Goal: Use online tool/utility: Utilize a website feature to perform a specific function

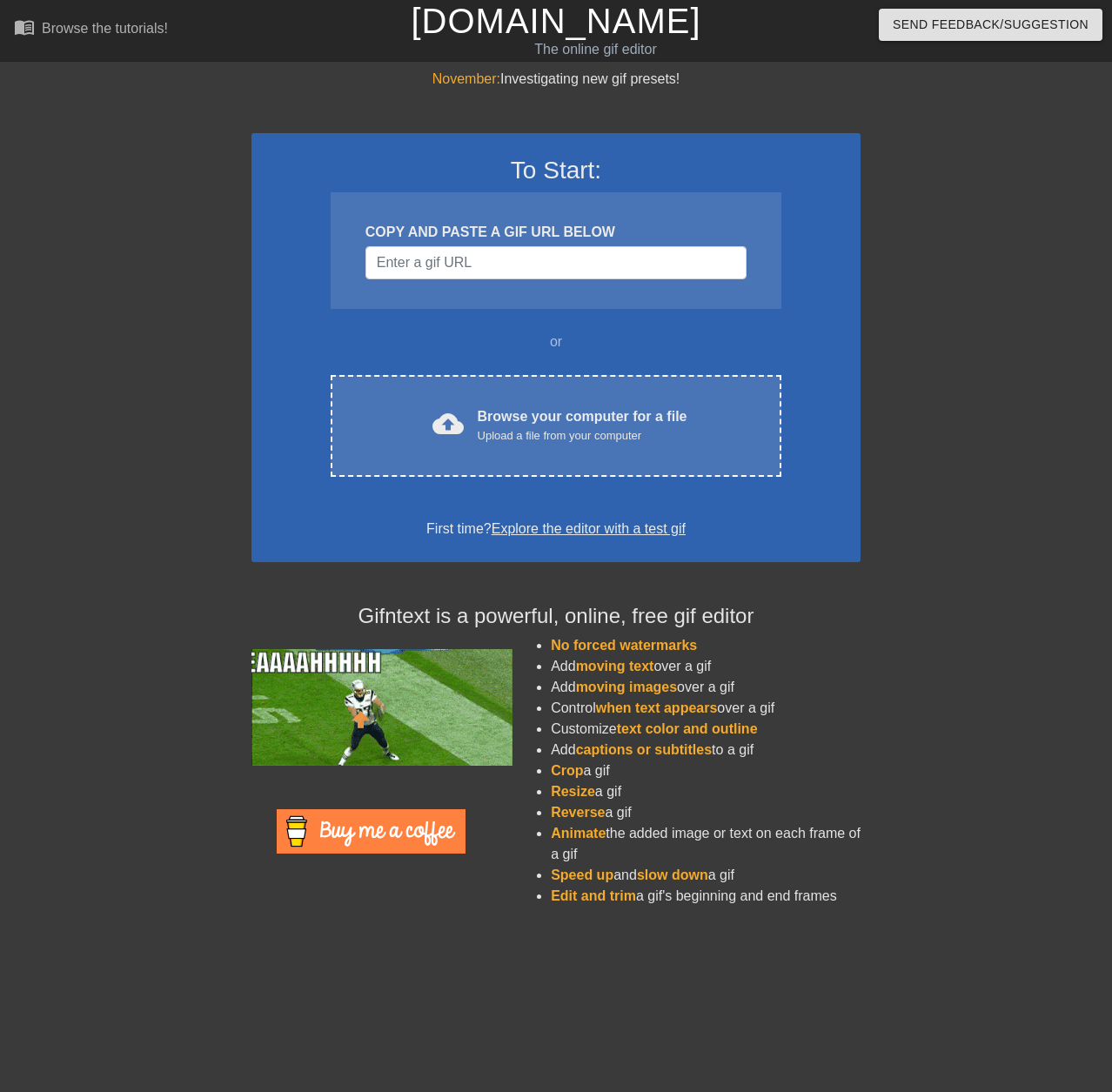
click at [482, 245] on div "COPY AND PASTE A GIF URL BELOW" at bounding box center [556, 251] width 451 height 117
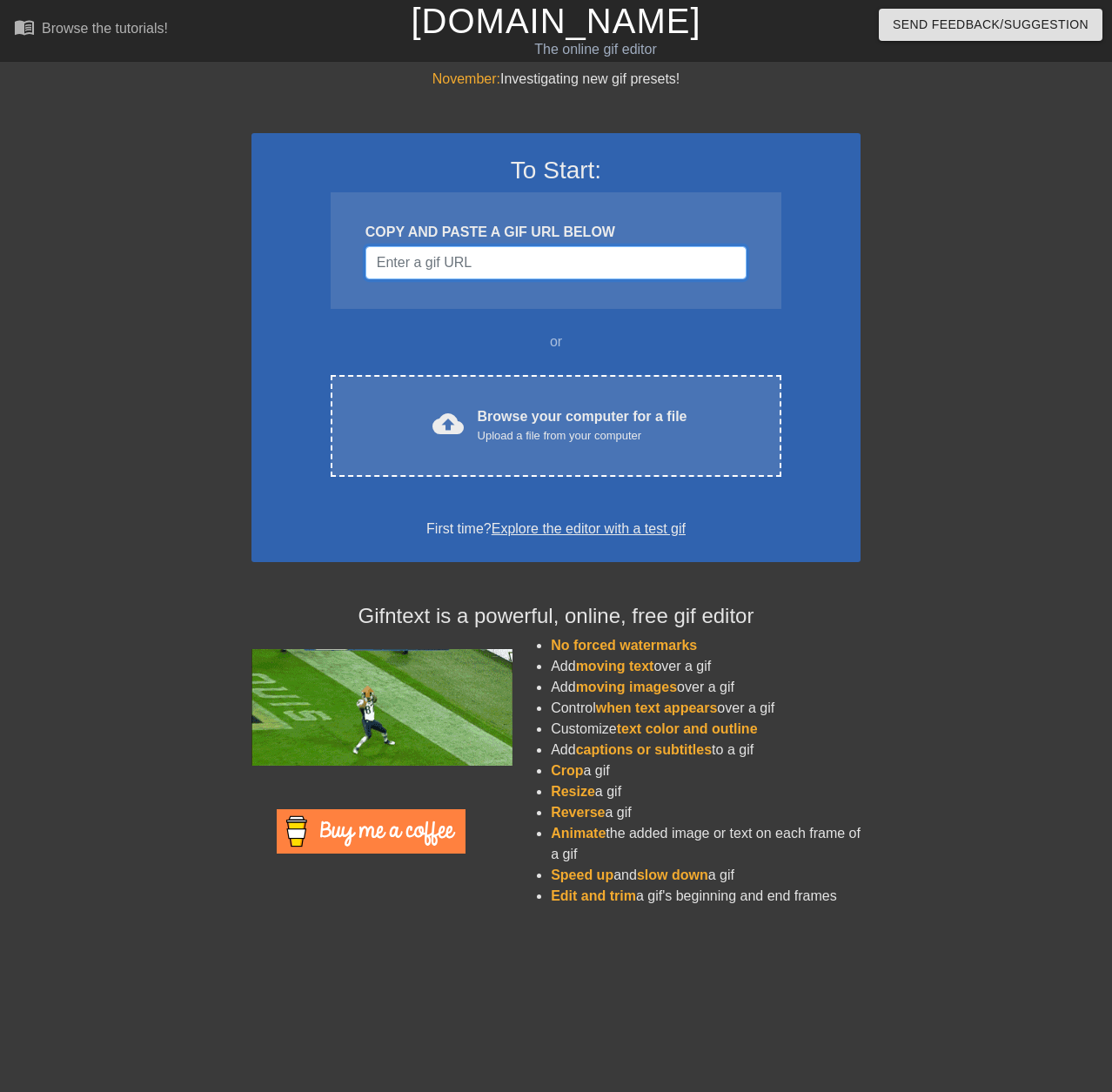
click at [481, 261] on input "Username" at bounding box center [556, 262] width 382 height 33
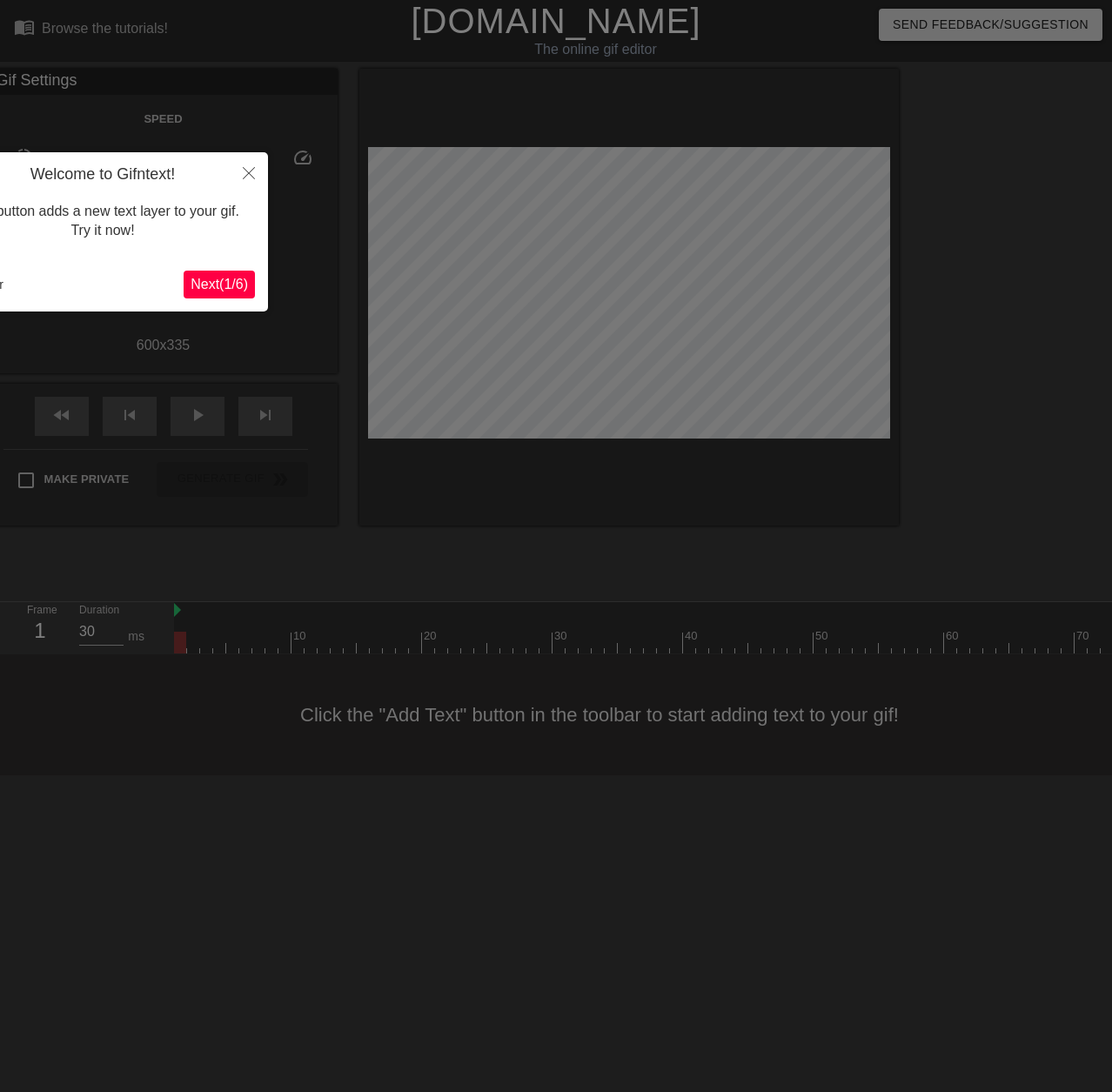
click at [238, 285] on span "Next ( 1 / 6 )" at bounding box center [219, 284] width 57 height 15
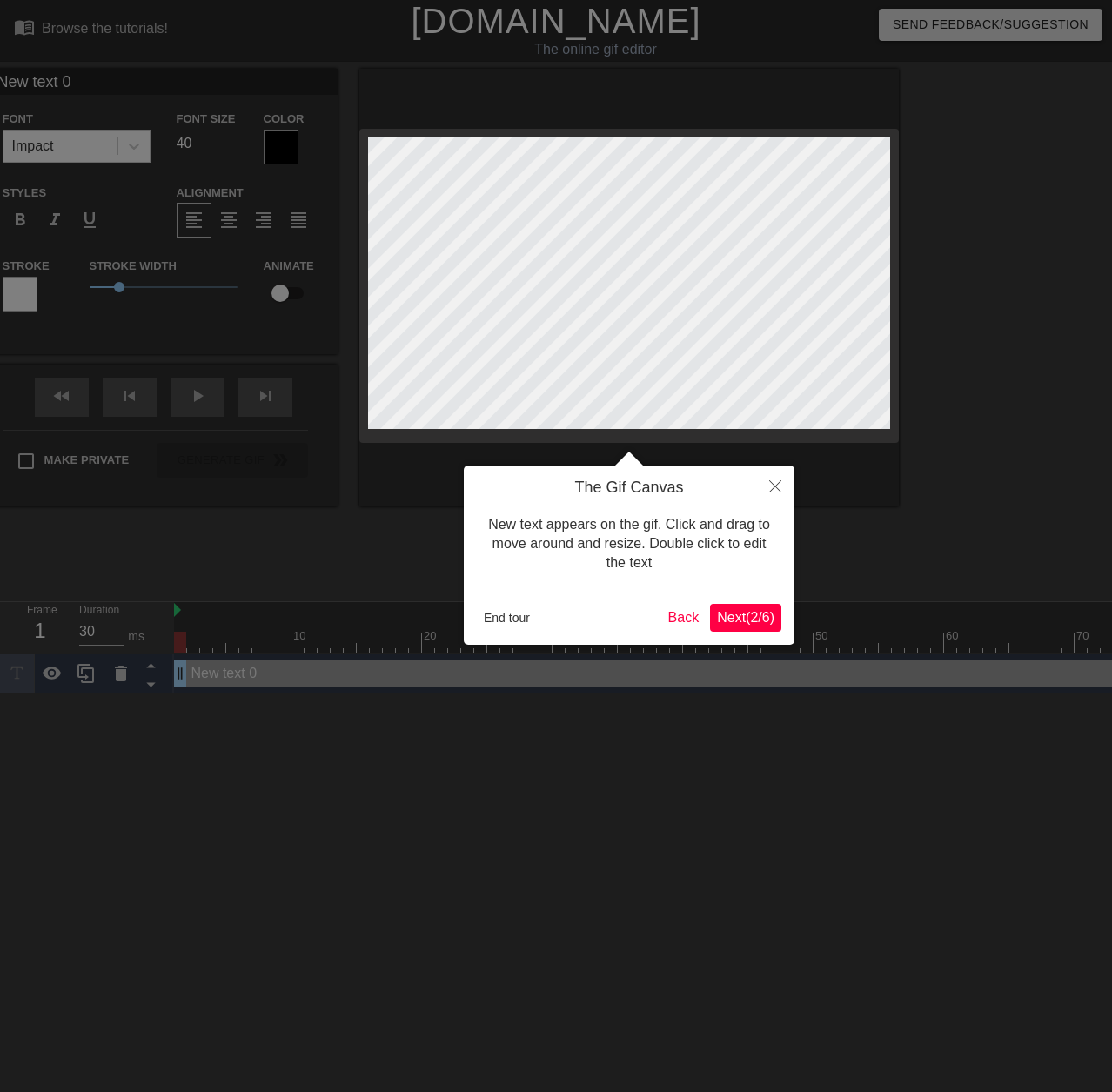
click at [741, 624] on span "Next ( 2 / 6 )" at bounding box center [745, 617] width 57 height 15
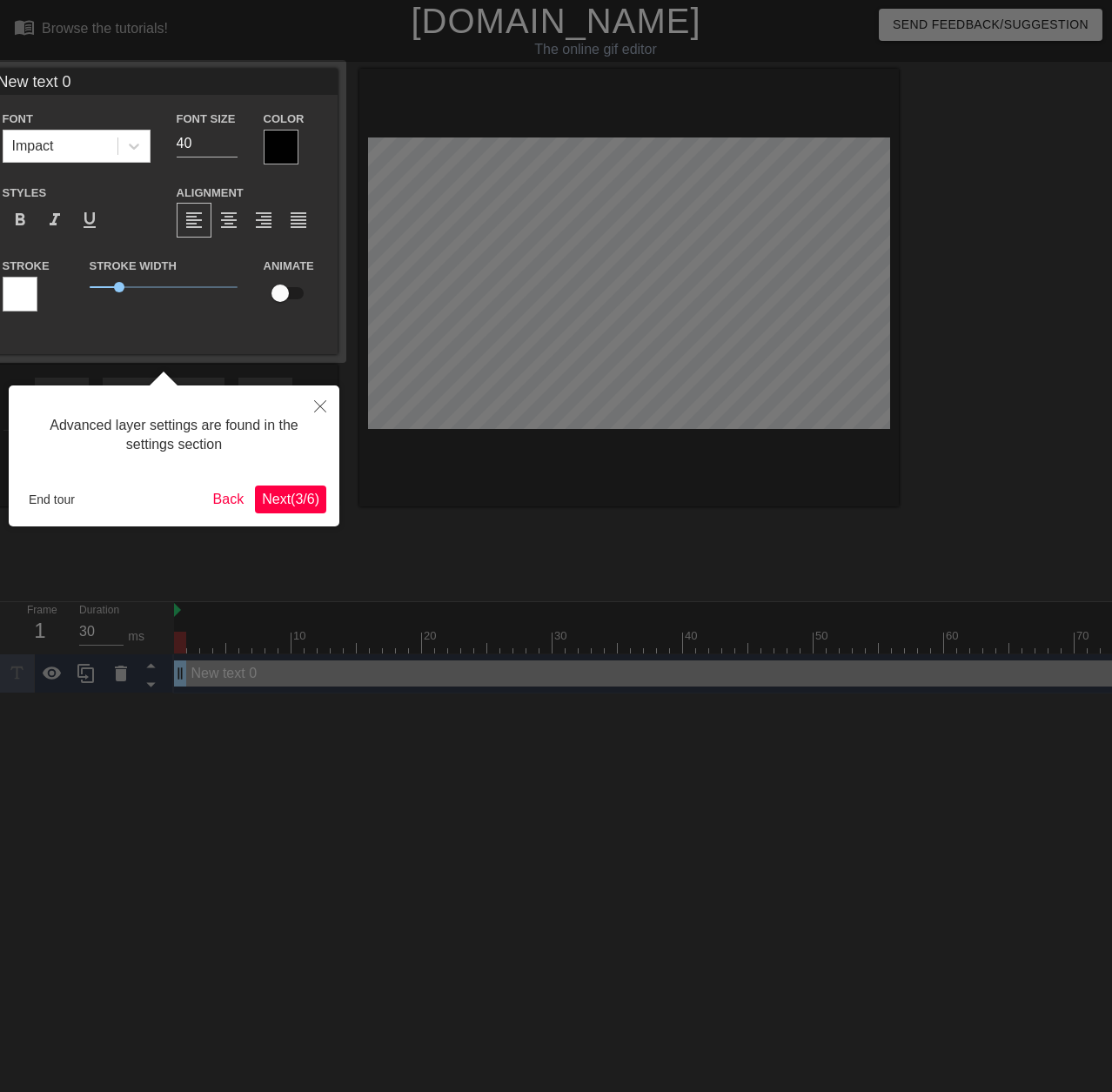
click at [308, 508] on button "Next ( 3 / 6 )" at bounding box center [291, 499] width 71 height 28
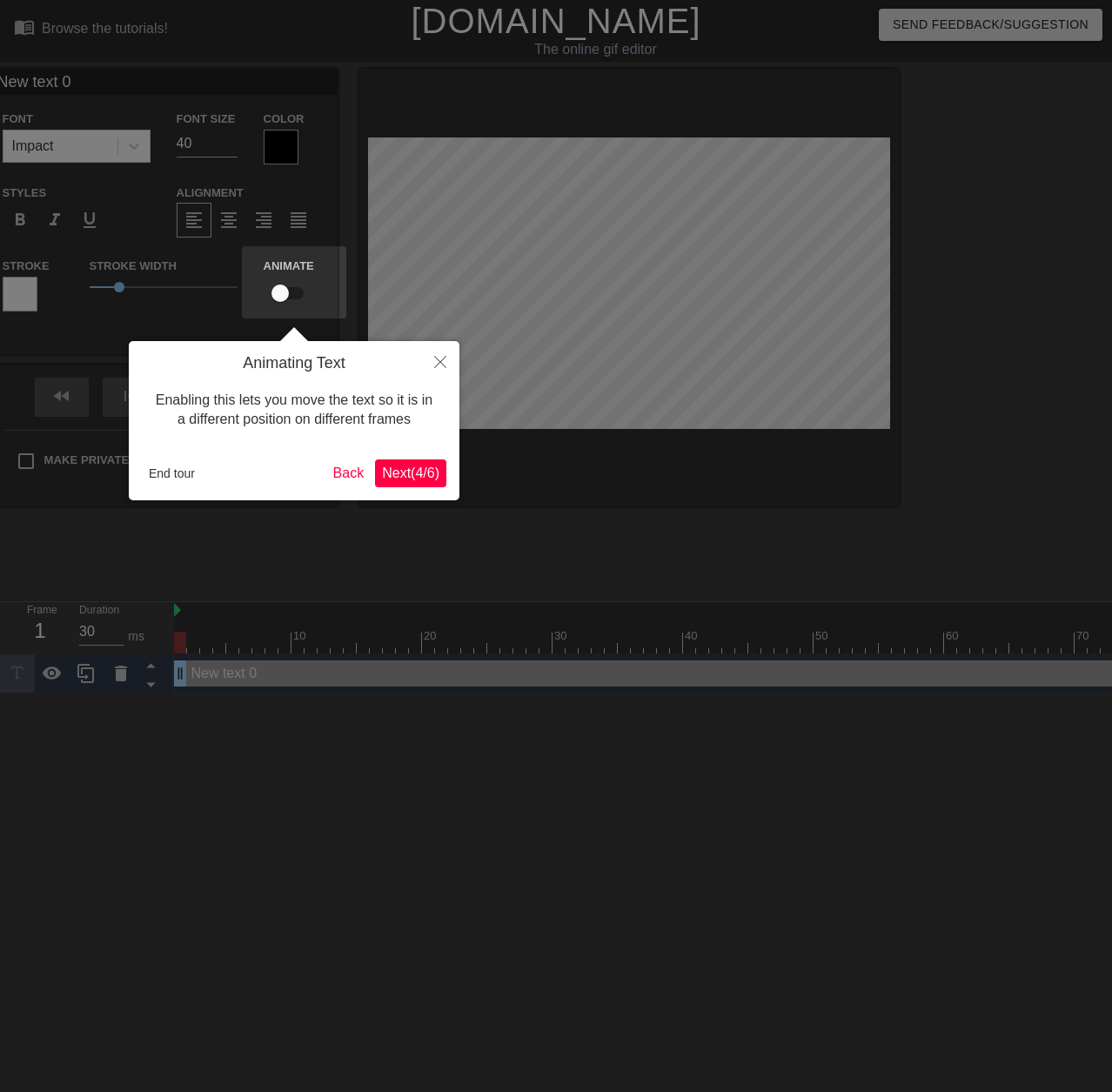
click at [426, 482] on button "Next ( 4 / 6 )" at bounding box center [411, 473] width 71 height 28
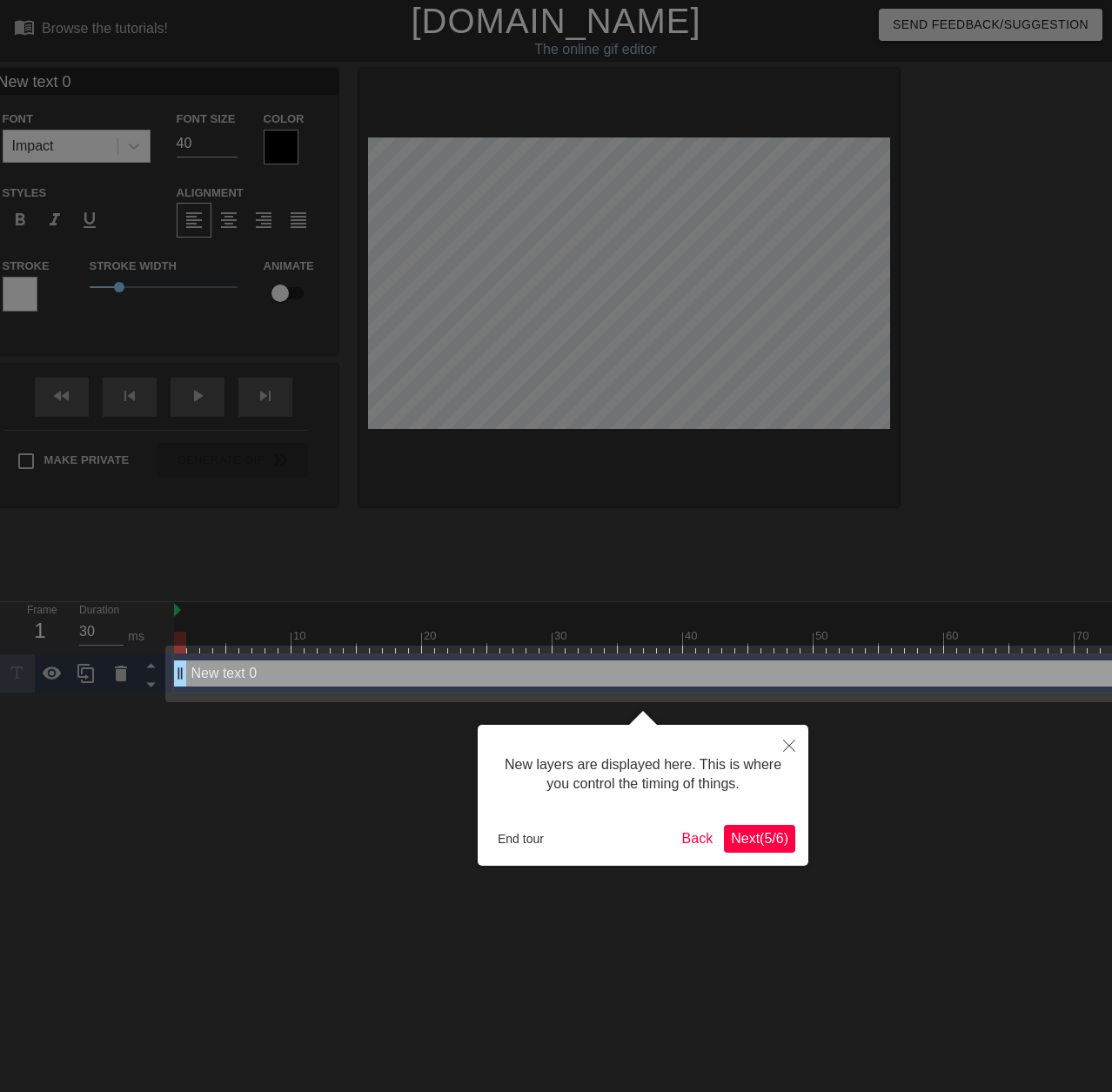
click at [772, 835] on span "Next ( 5 / 6 )" at bounding box center [759, 839] width 57 height 15
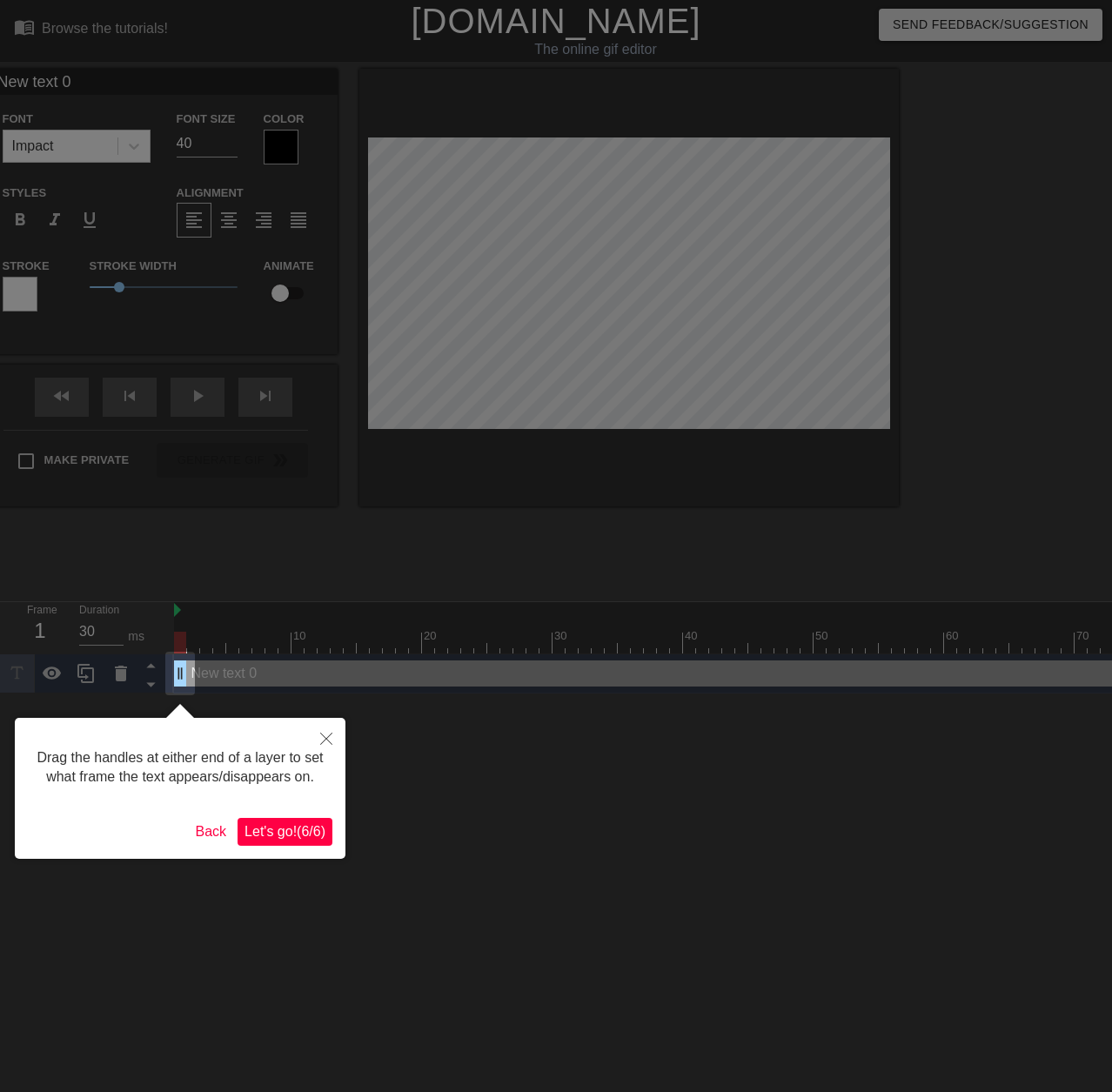
click at [303, 830] on span "Let's go! ( 6 / 6 )" at bounding box center [285, 831] width 81 height 15
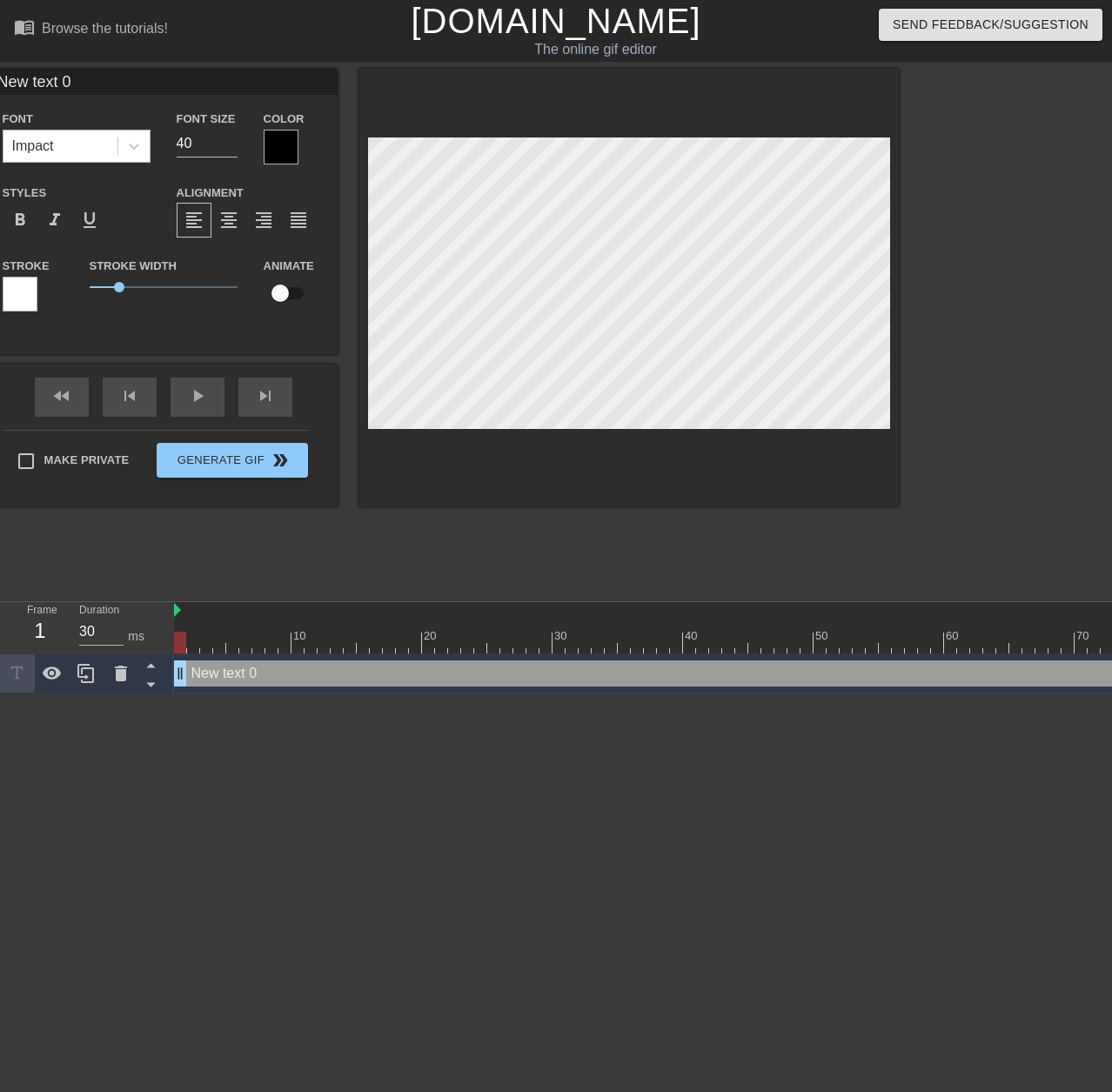
click at [87, 144] on div "Impact" at bounding box center [61, 147] width 114 height 32
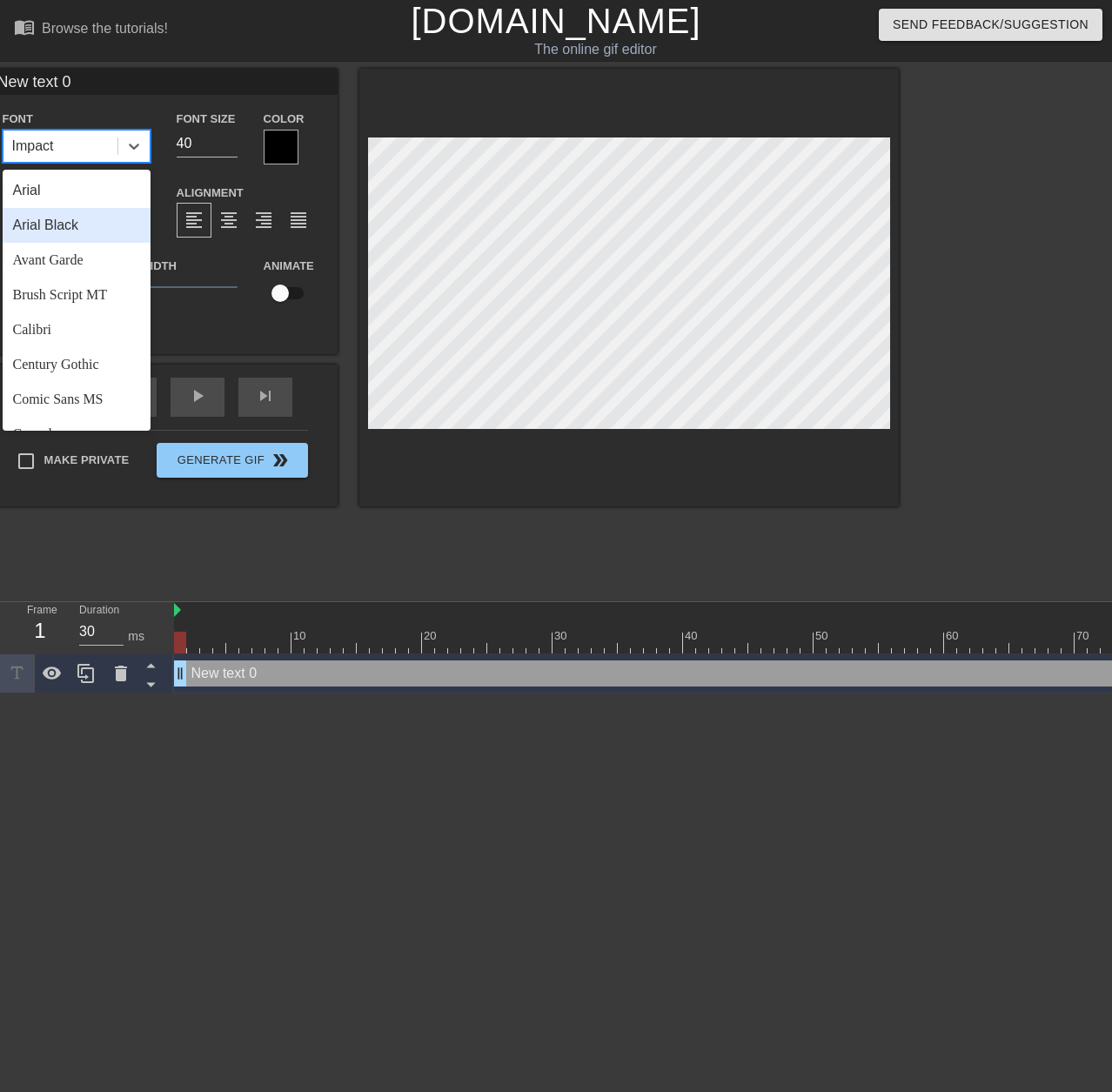
click at [83, 235] on div "Arial Black" at bounding box center [77, 224] width 148 height 35
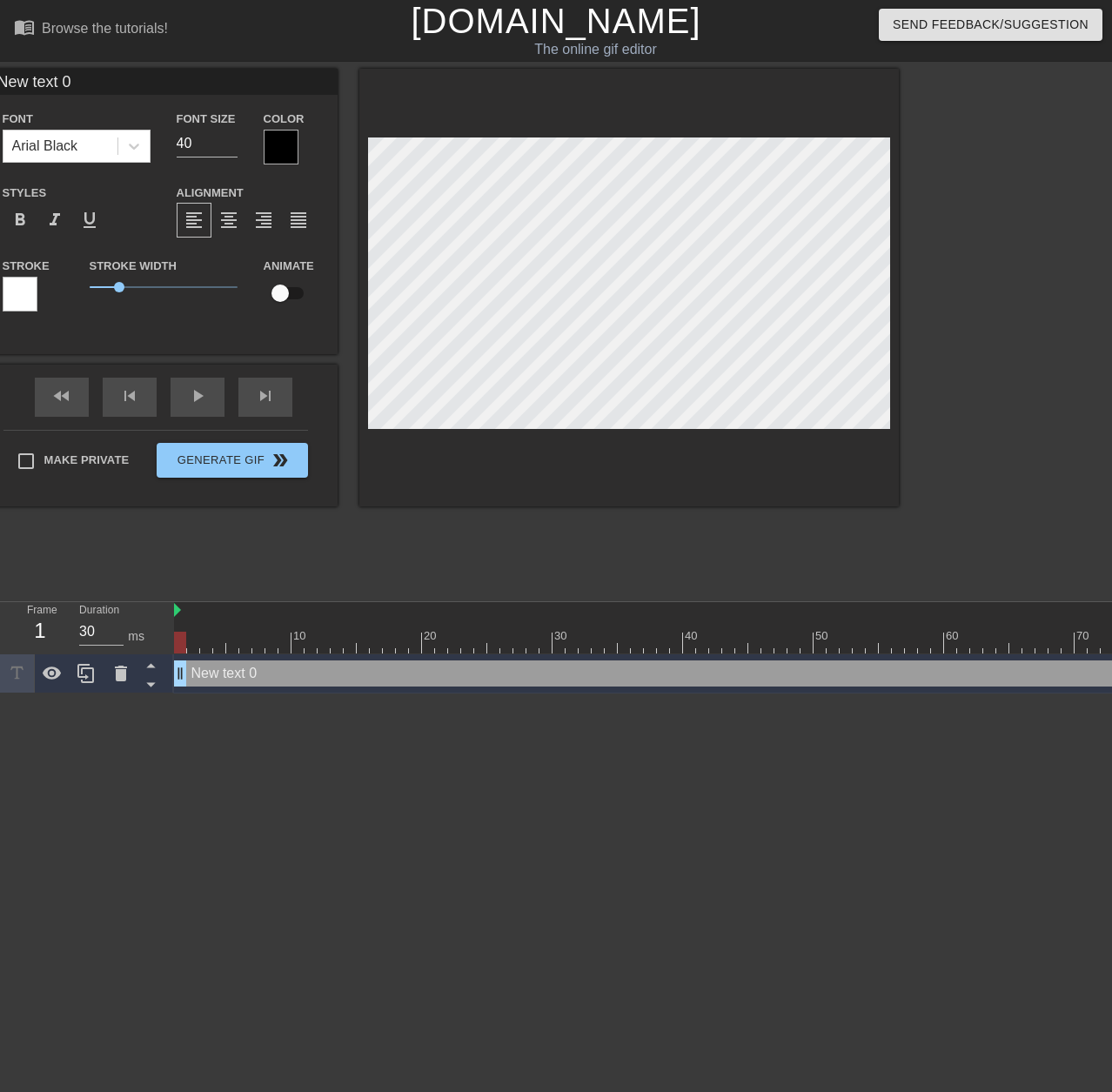
scroll to position [3, 6]
type input "R"
type textarea "R"
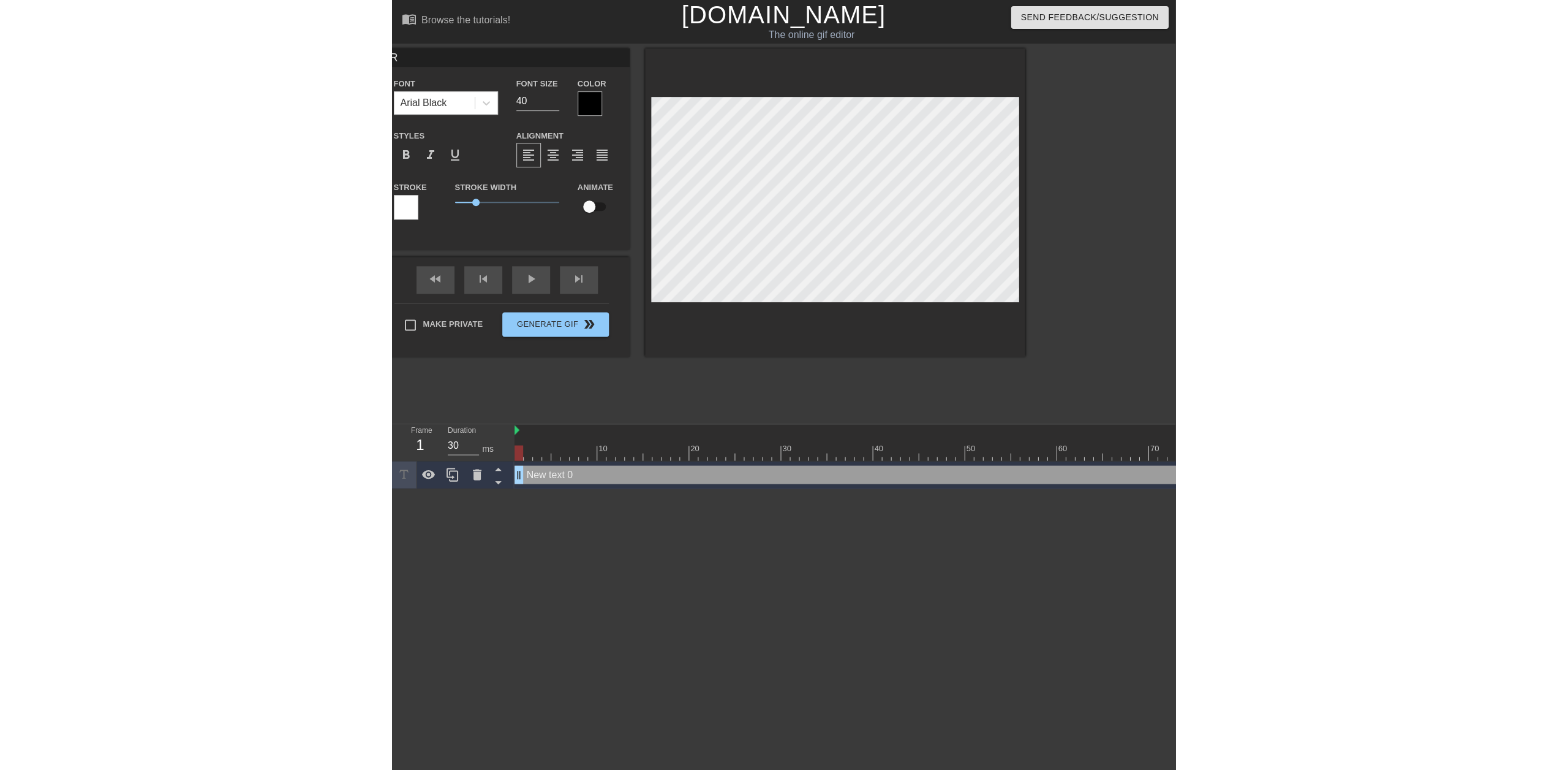
scroll to position [2, 2]
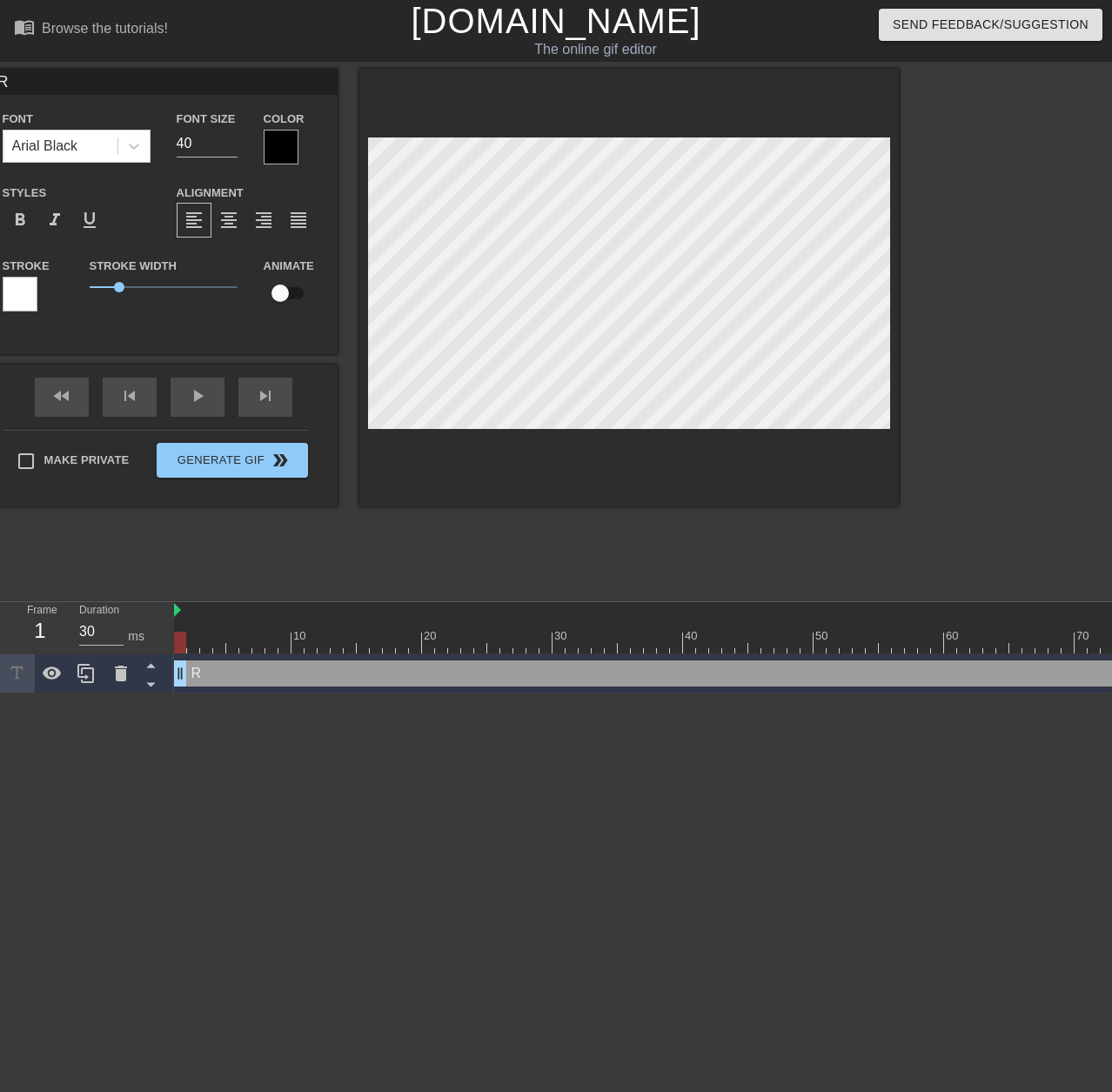
type input "RI"
type textarea "RI"
type input "RIP"
type textarea "RIP"
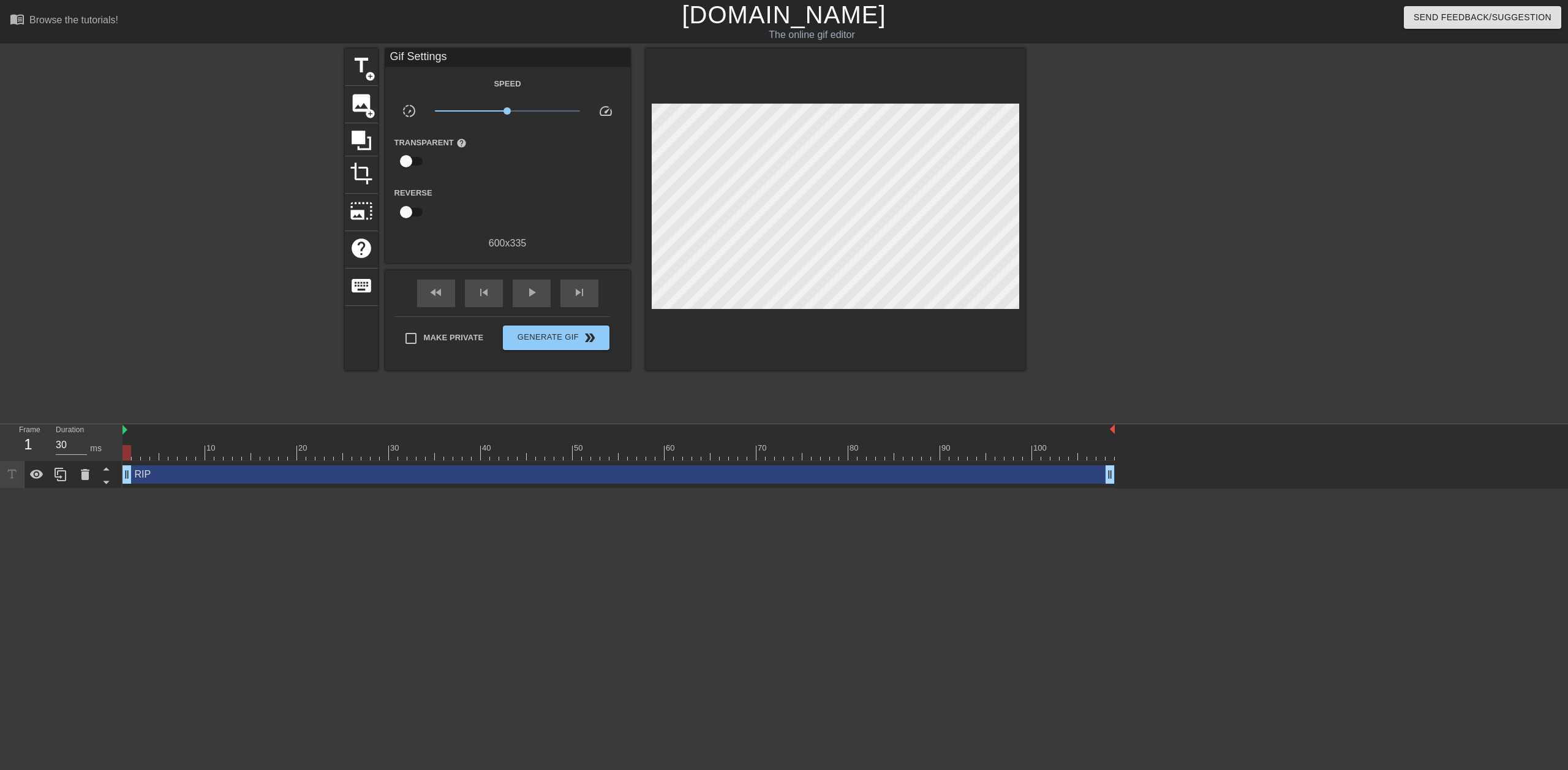
click at [252, 489] on html "menu_book Browse the tutorials! [DOMAIN_NAME] The online gif editor Send Feedba…" at bounding box center [784, 244] width 1568 height 489
click at [367, 61] on span "title" at bounding box center [361, 65] width 23 height 23
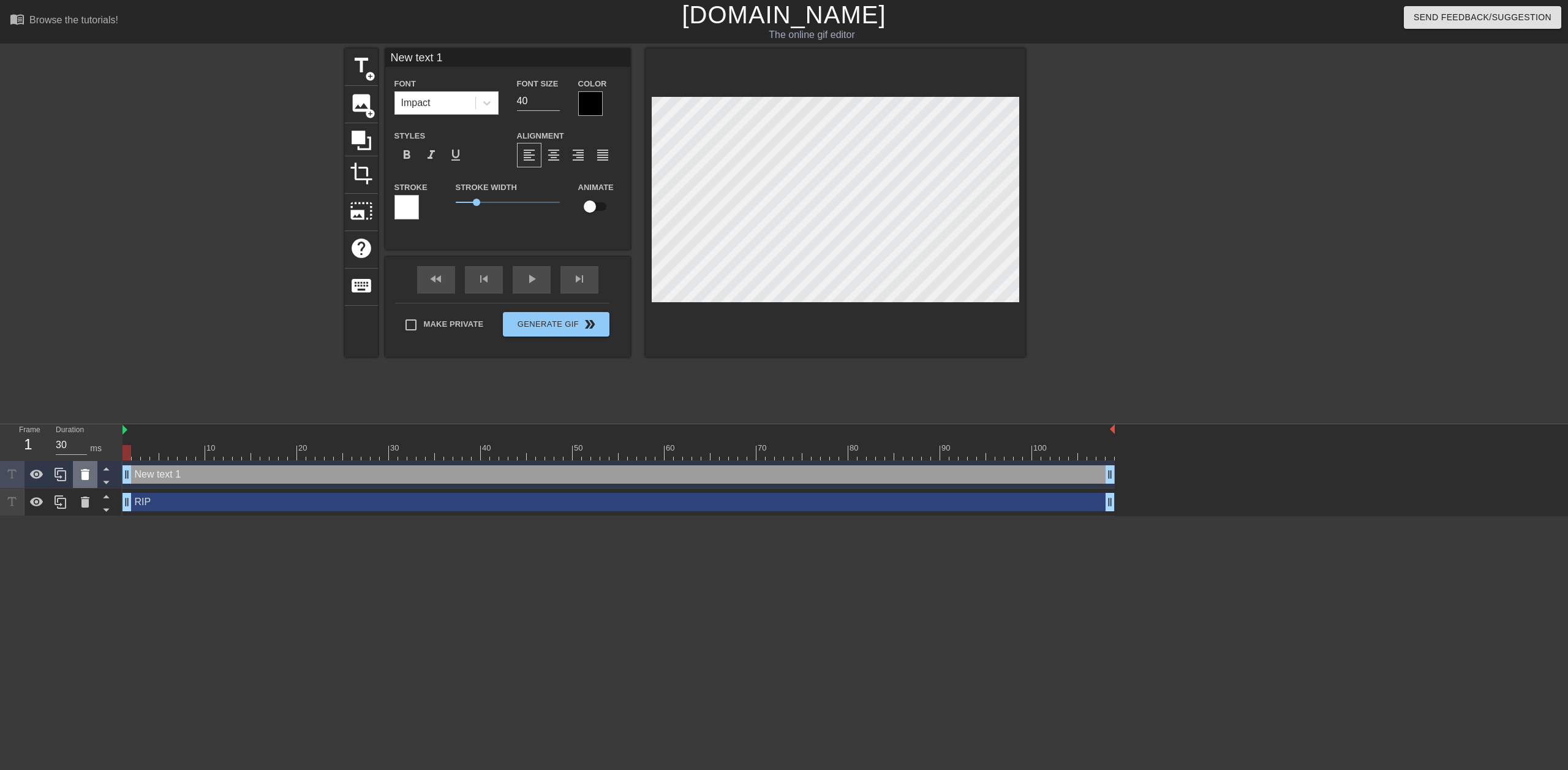
click at [84, 481] on icon at bounding box center [85, 474] width 14 height 14
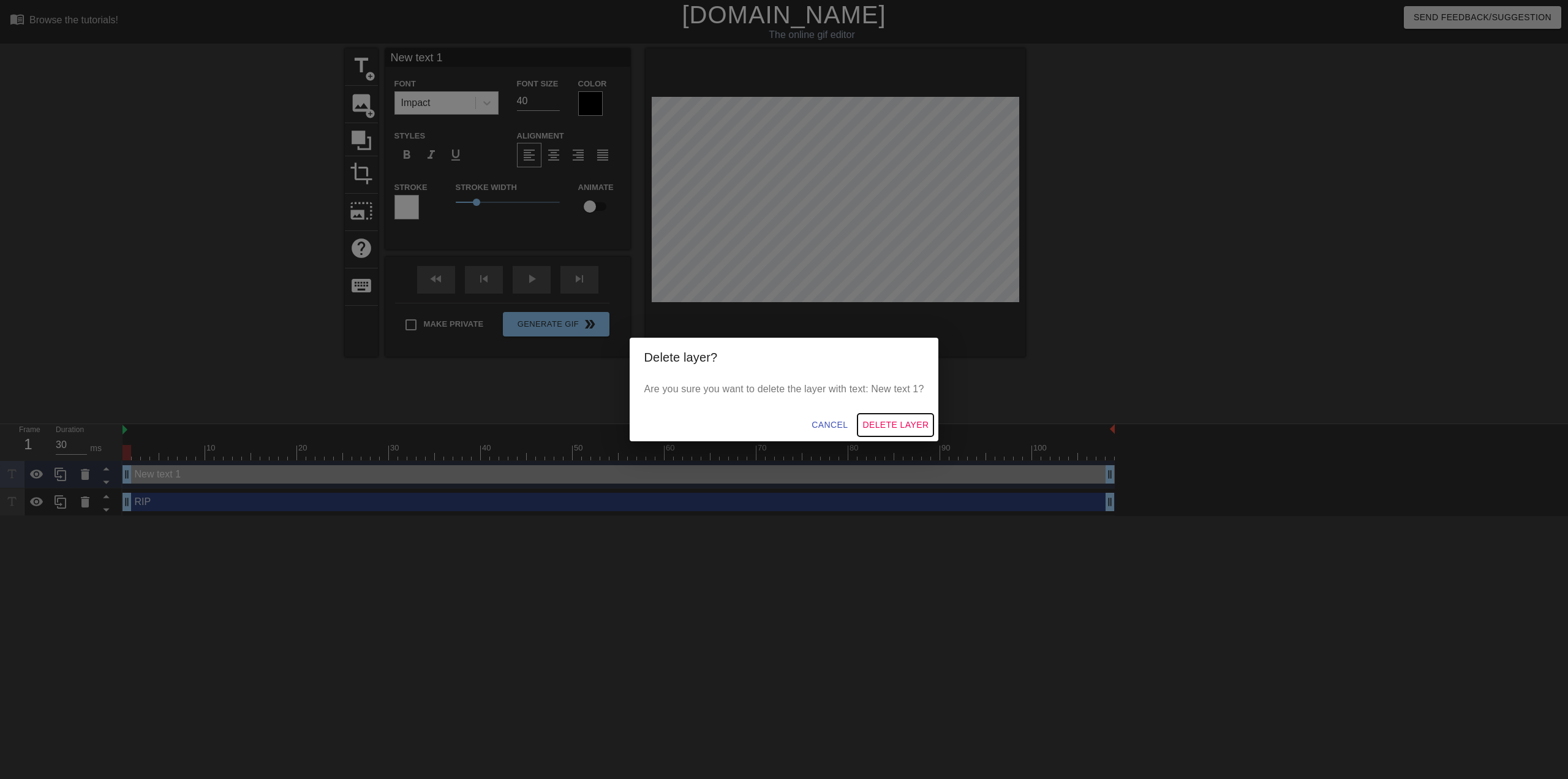
click at [782, 421] on span "Delete Layer" at bounding box center [895, 425] width 66 height 15
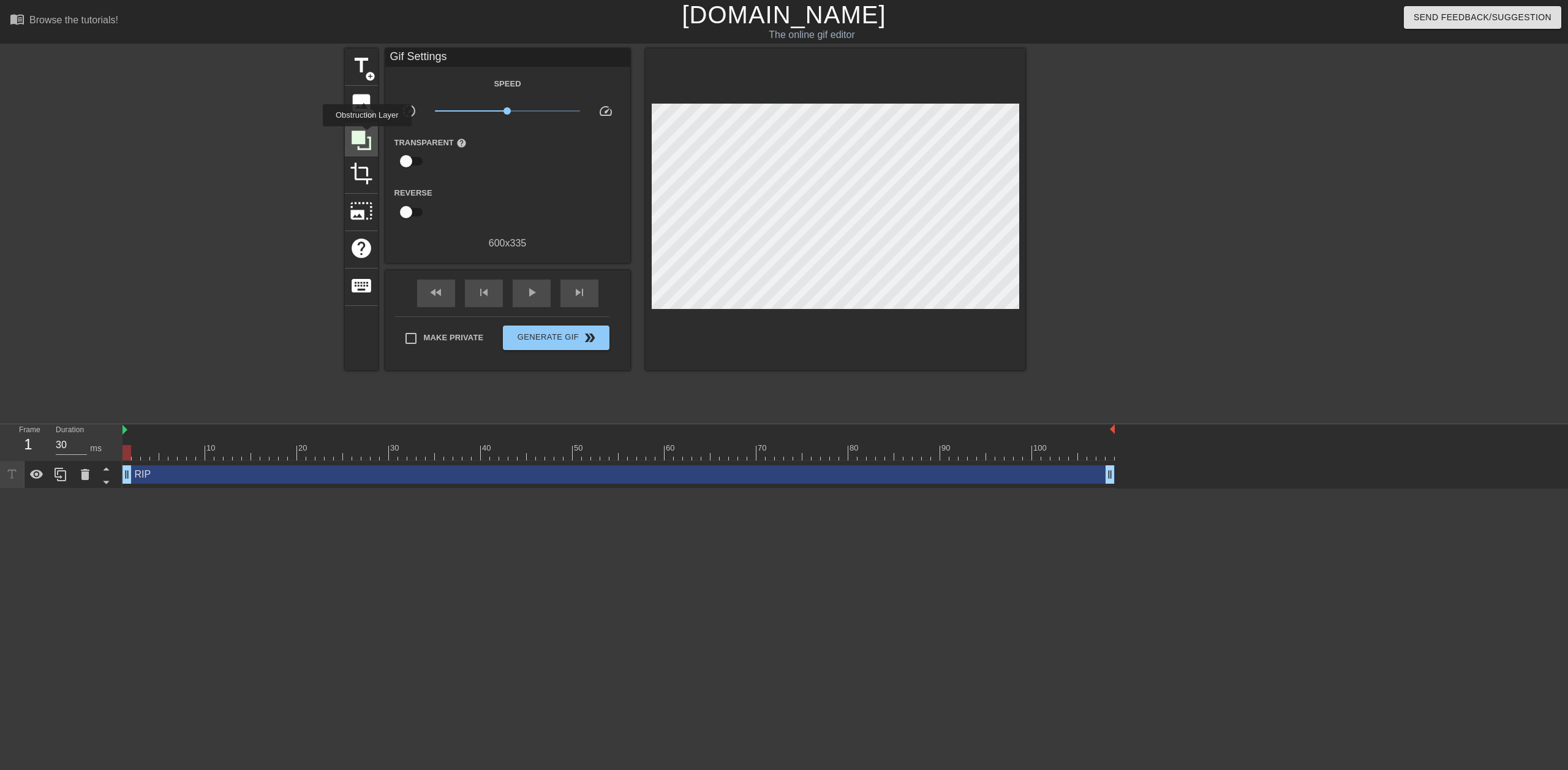
click at [367, 135] on icon at bounding box center [361, 140] width 23 height 23
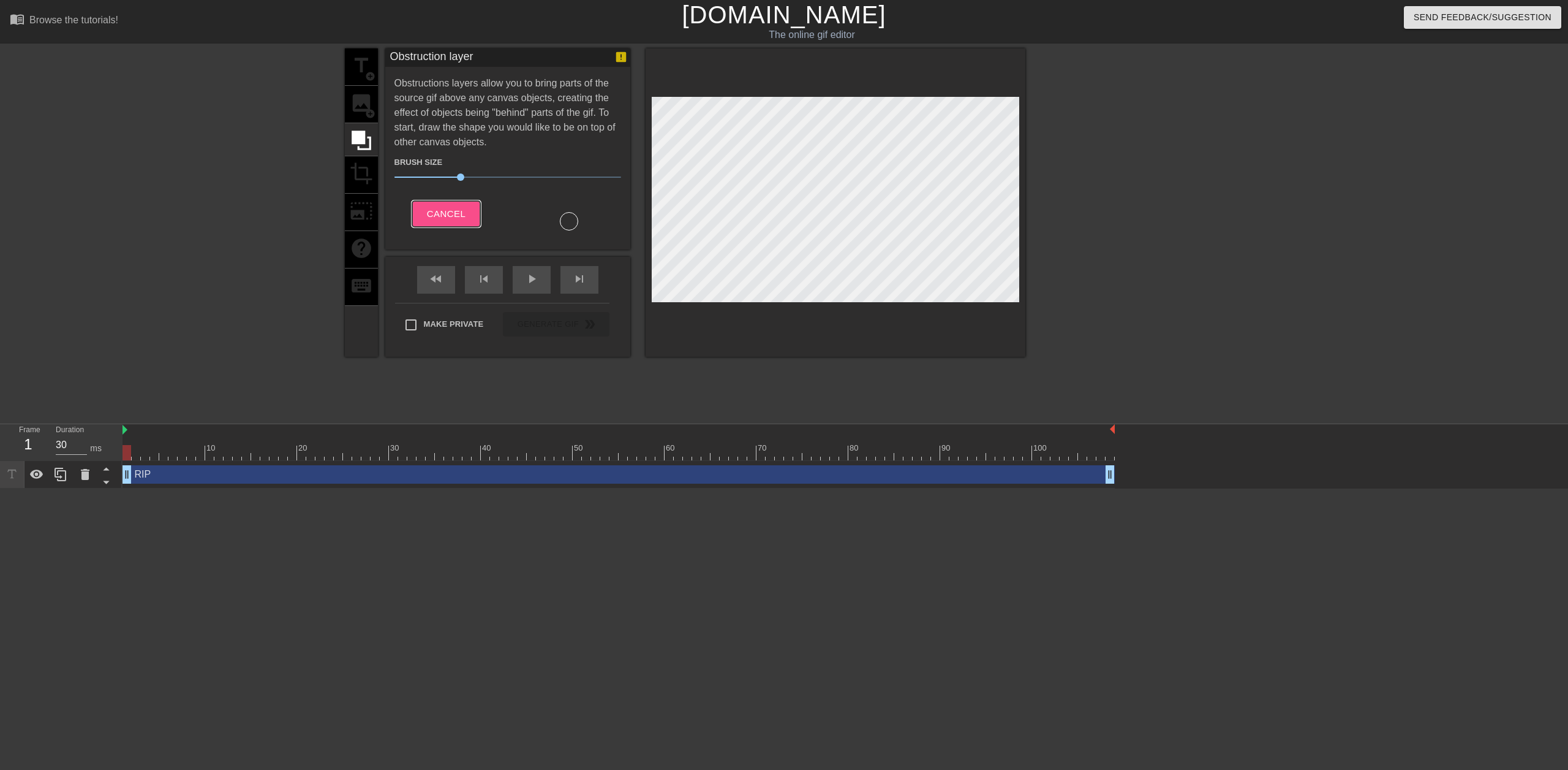
click at [421, 211] on button "Cancel" at bounding box center [446, 213] width 68 height 26
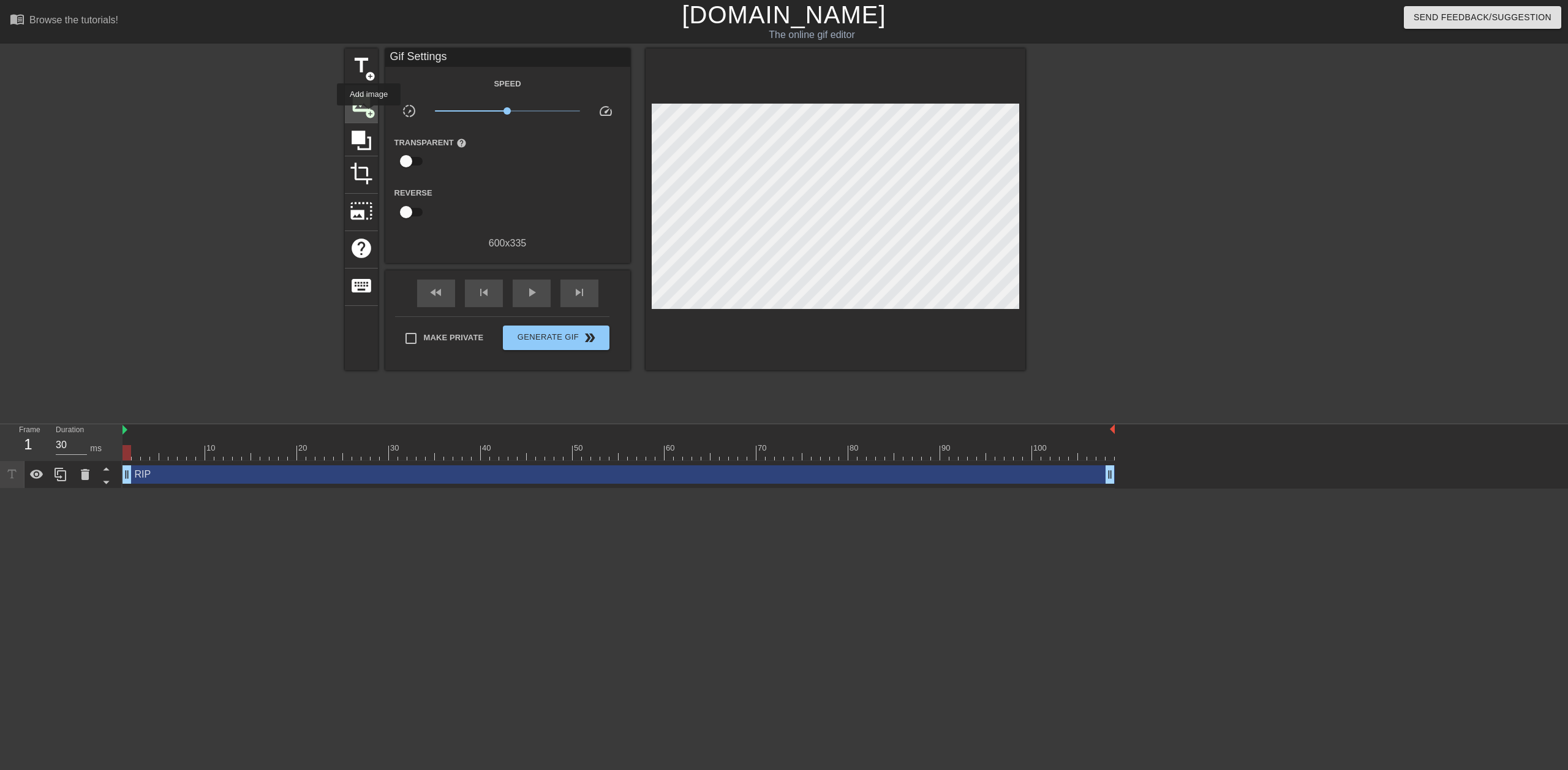
click at [369, 114] on span "add_circle" at bounding box center [371, 114] width 11 height 11
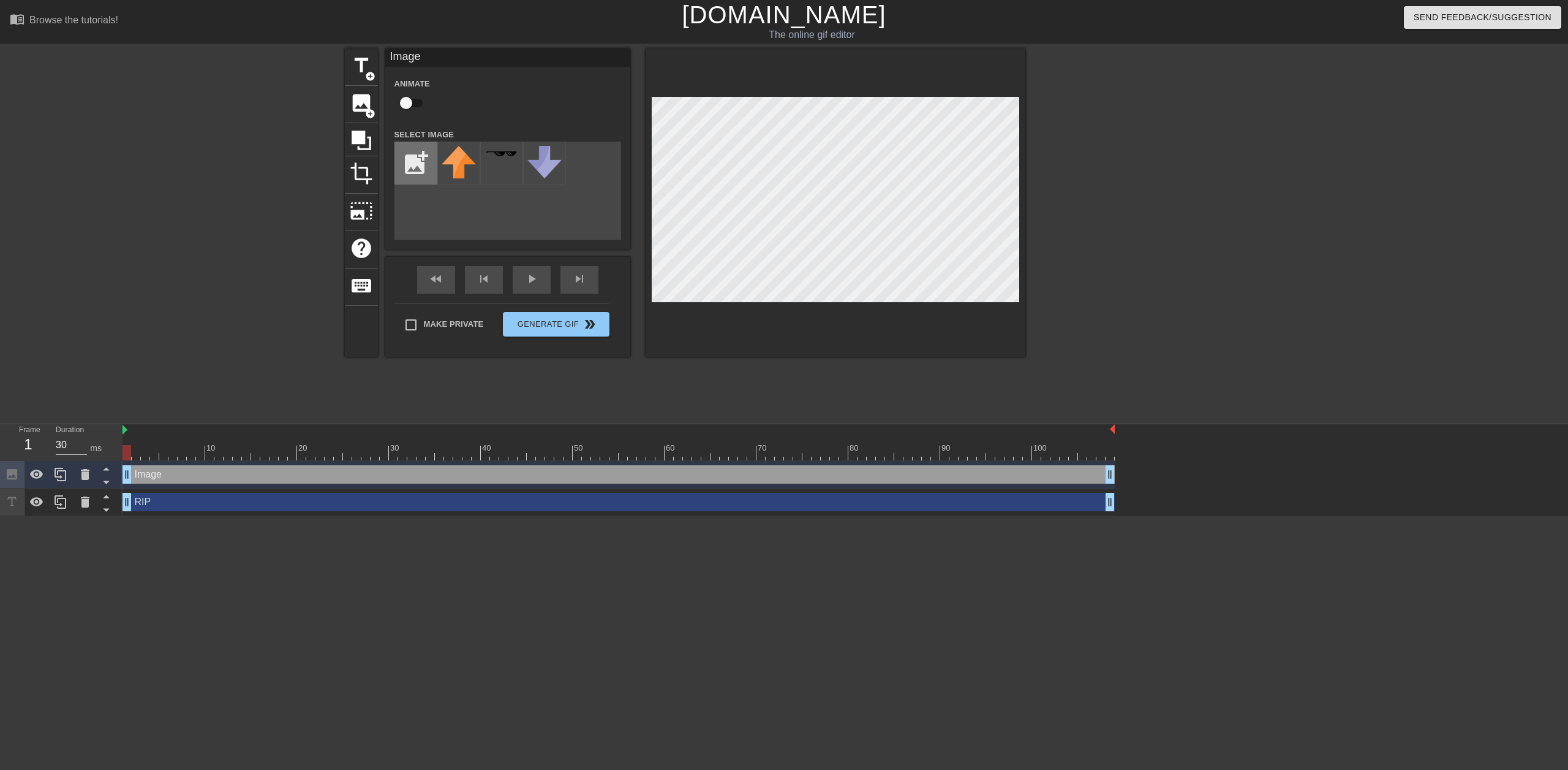
click at [412, 168] on input "file" at bounding box center [415, 163] width 41 height 41
click at [411, 101] on input "checkbox" at bounding box center [406, 103] width 70 height 23
click at [411, 101] on input "checkbox" at bounding box center [418, 103] width 70 height 23
checkbox input "false"
click at [425, 158] on input "file" at bounding box center [415, 163] width 41 height 41
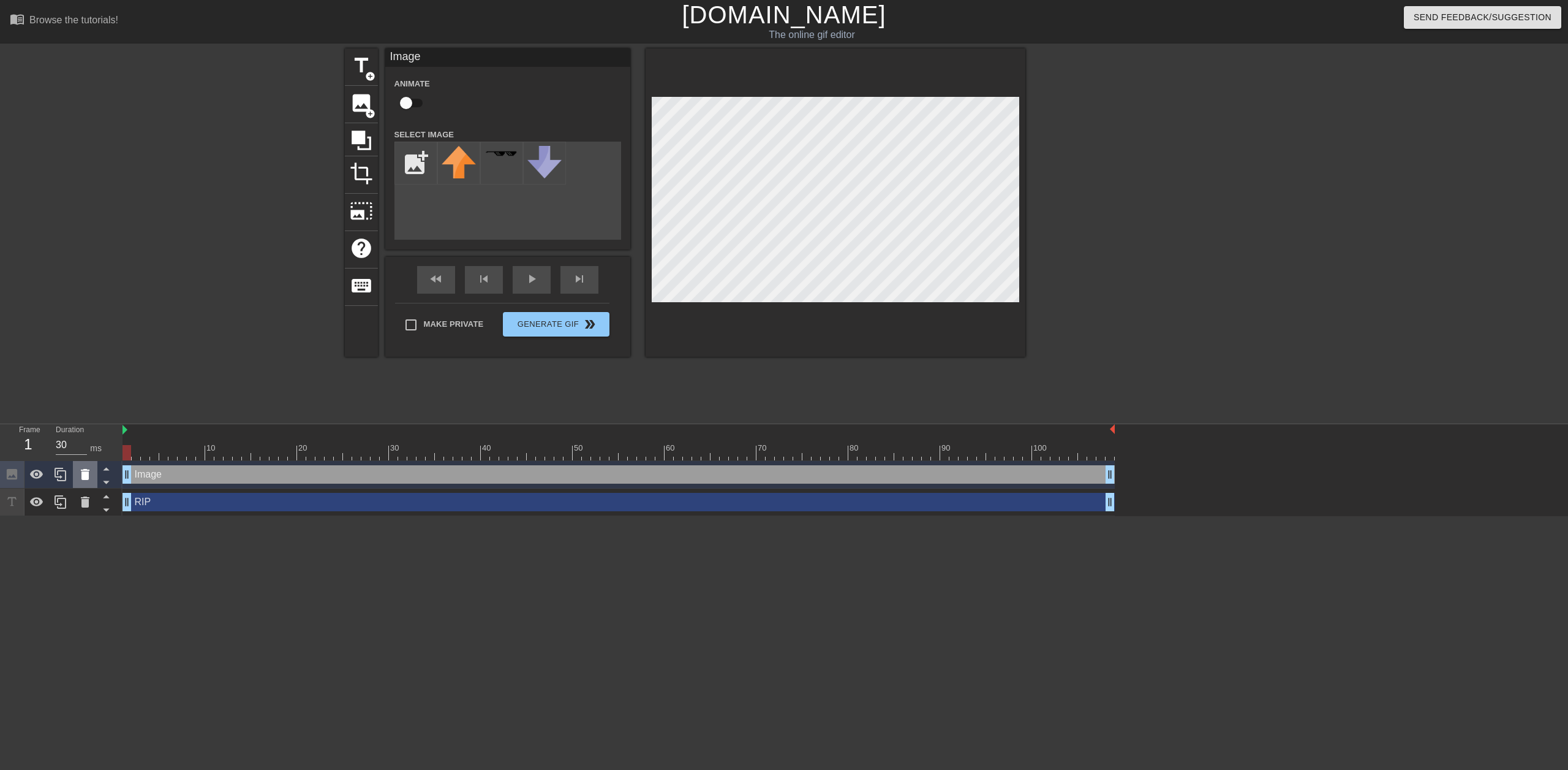
click at [90, 476] on icon at bounding box center [85, 474] width 14 height 14
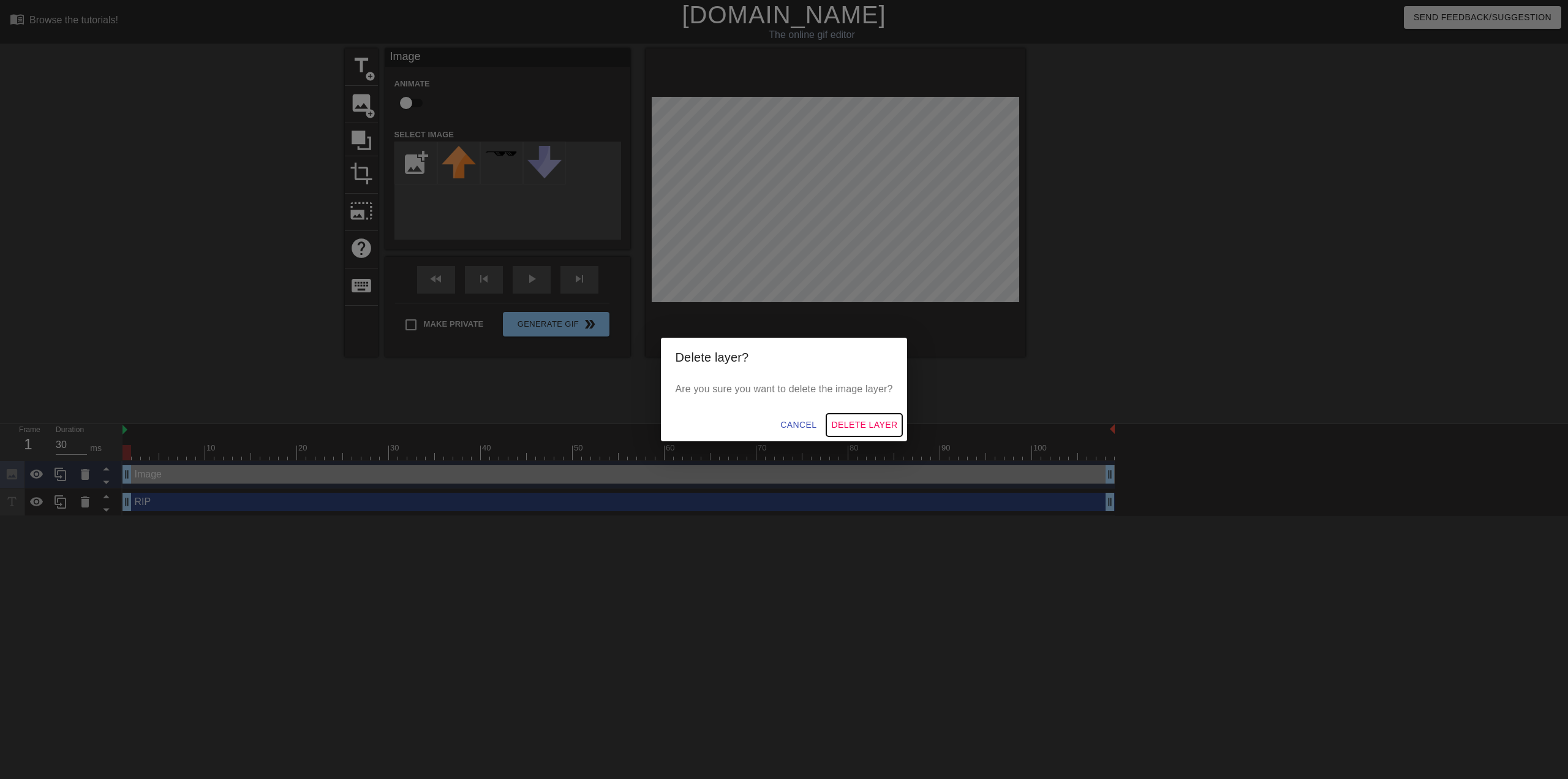
click at [782, 421] on span "Delete Layer" at bounding box center [864, 425] width 66 height 15
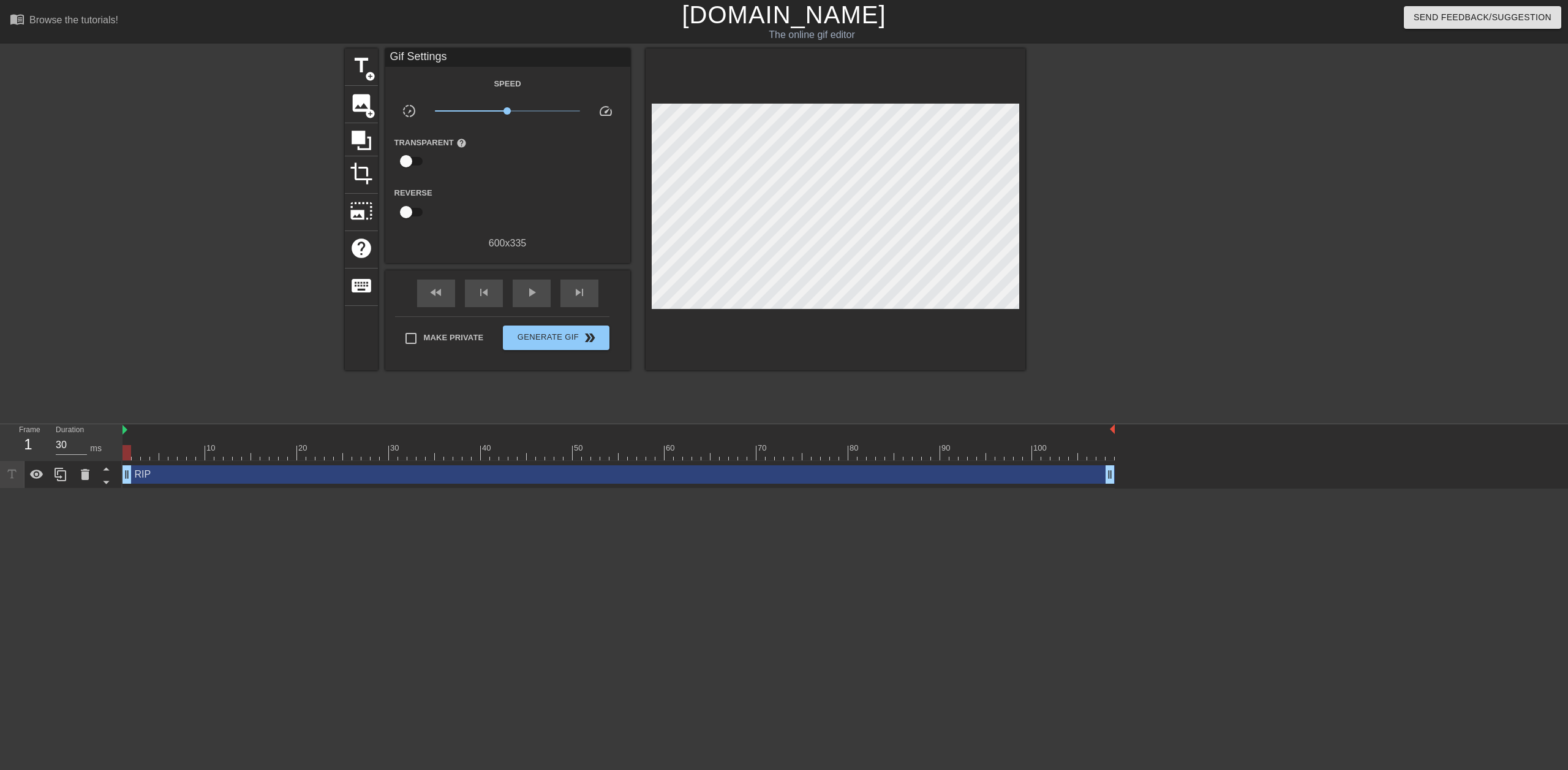
click at [496, 378] on div "title add_circle image add_circle crop photo_size_select_large help keyboard Gi…" at bounding box center [685, 233] width 681 height 368
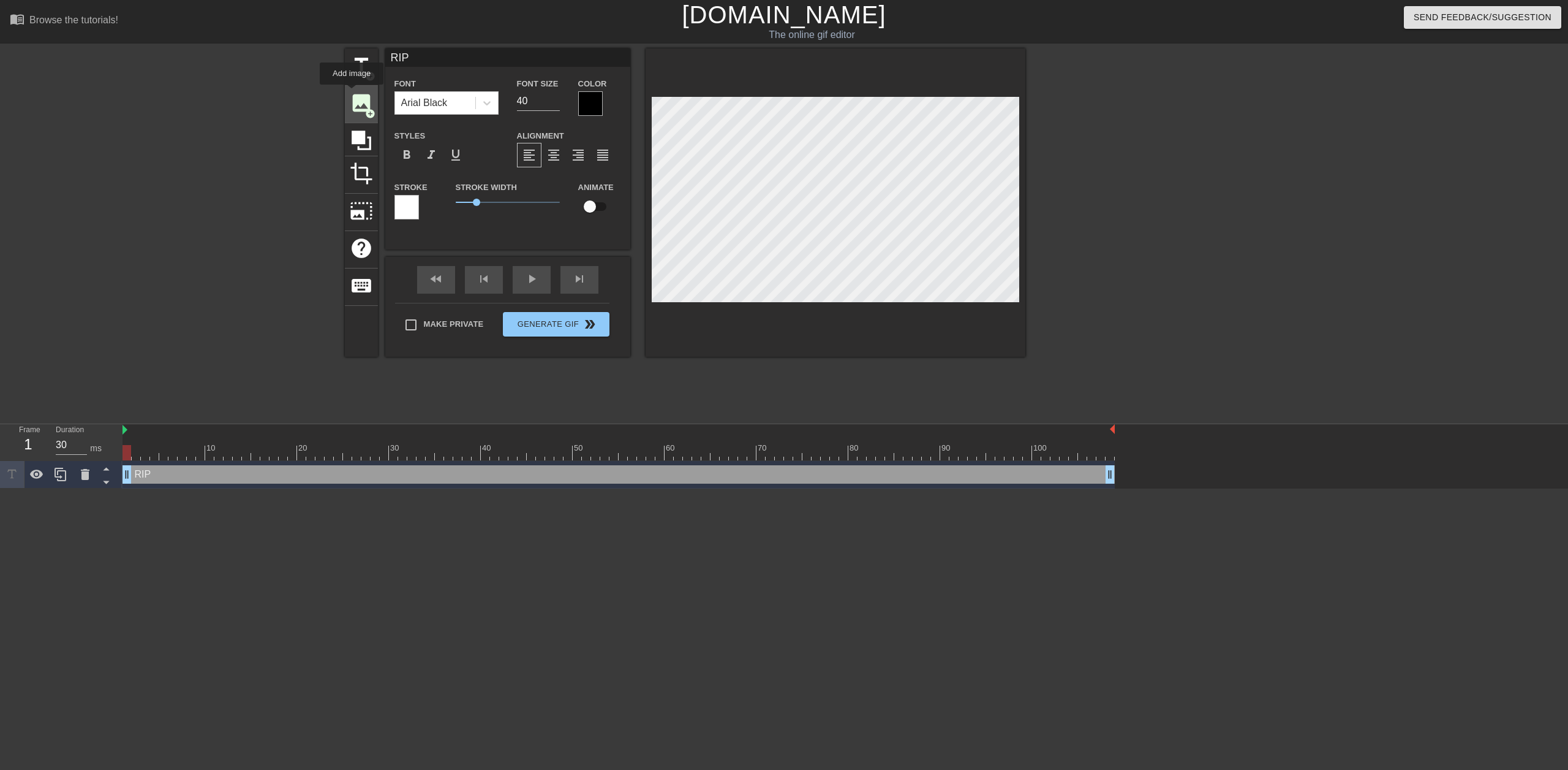
click at [352, 93] on span "image" at bounding box center [361, 103] width 23 height 23
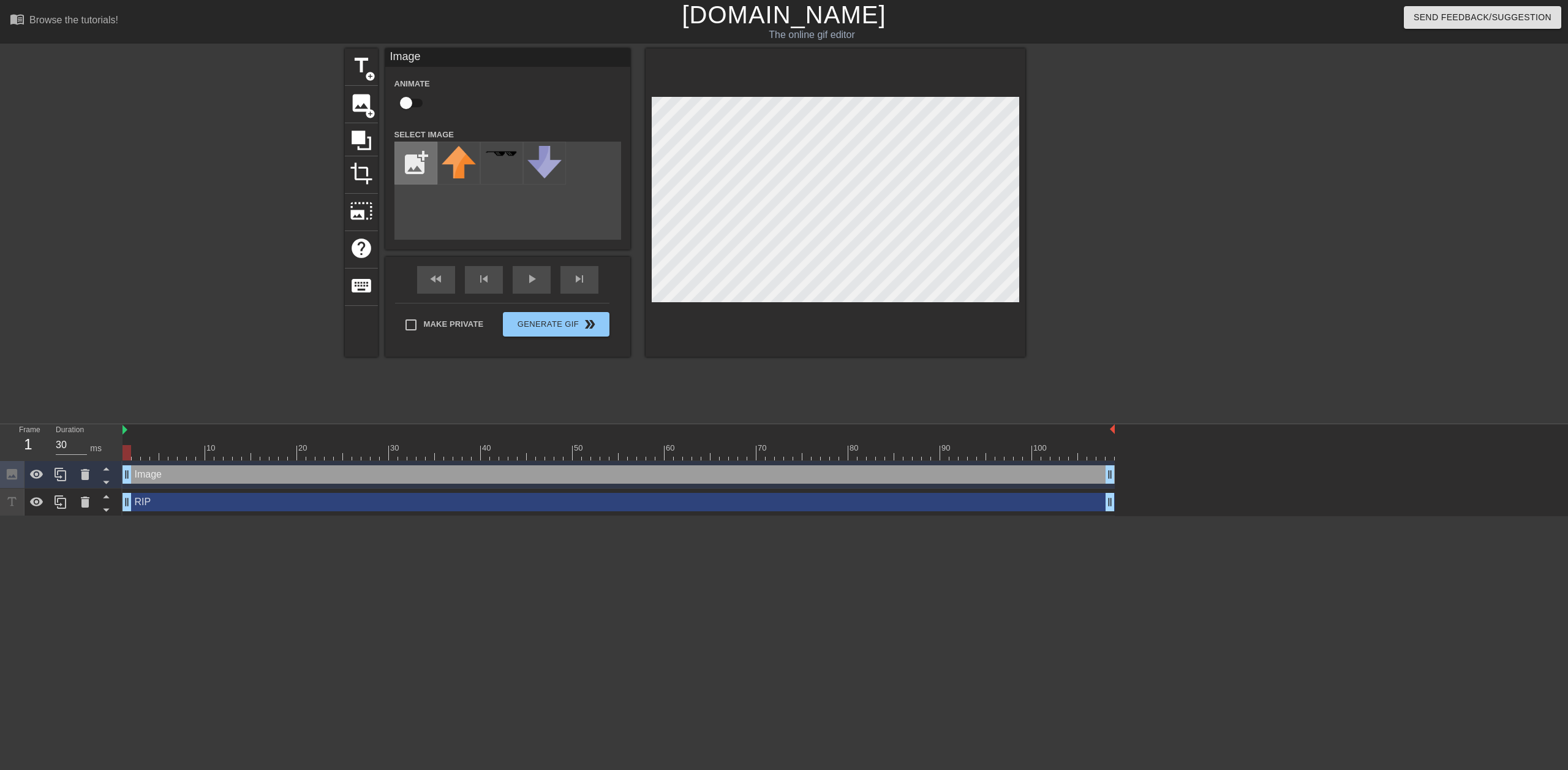
click at [417, 154] on input "file" at bounding box center [415, 163] width 41 height 41
type input "C:\fakepath\Black.png"
click at [456, 163] on img at bounding box center [459, 163] width 34 height 34
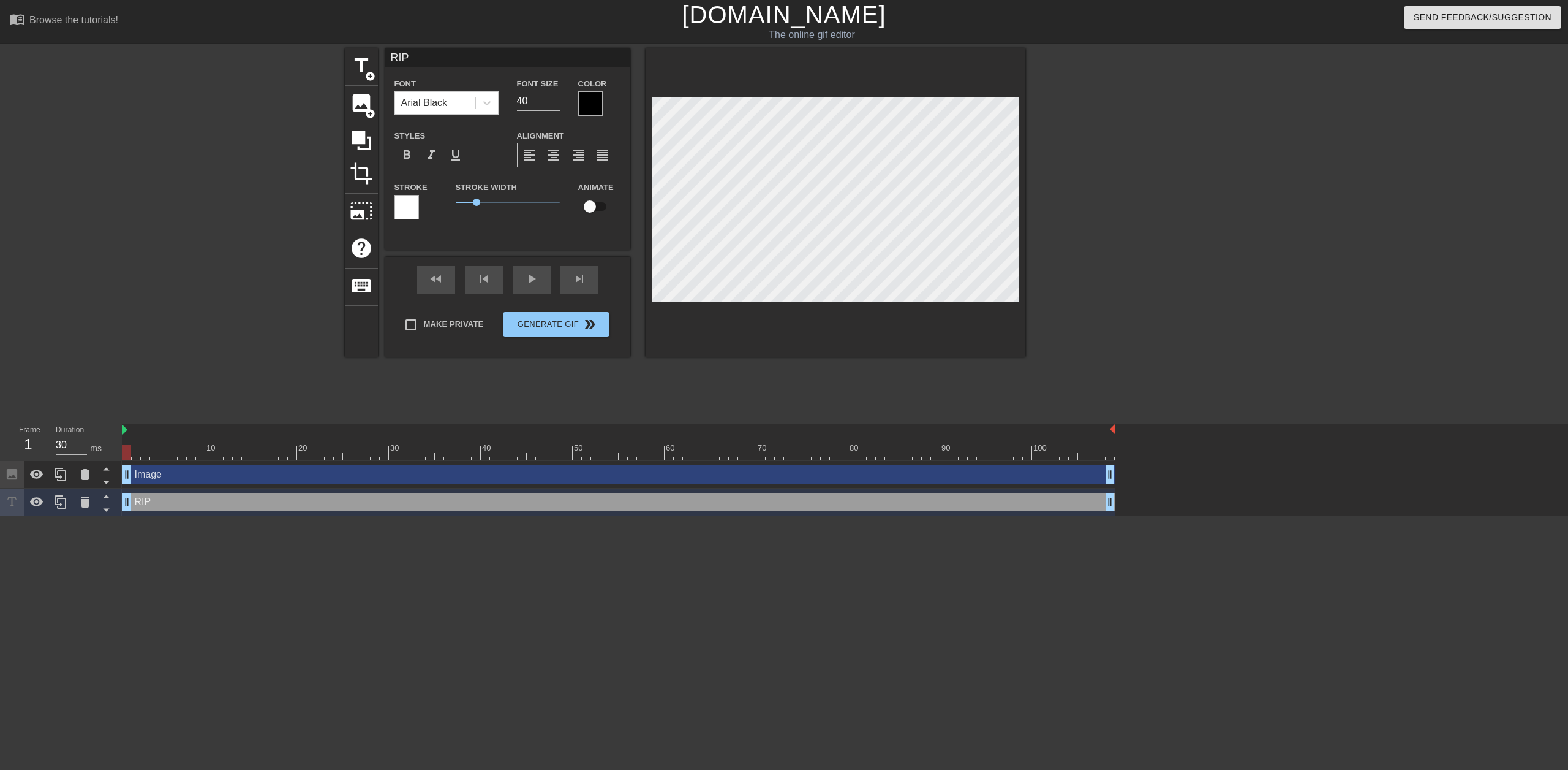
click at [596, 99] on div at bounding box center [590, 103] width 24 height 24
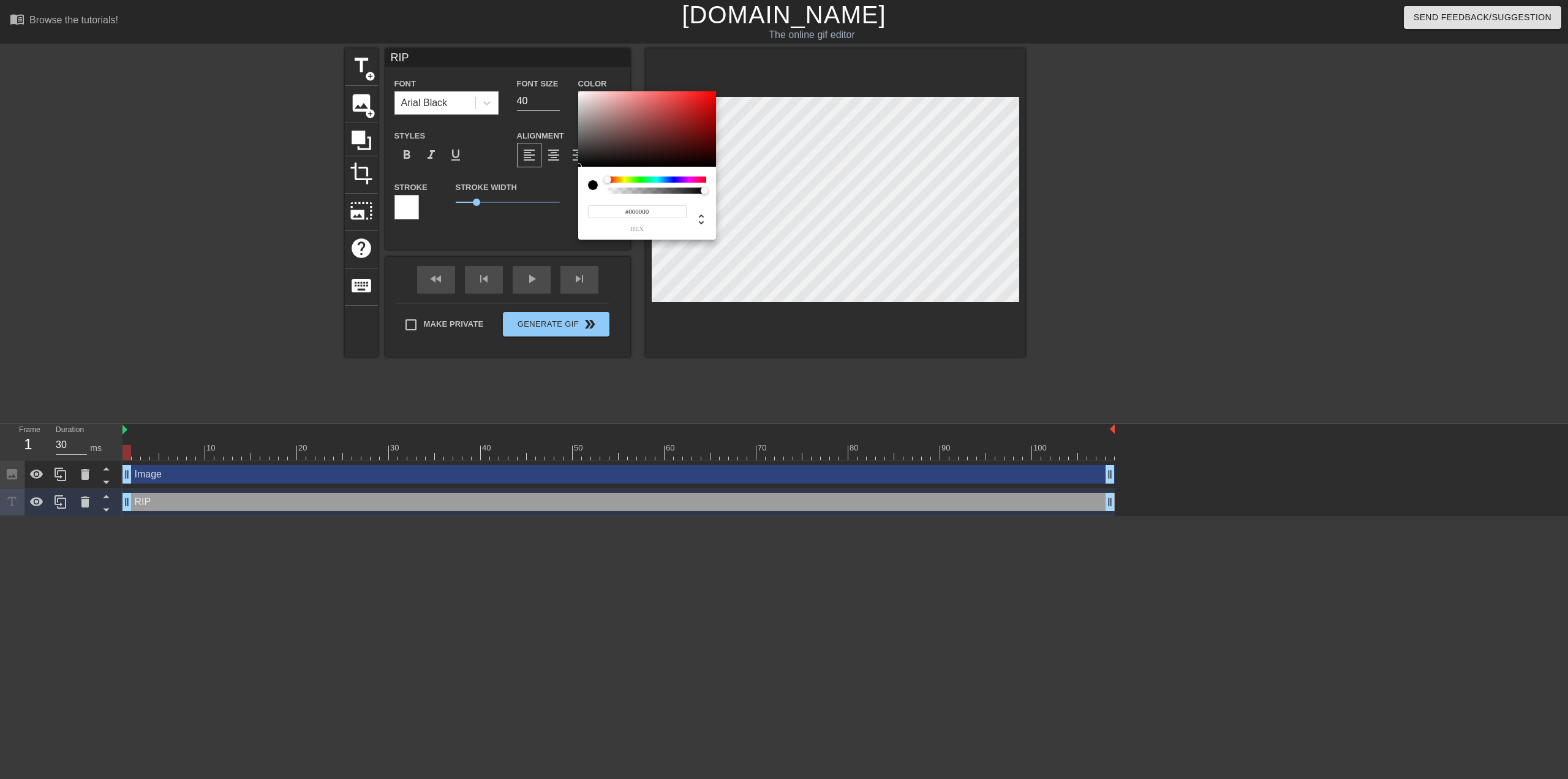
type input "0"
type input "1"
drag, startPoint x: 625, startPoint y: 188, endPoint x: 767, endPoint y: 188, distance: 142.0
click at [767, 188] on div "0 r 0 g 0 b 1 a" at bounding box center [784, 389] width 1568 height 779
type input "122"
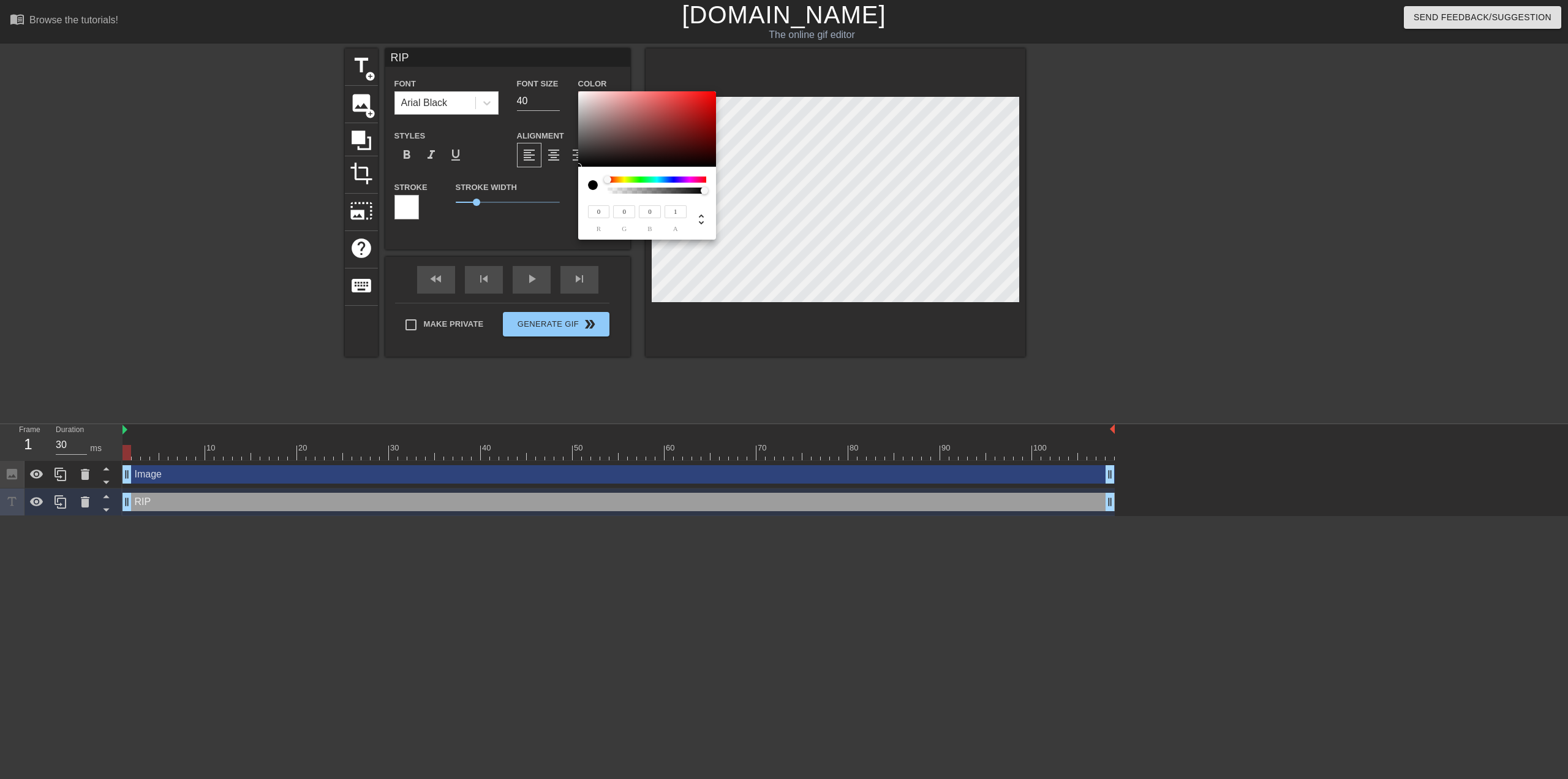
type input "113"
type input "124"
type input "115"
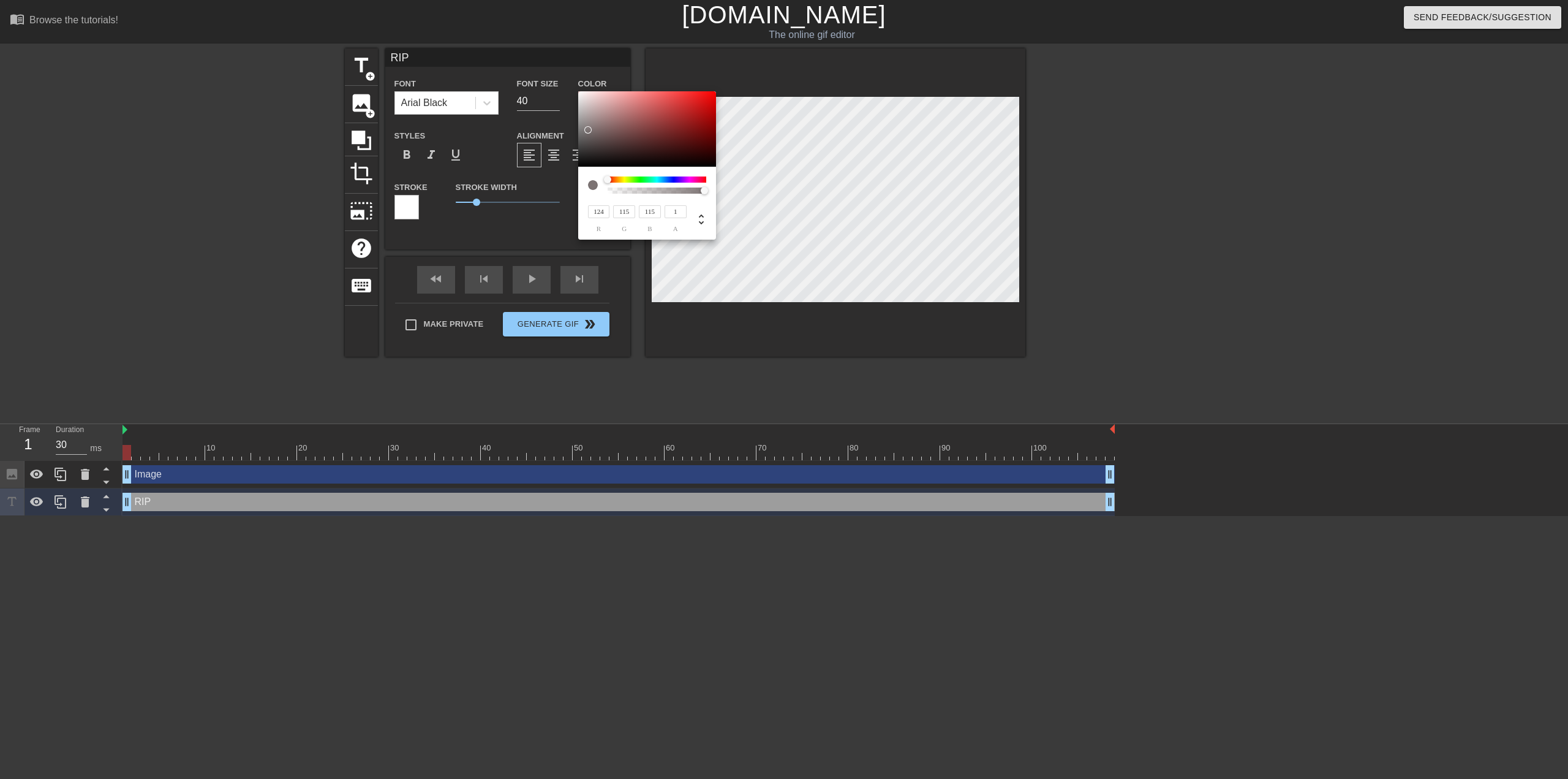
type input "134"
type input "125"
type input "235"
type input "216"
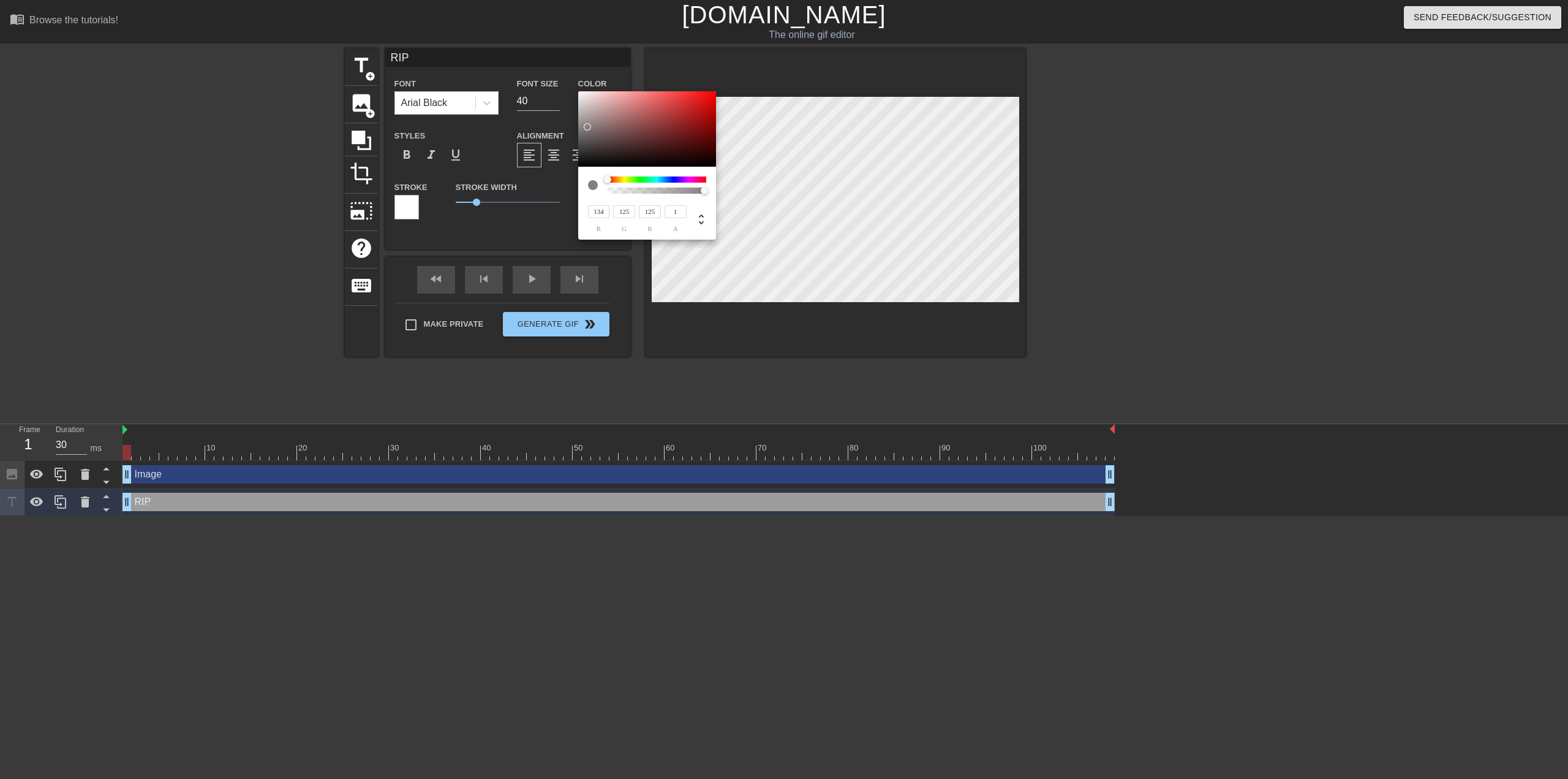
type input "216"
type input "219"
type input "200"
type input "155"
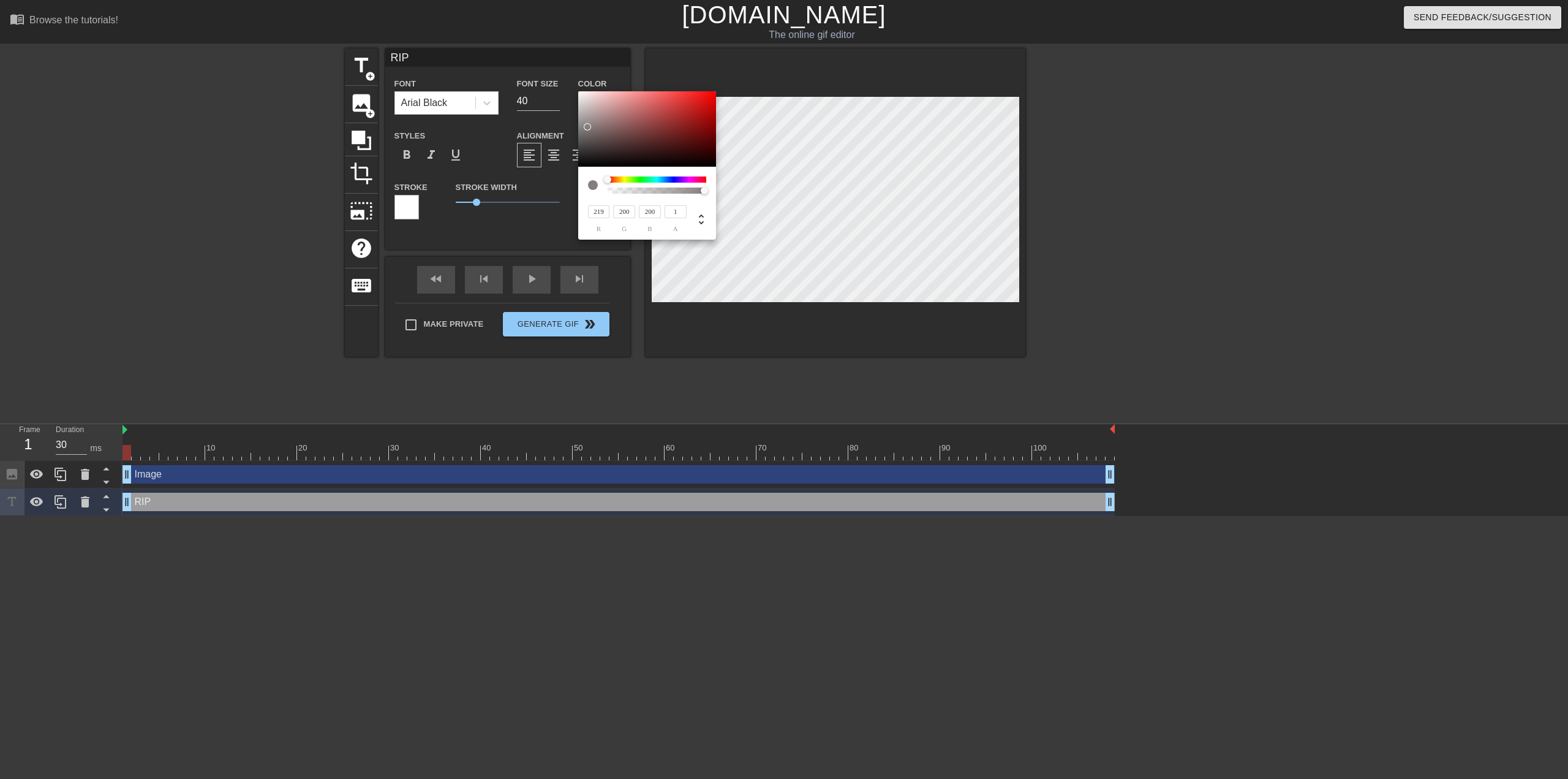
type input "137"
type input "151"
type input "133"
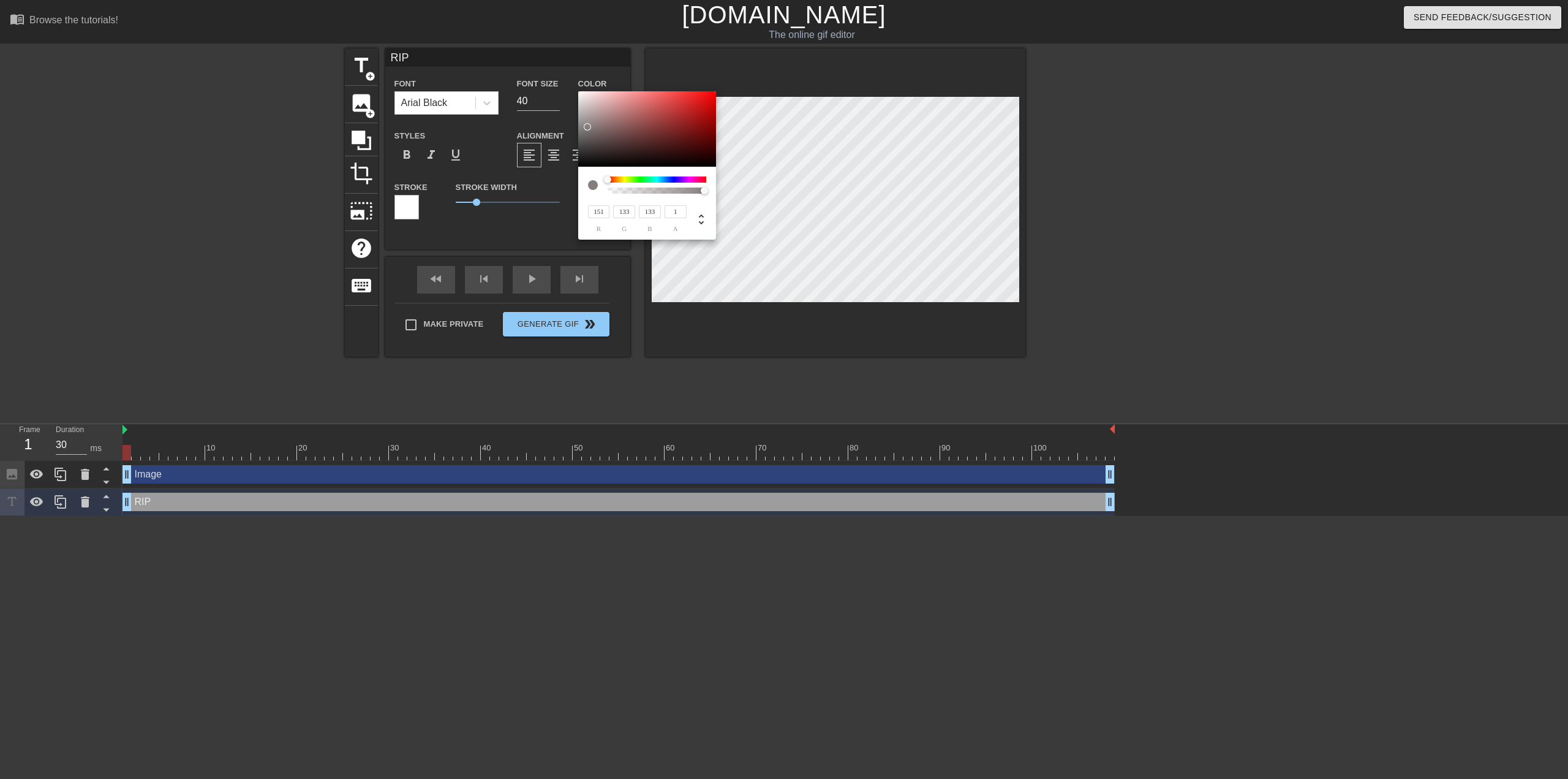
type input "153"
type input "134"
type input "159"
type input "140"
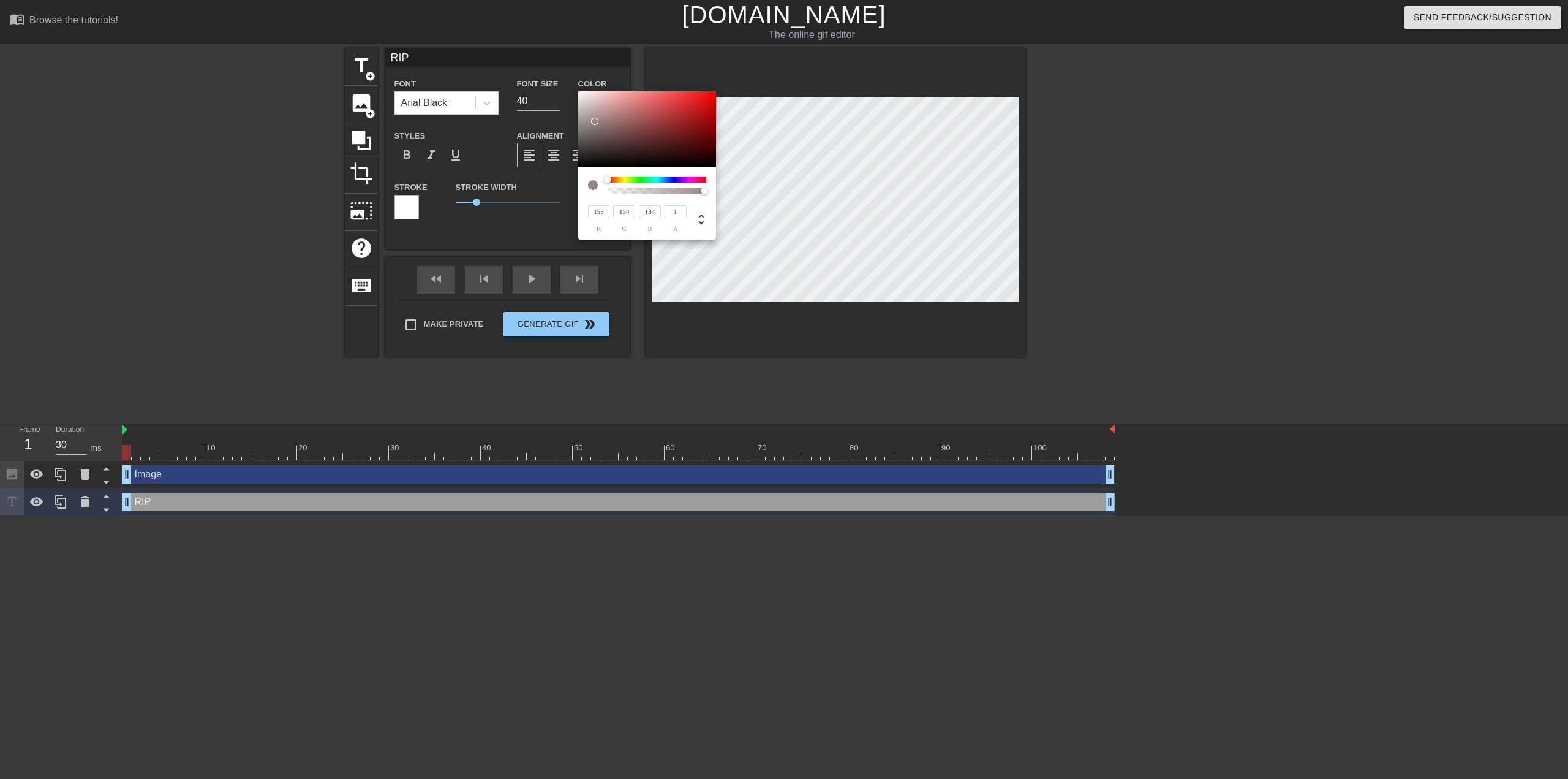
type input "140"
type input "165"
type input "145"
type input "174"
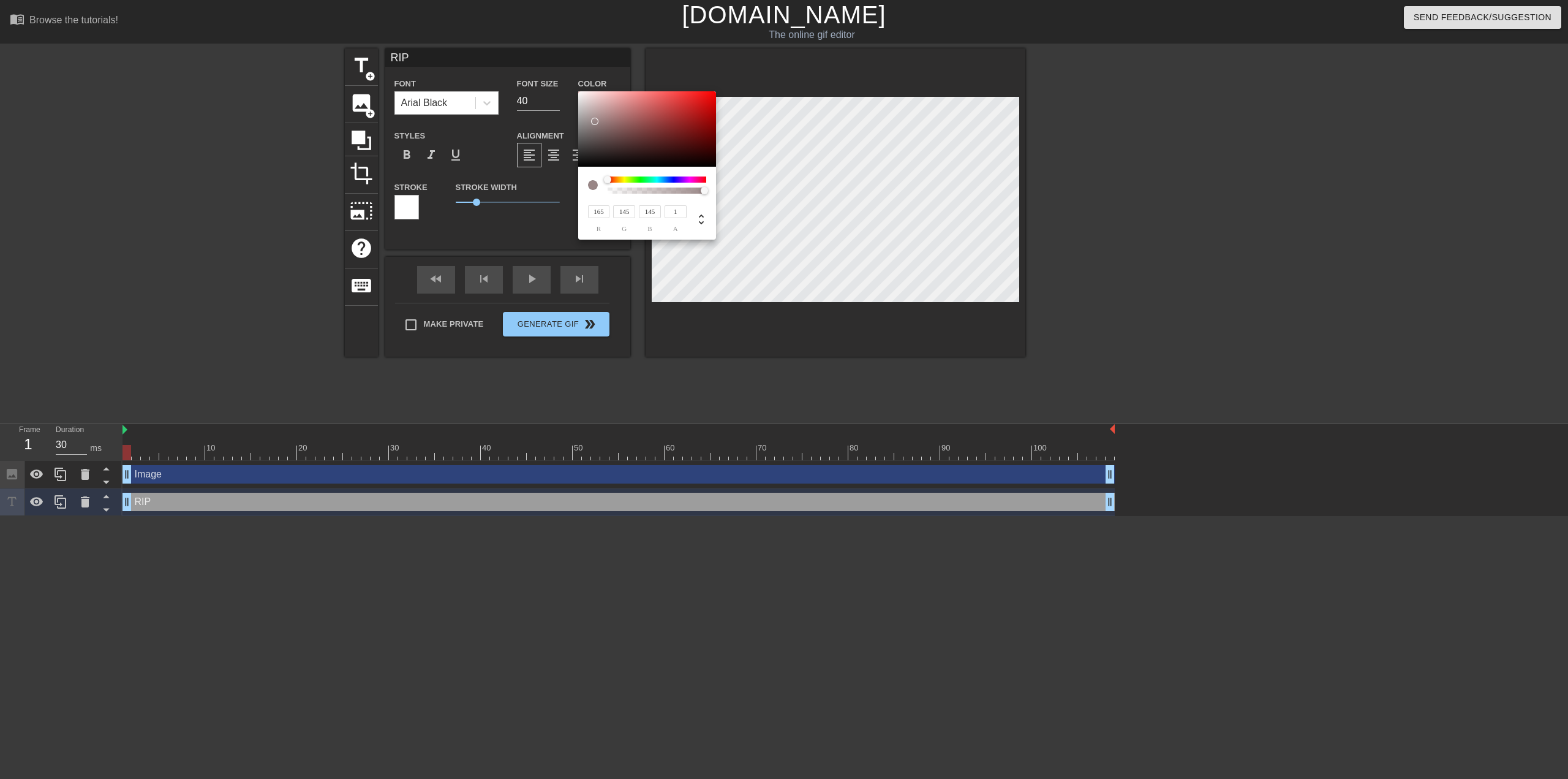
type input "154"
type input "178"
type input "159"
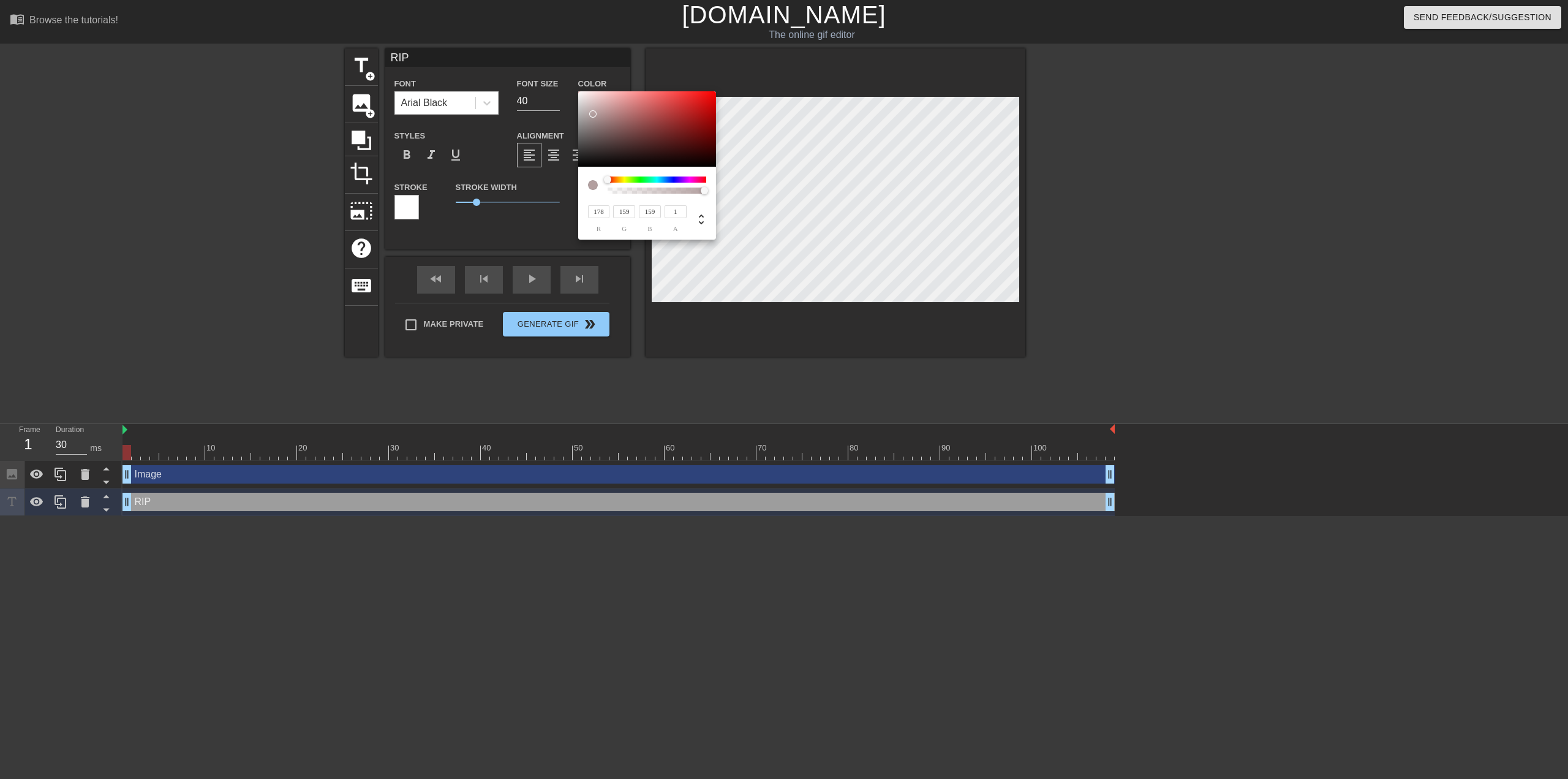
type input "182"
type input "164"
type input "231"
type input "222"
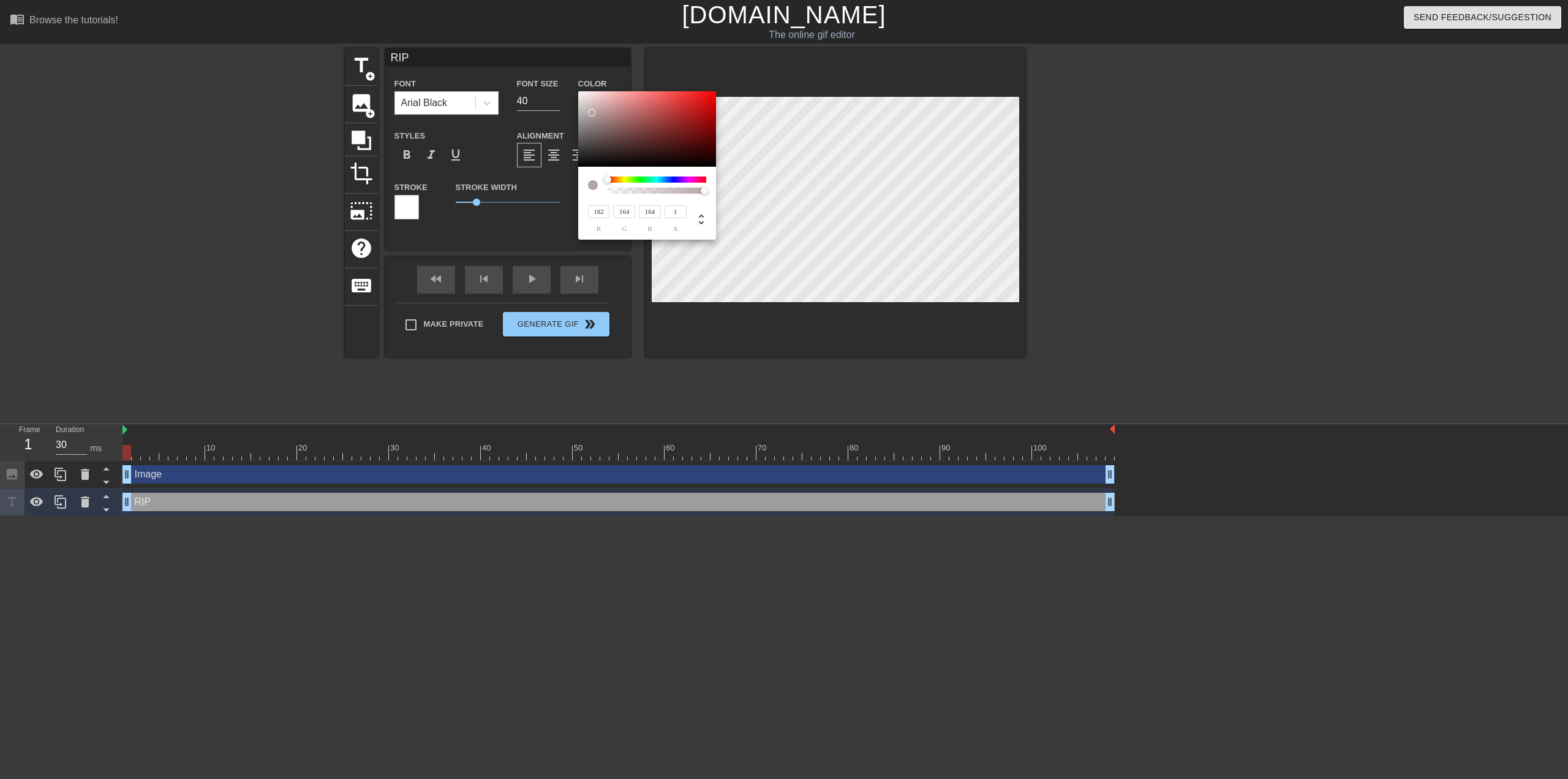
type input "222"
type input "223"
type input "224"
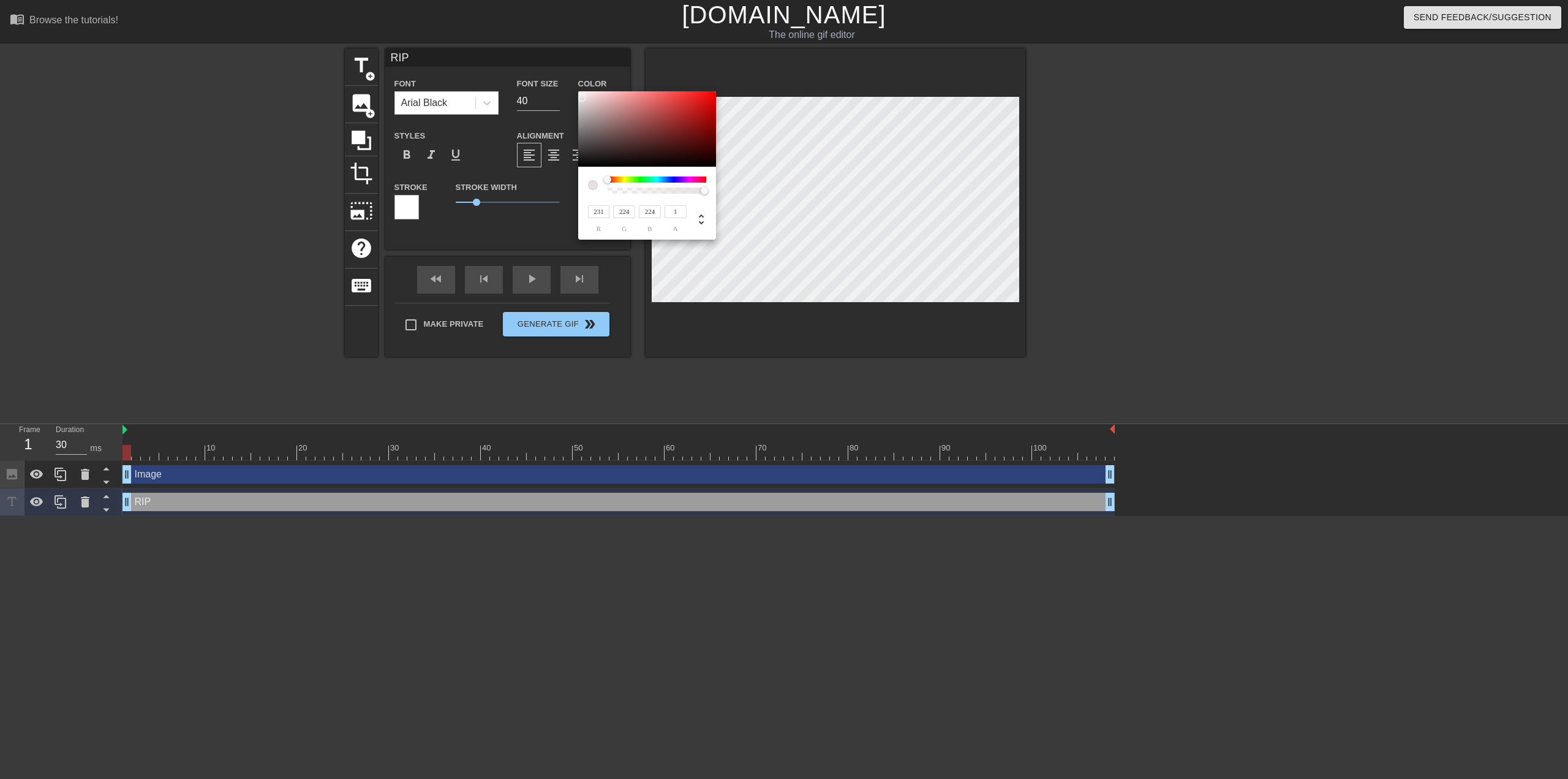
type input "233"
type input "226"
type input "235"
type input "228"
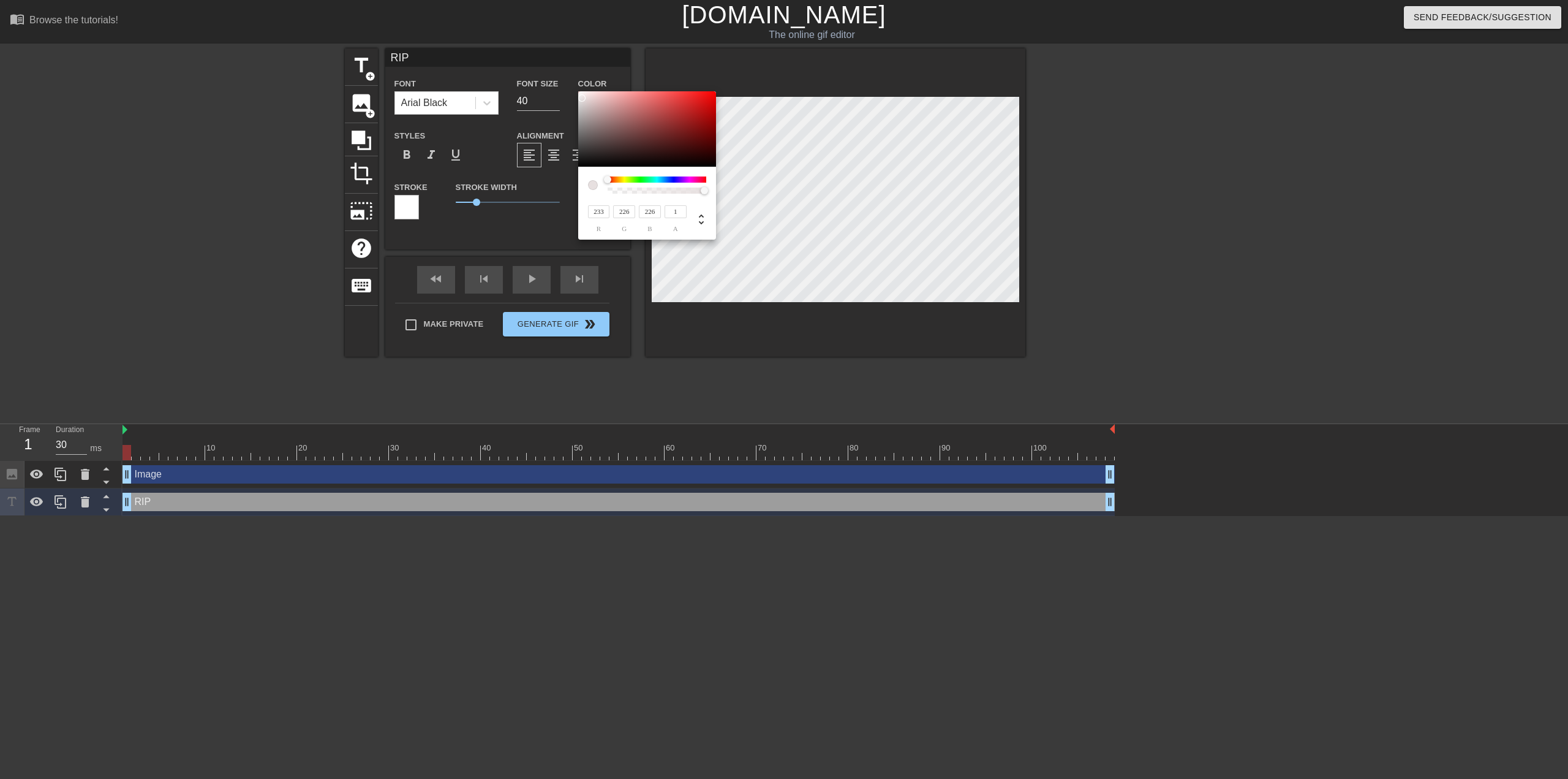
type input "228"
type input "240"
type input "233"
type input "246"
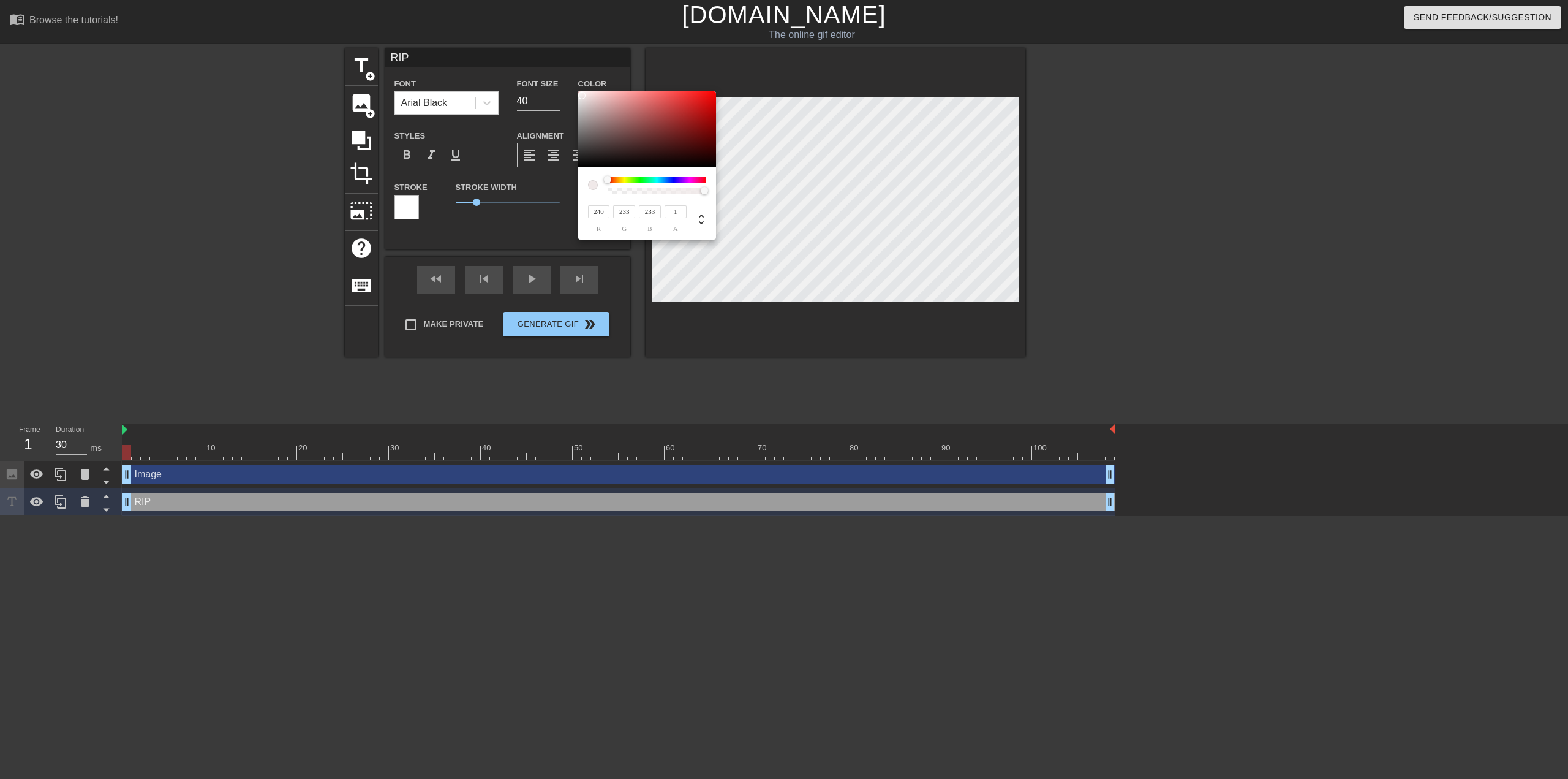
type input "239"
type input "248"
type input "241"
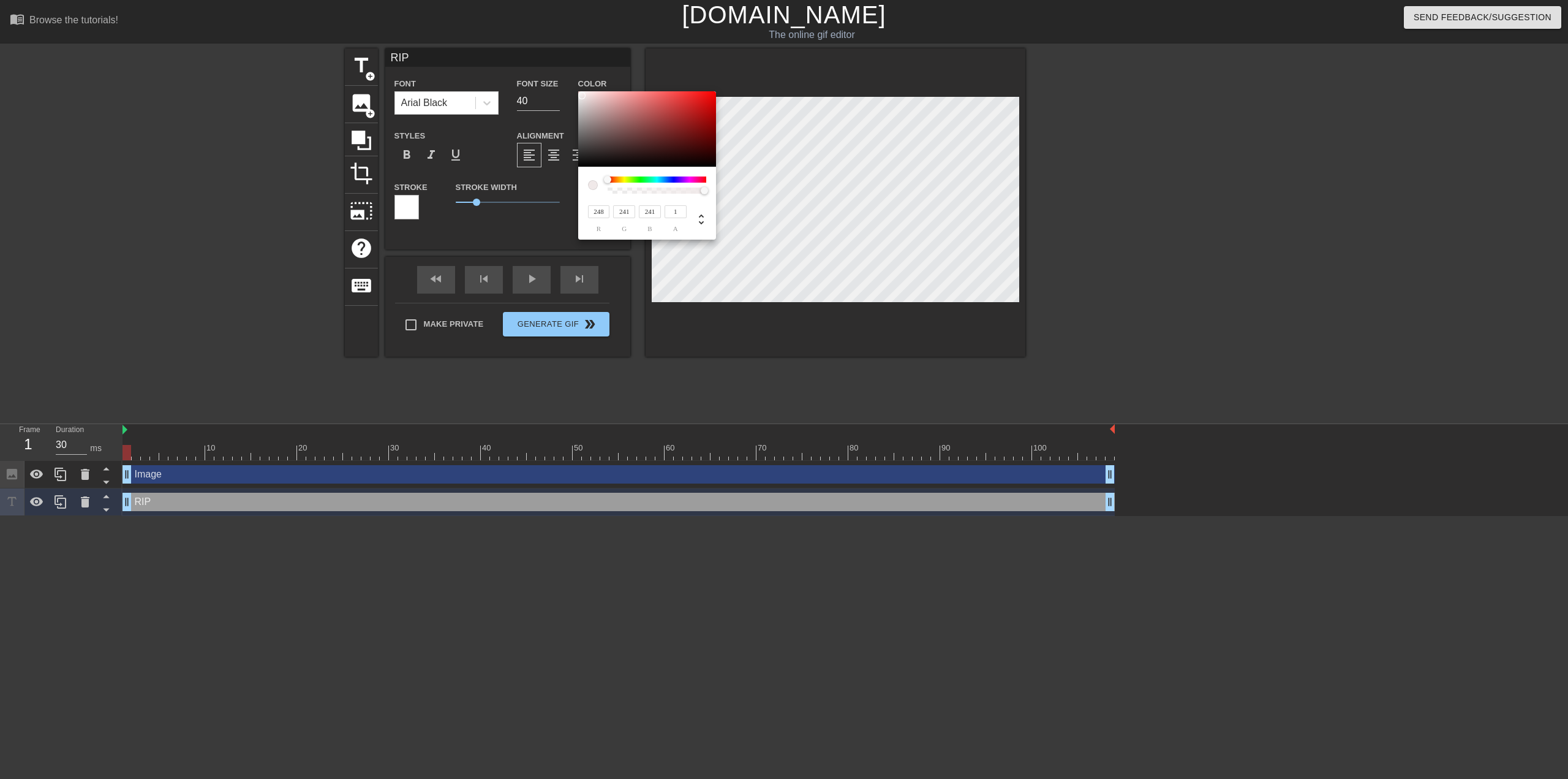
type input "250"
type input "243"
type input "252"
type input "246"
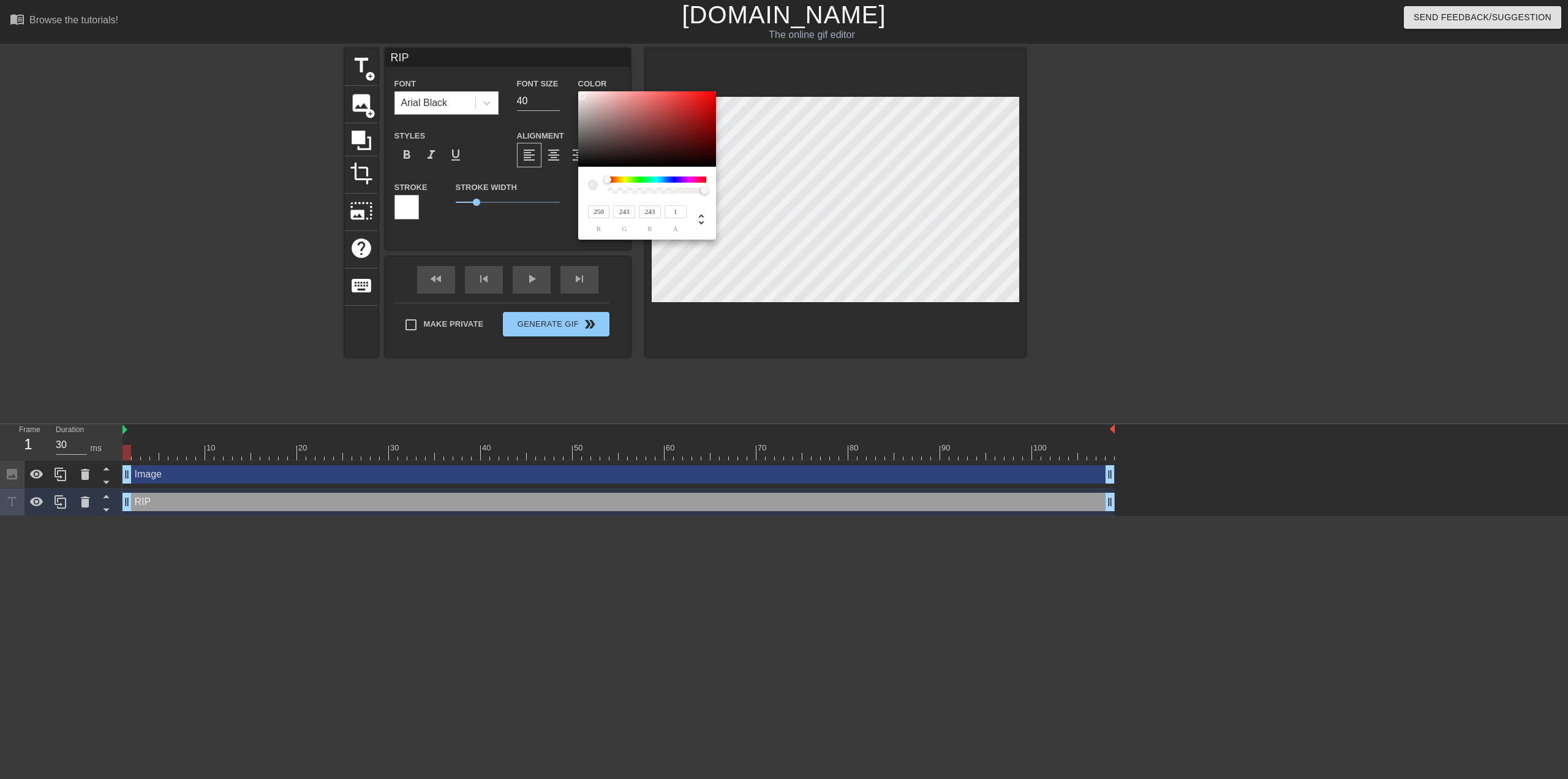
type input "246"
type input "247"
type input "254"
type input "250"
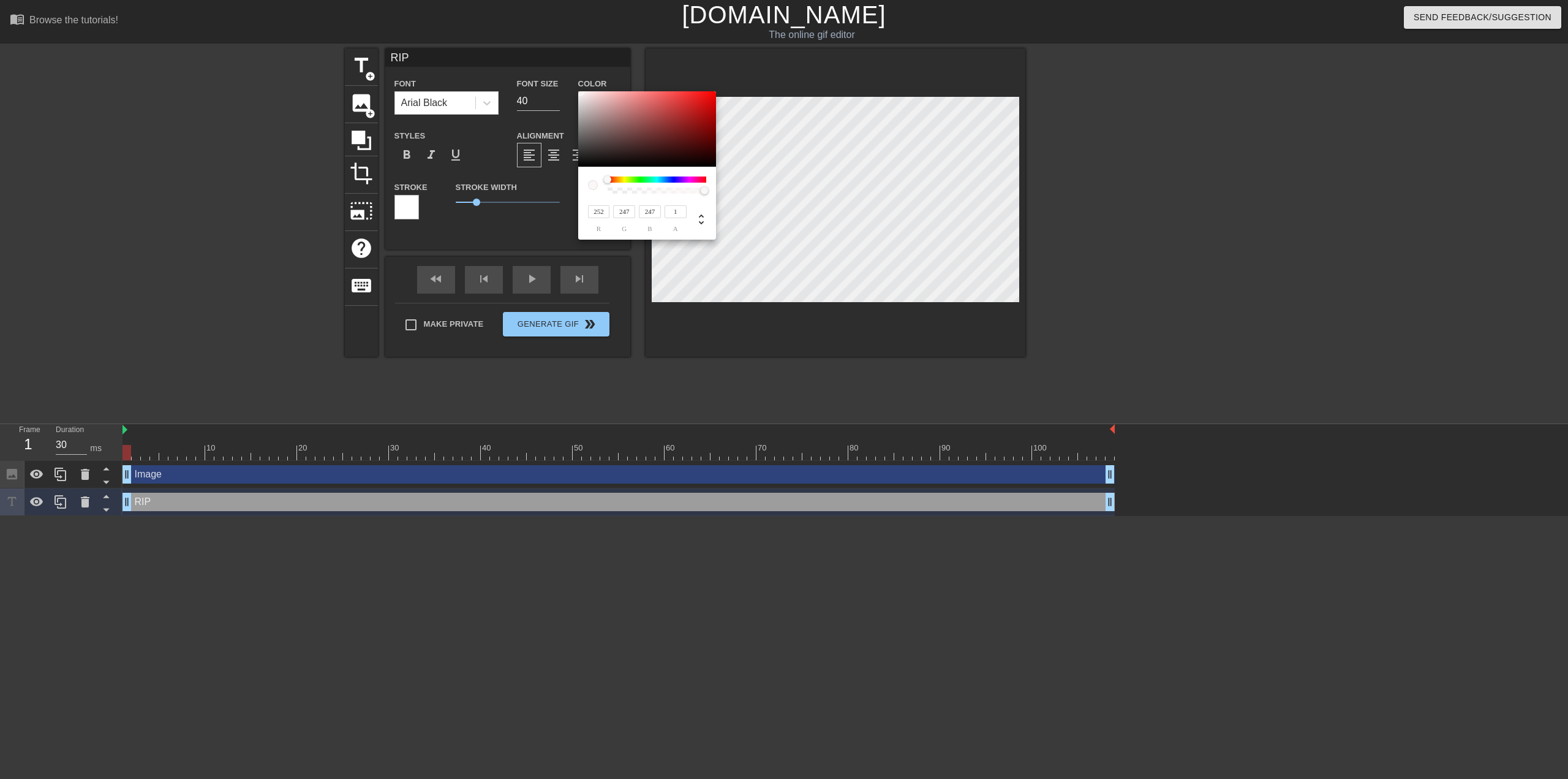
type input "250"
type input "251"
type input "85"
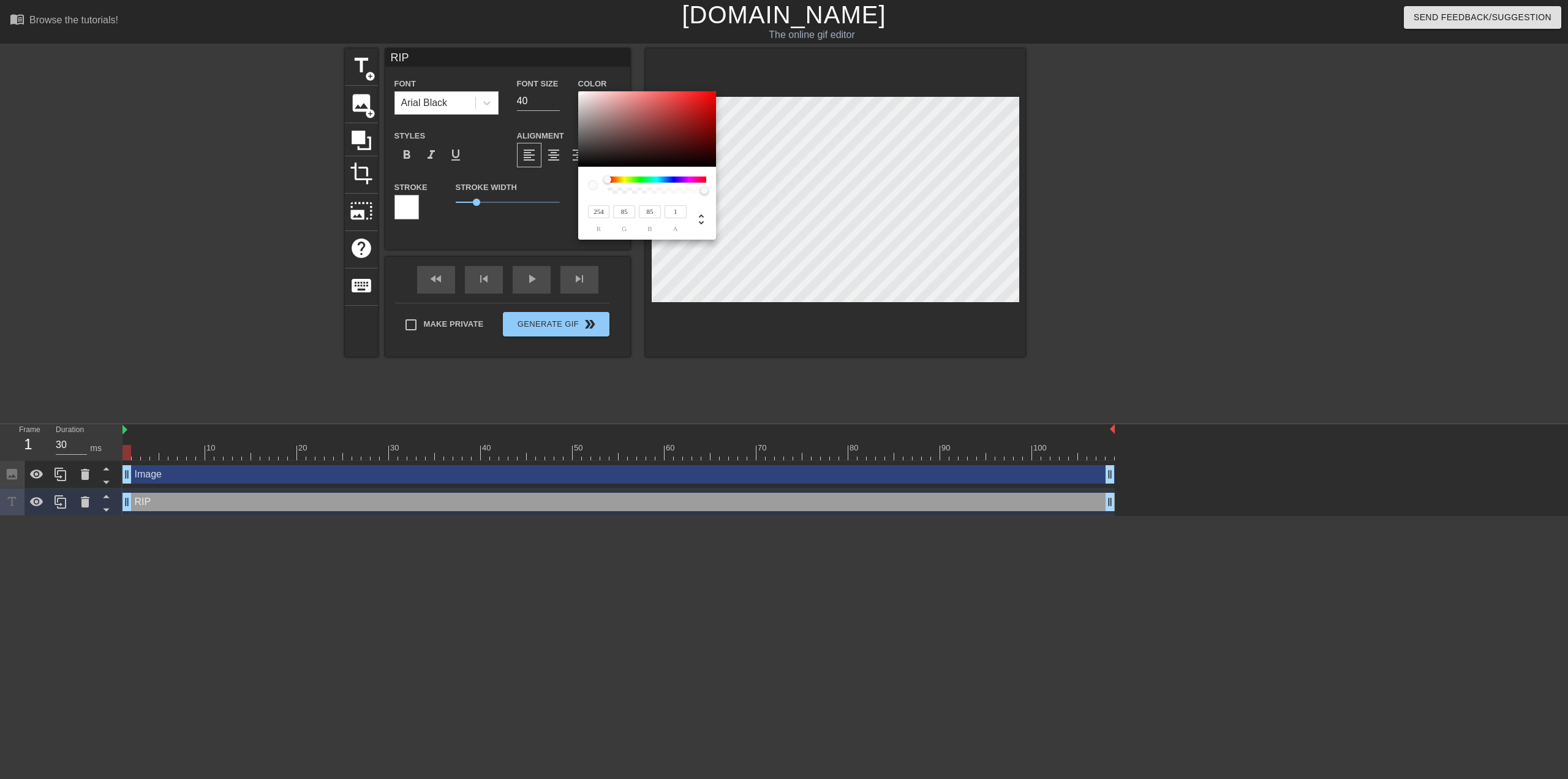
type input "255"
type input "198"
type input "255"
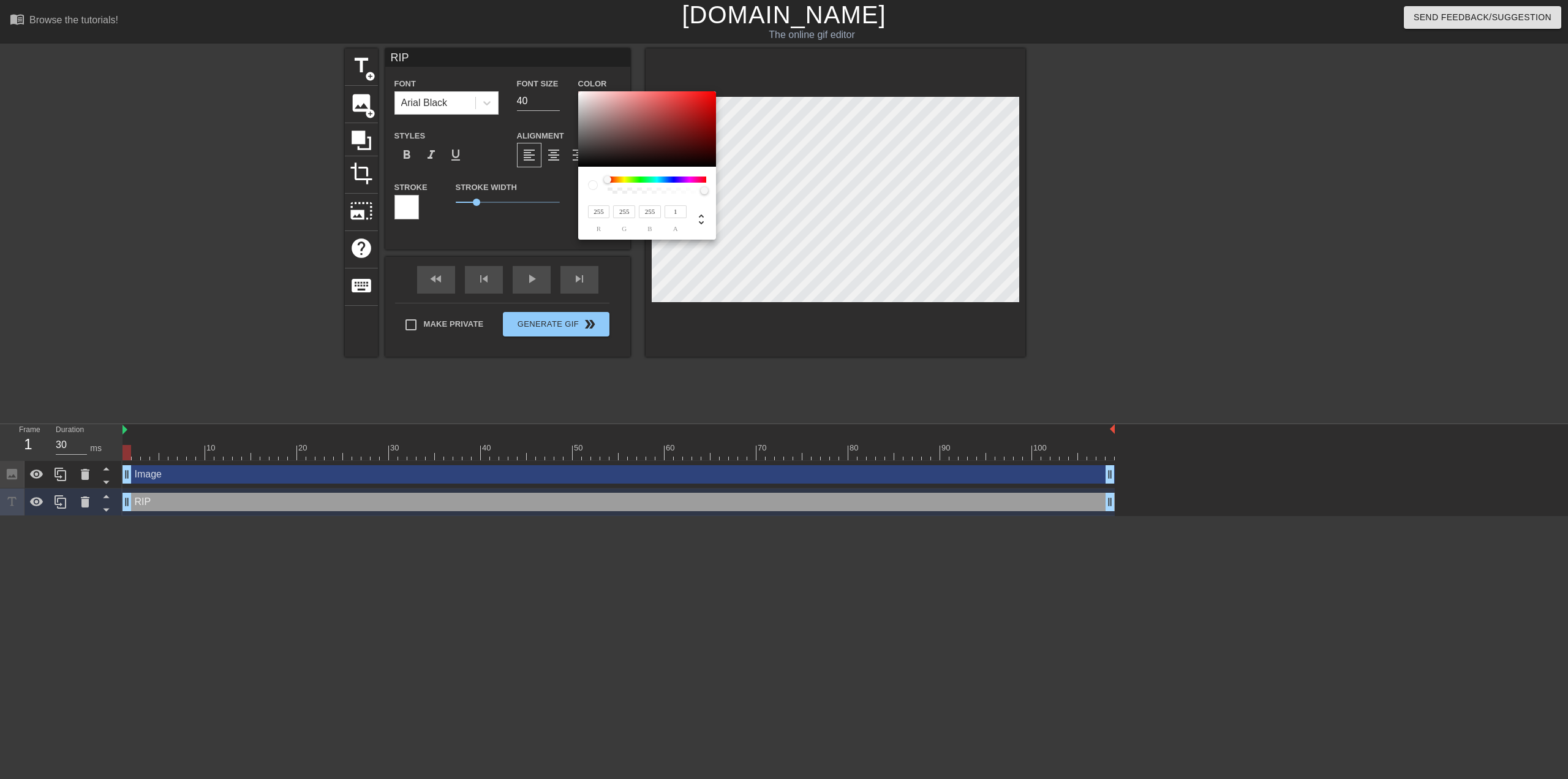
type input "198"
type input "85"
type input "250"
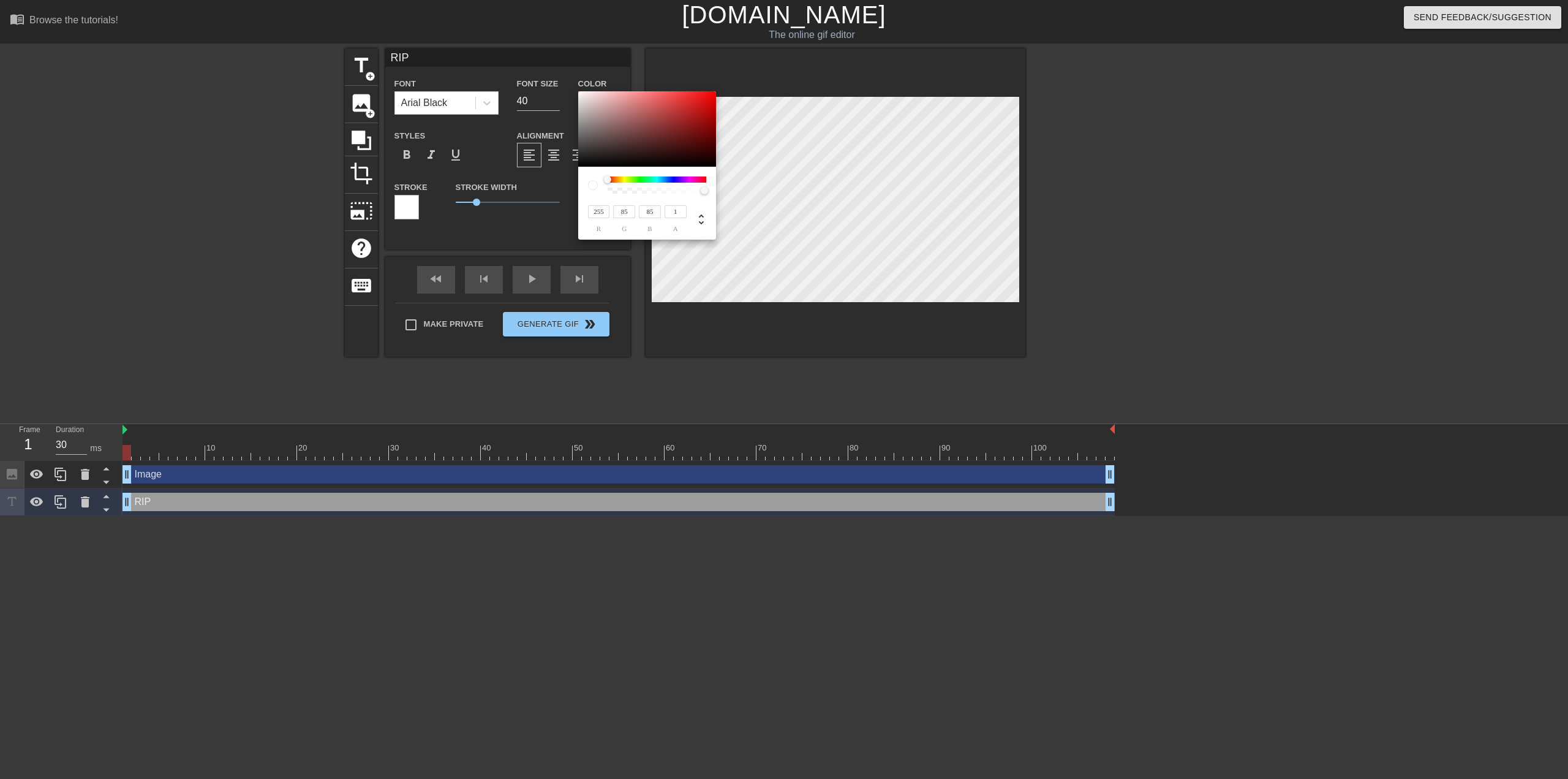
type input "250"
type input "245"
type input "244"
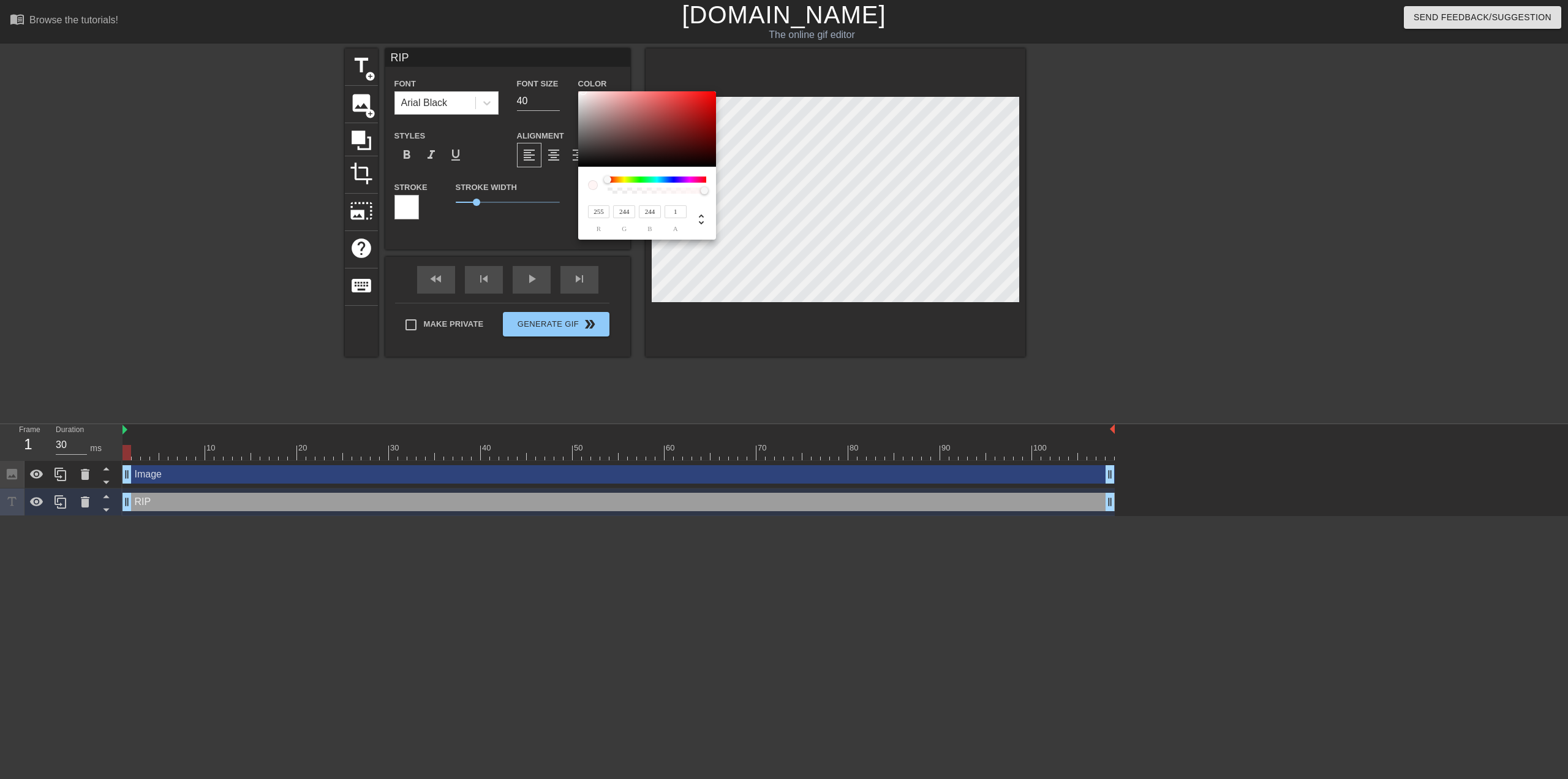
type input "243"
type input "244"
type input "254"
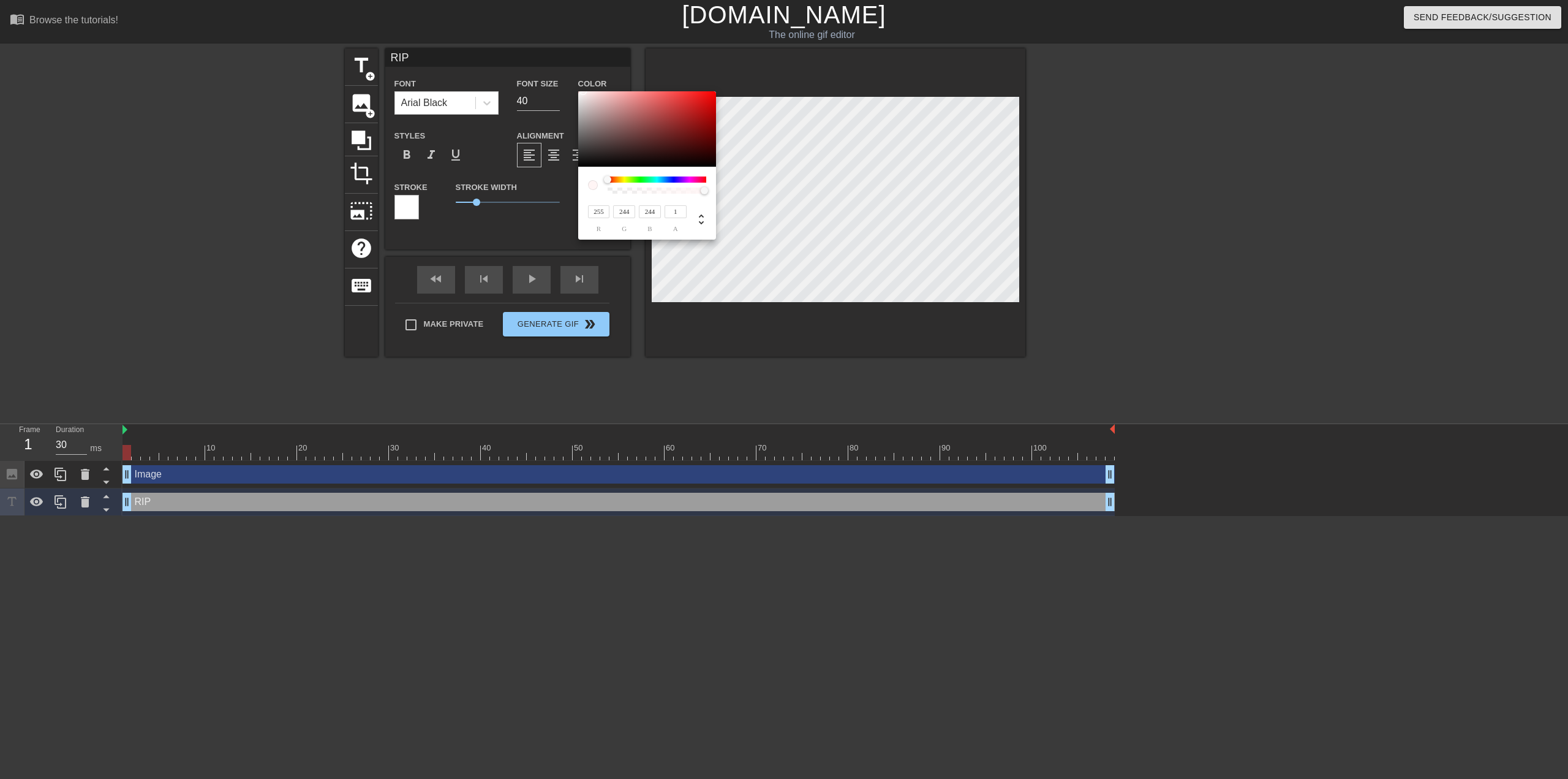
type input "249"
type input "252"
type input "248"
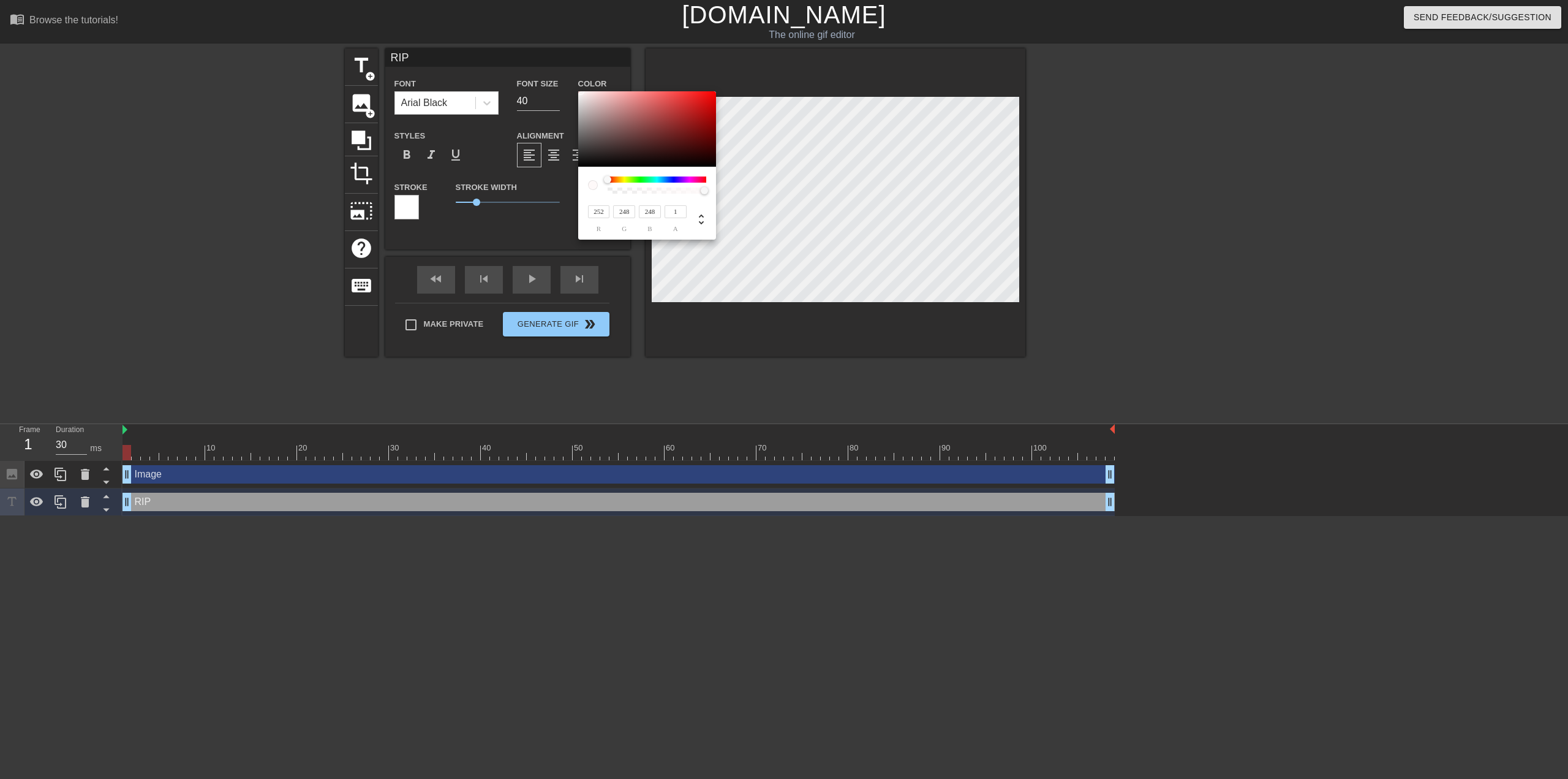
type input "250"
type input "246"
type input "248"
type input "244"
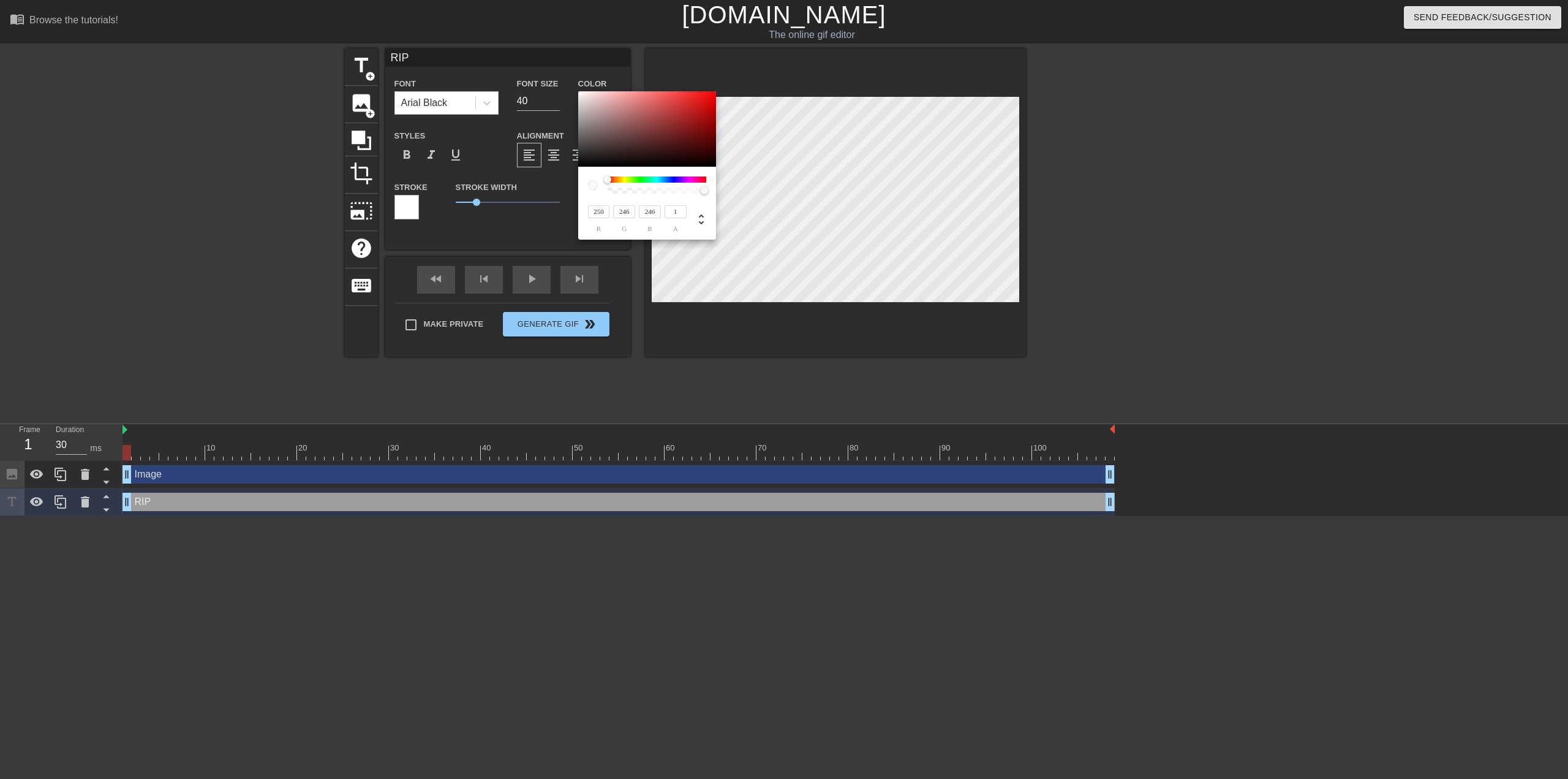
type input "244"
type input "246"
type input "242"
type input "243"
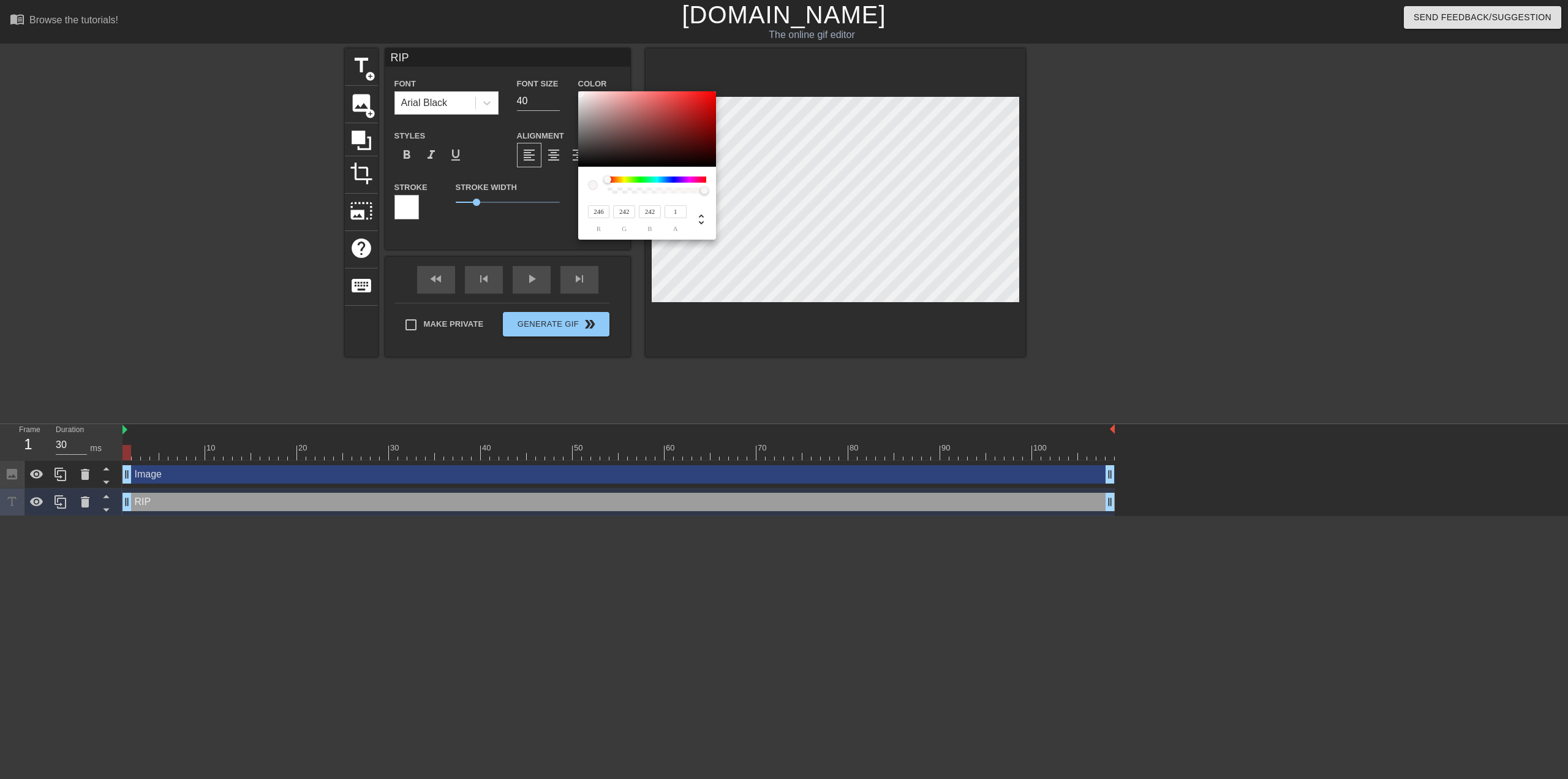
type input "243"
type input "244"
type input "241"
type input "242"
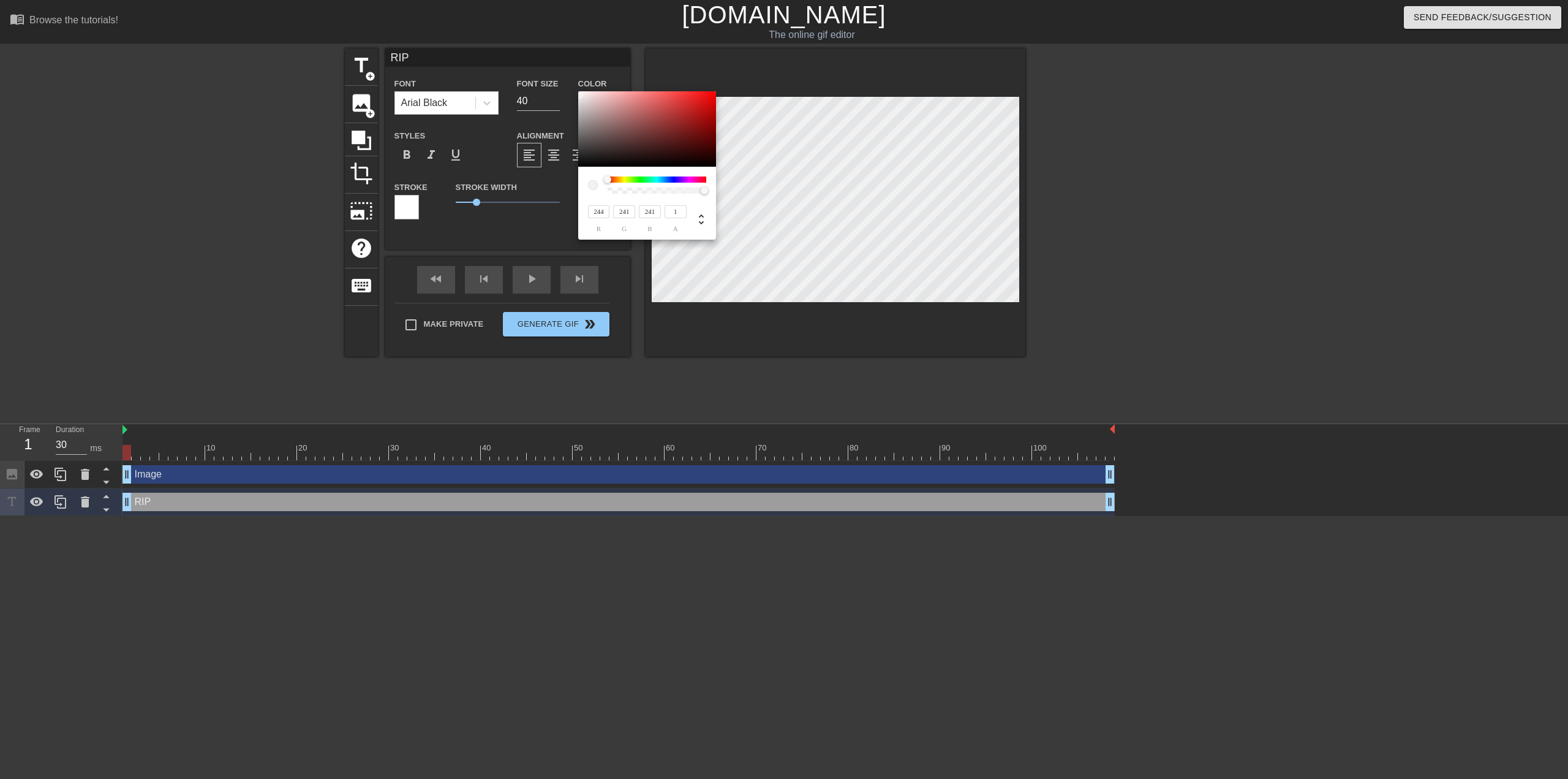
type input "239"
type input "240"
type input "237"
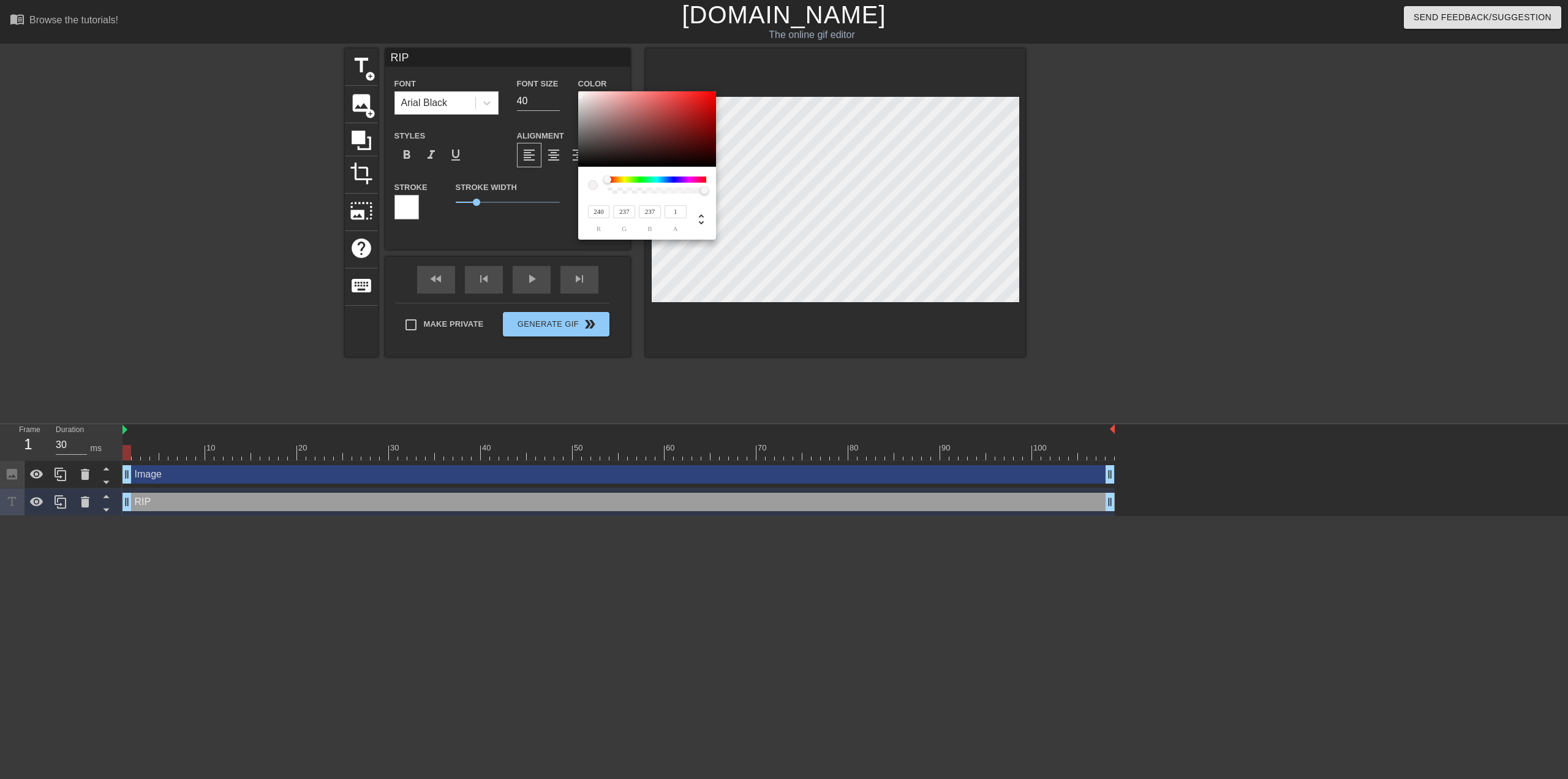
type input "237"
type input "235"
type input "234"
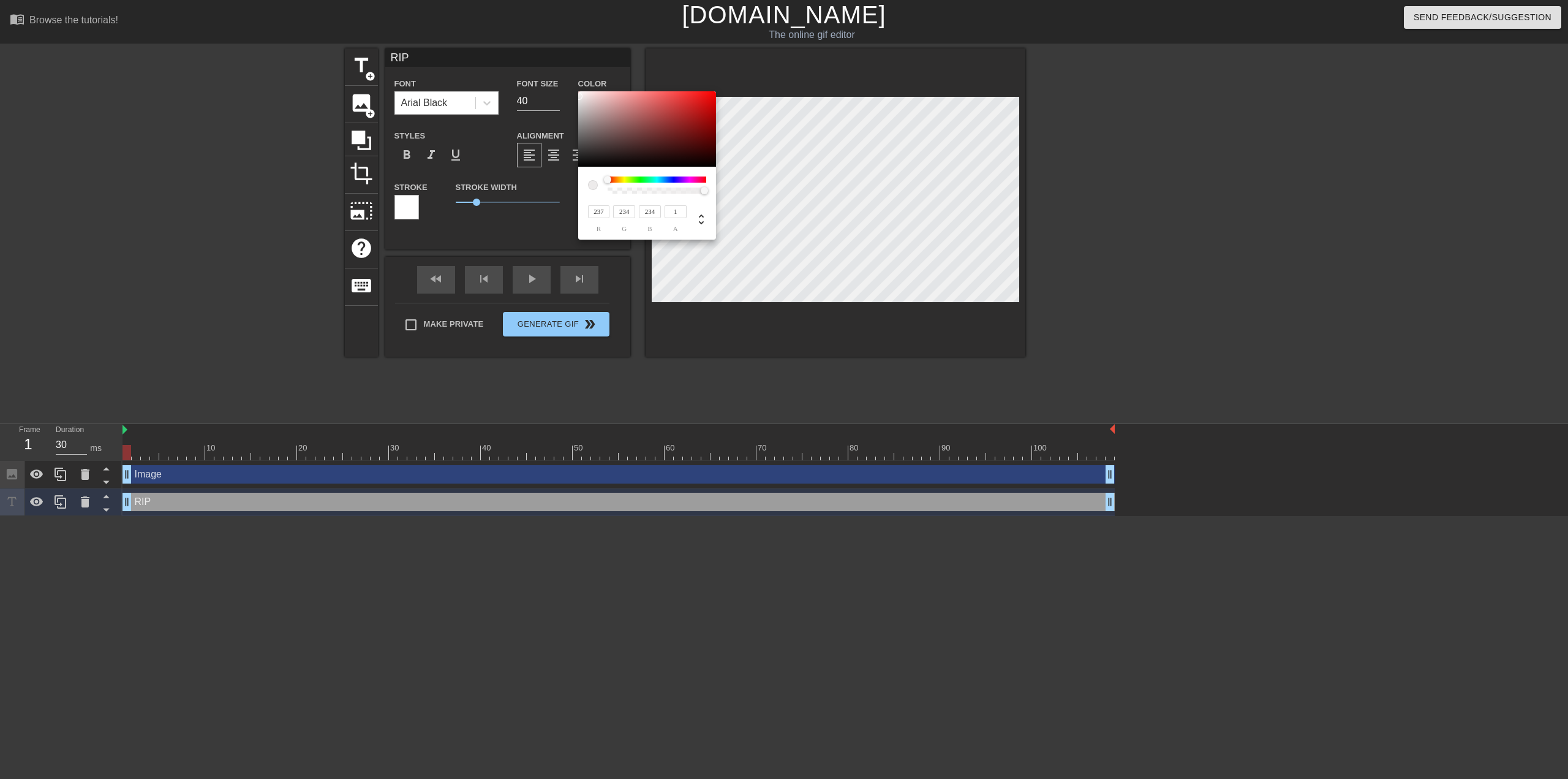
type input "233"
type input "232"
type input "240"
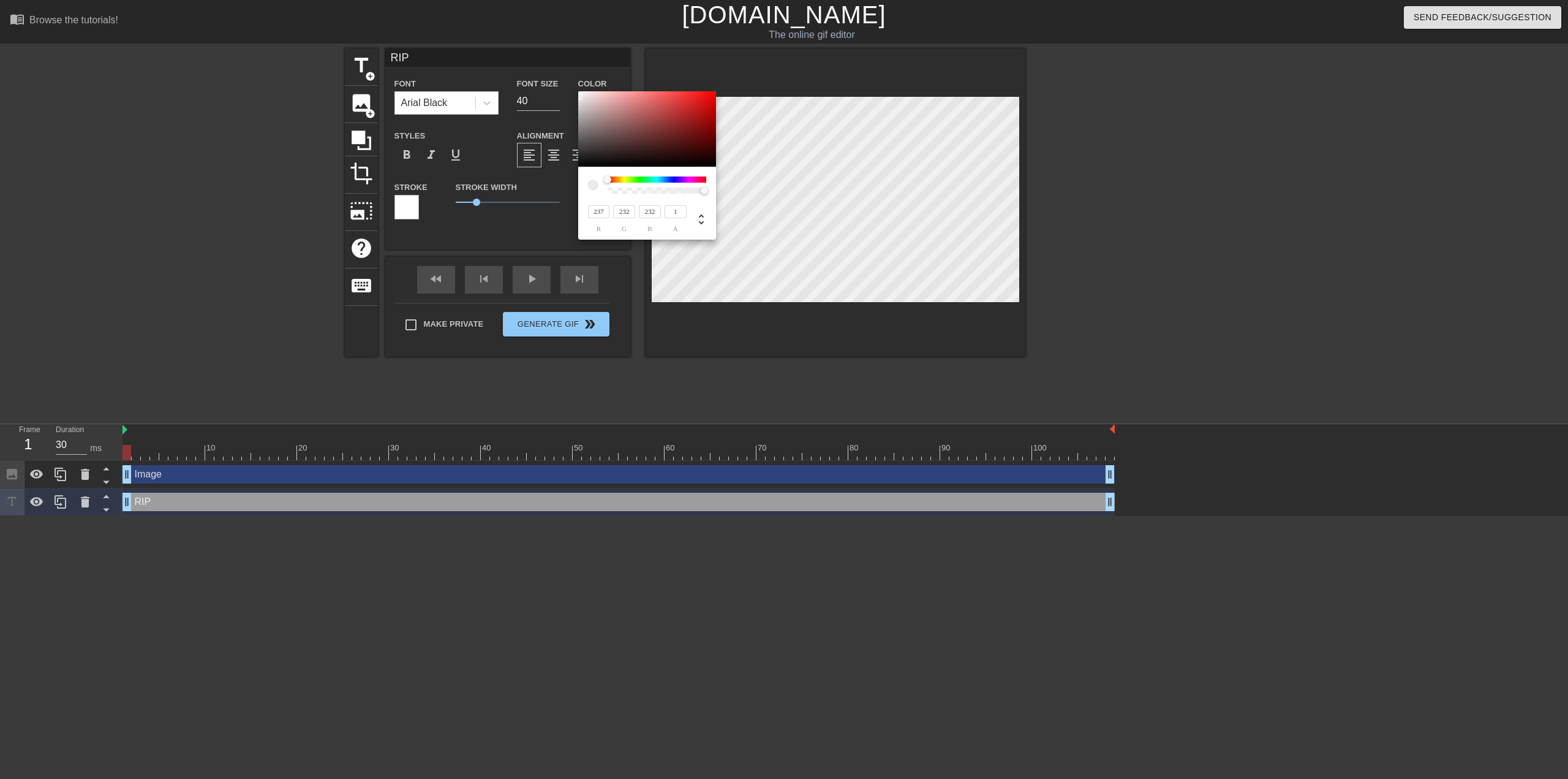
type input "234"
type input "242"
type input "236"
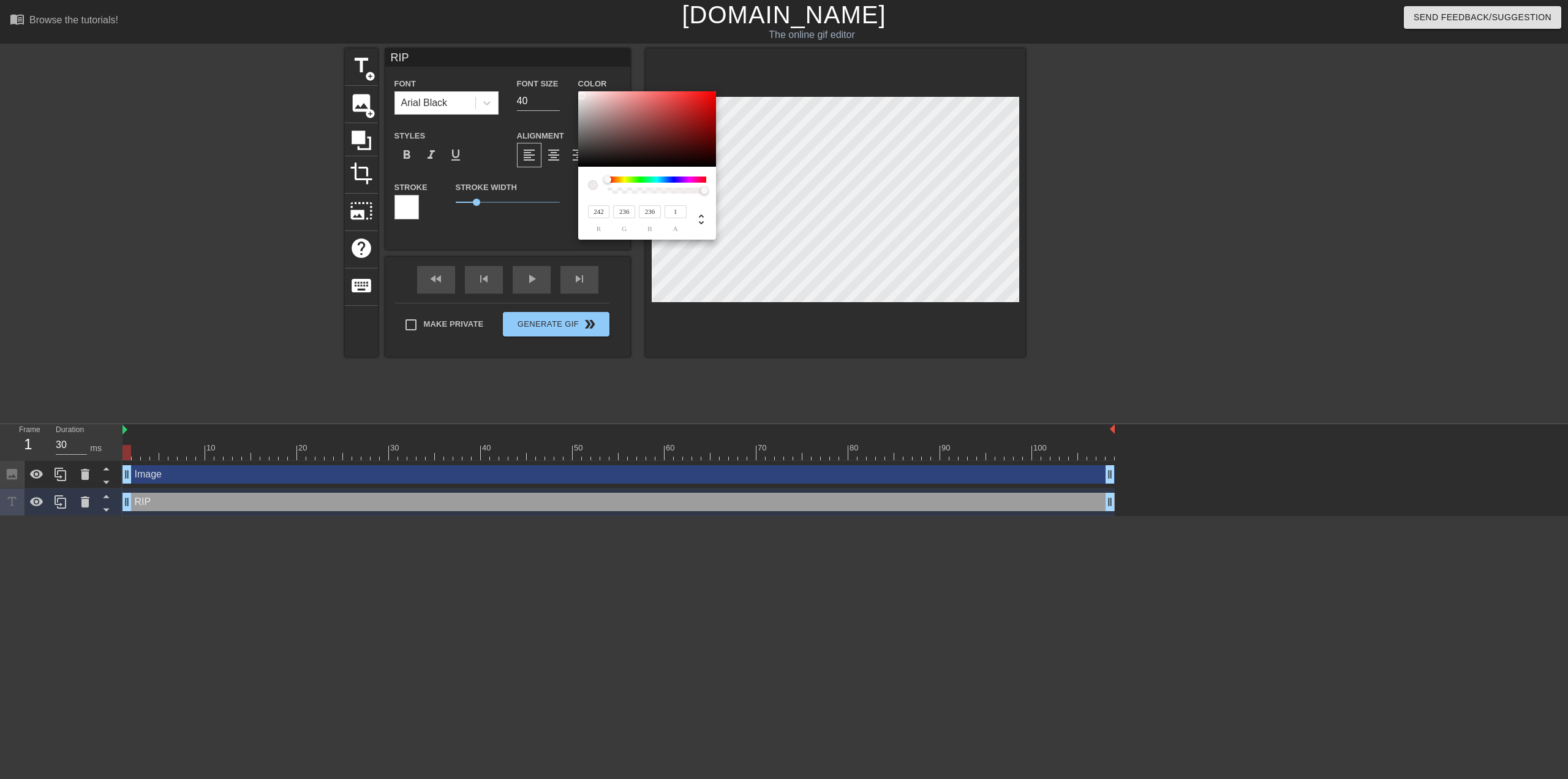
type input "244"
type input "238"
type input "246"
type input "240"
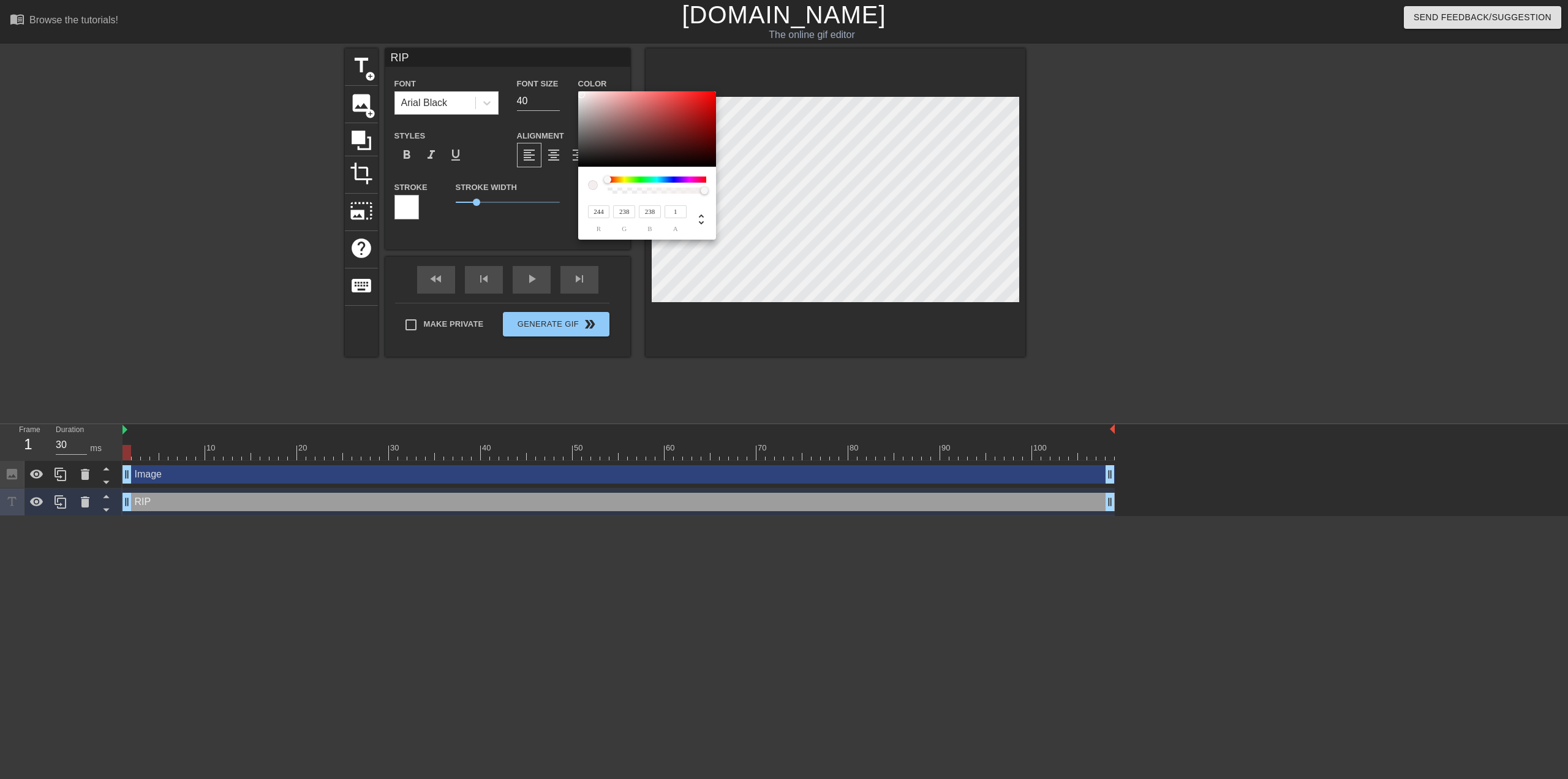
type input "240"
type input "241"
type input "248"
type input "243"
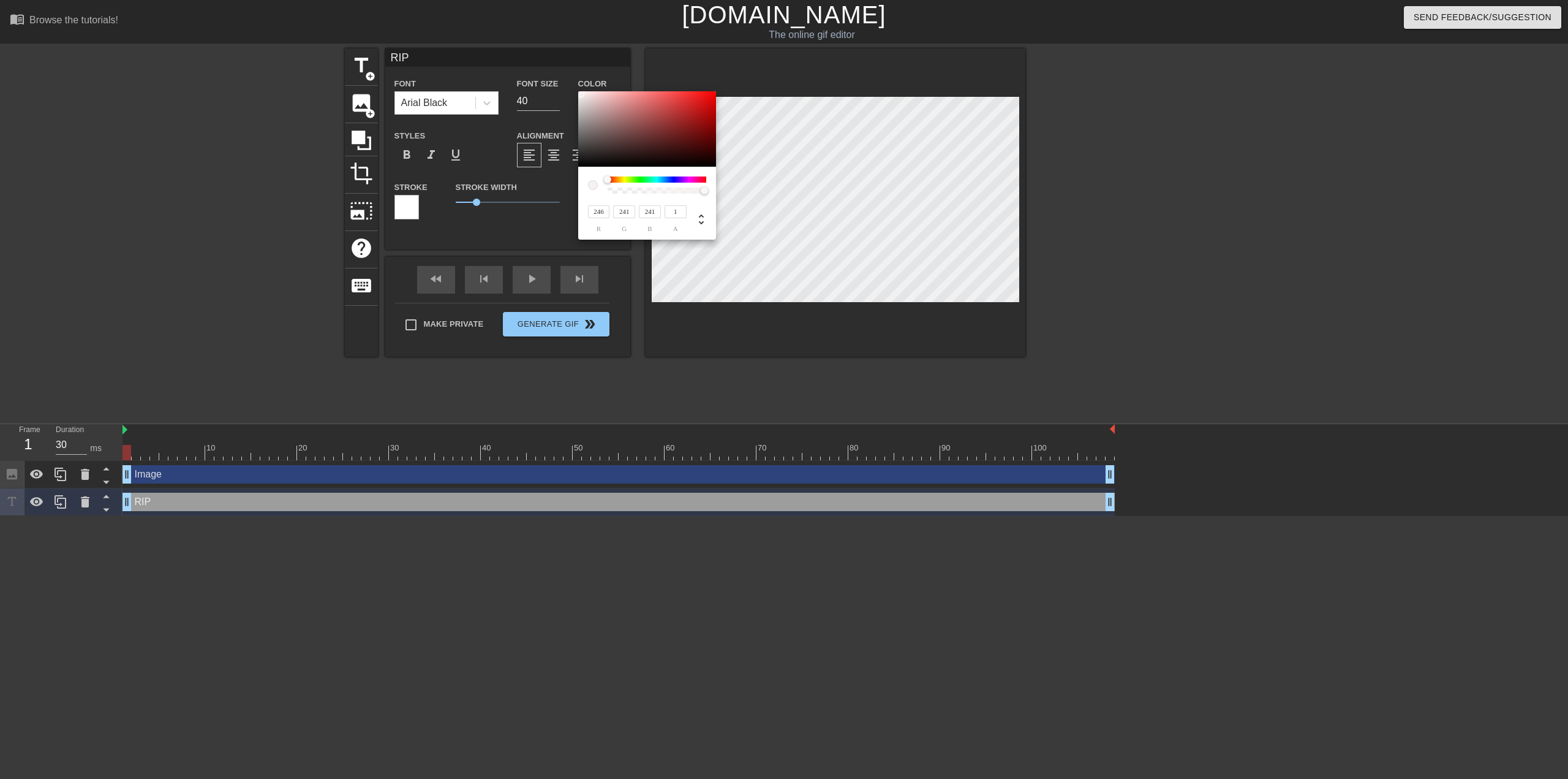
type input "243"
click at [581, 93] on div at bounding box center [581, 93] width 7 height 7
type input "128"
type input "97"
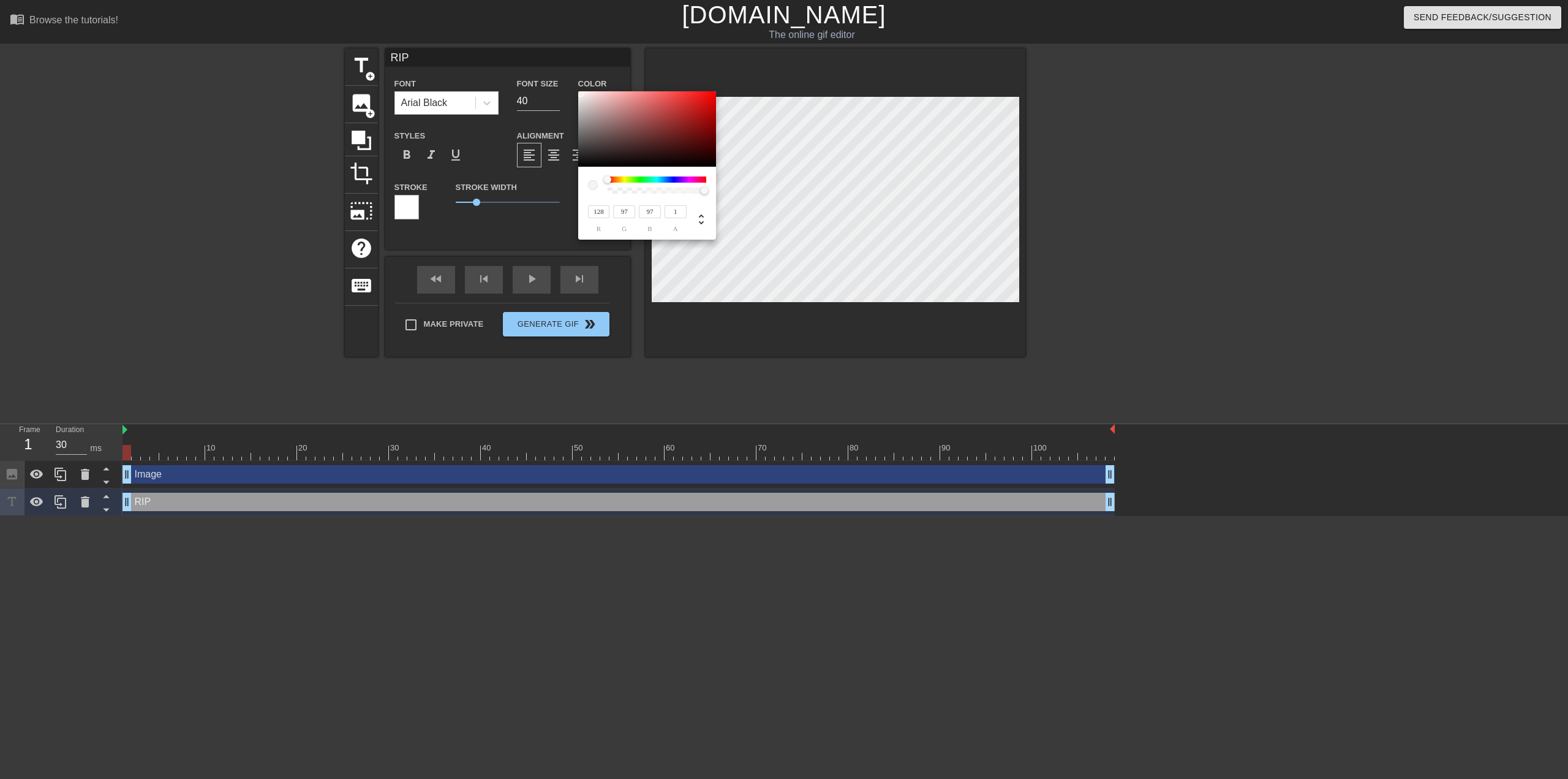
click at [612, 128] on div at bounding box center [647, 129] width 138 height 76
type input "42"
type input "41"
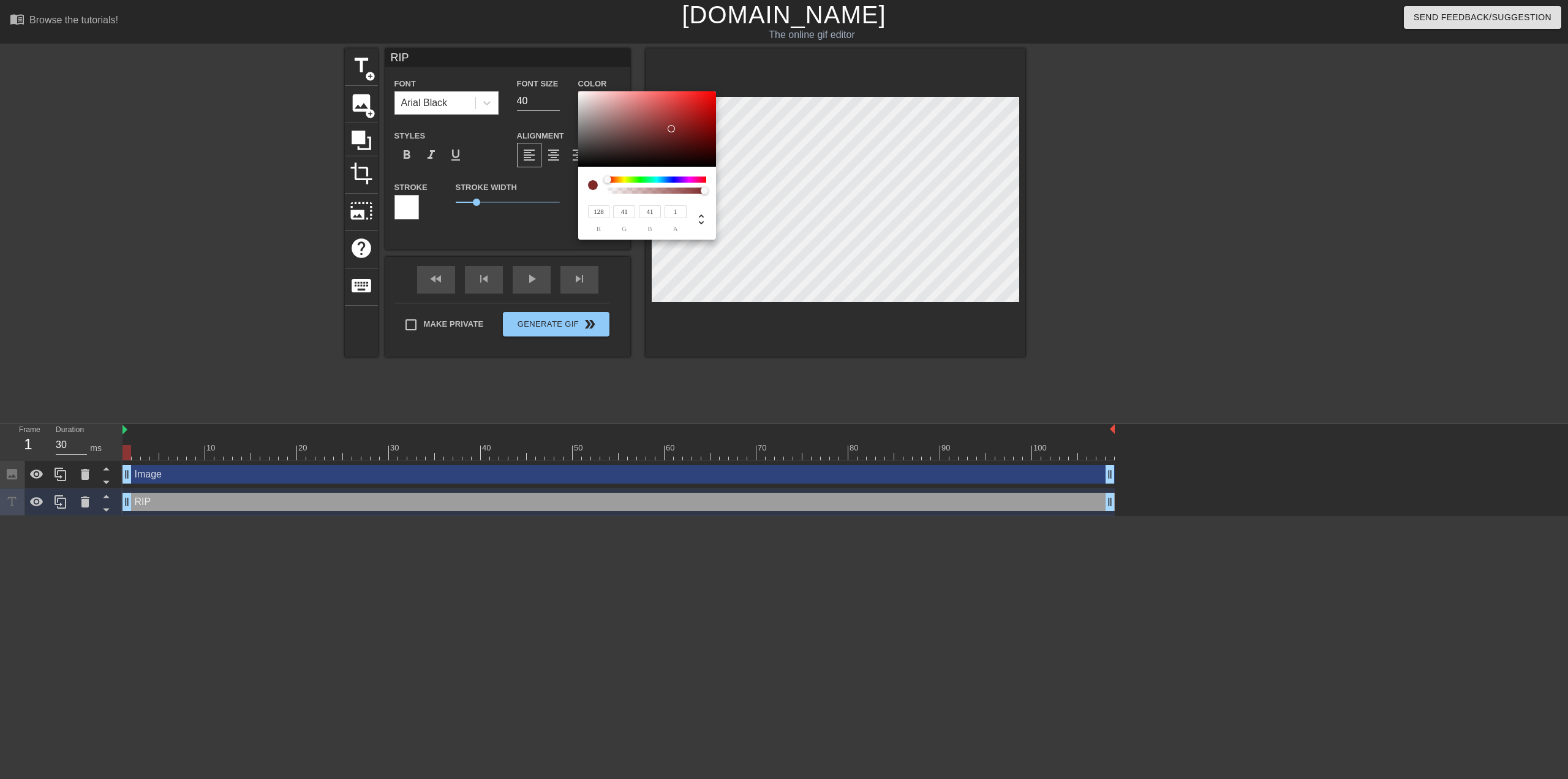
type input "36"
type input "28"
type input "124"
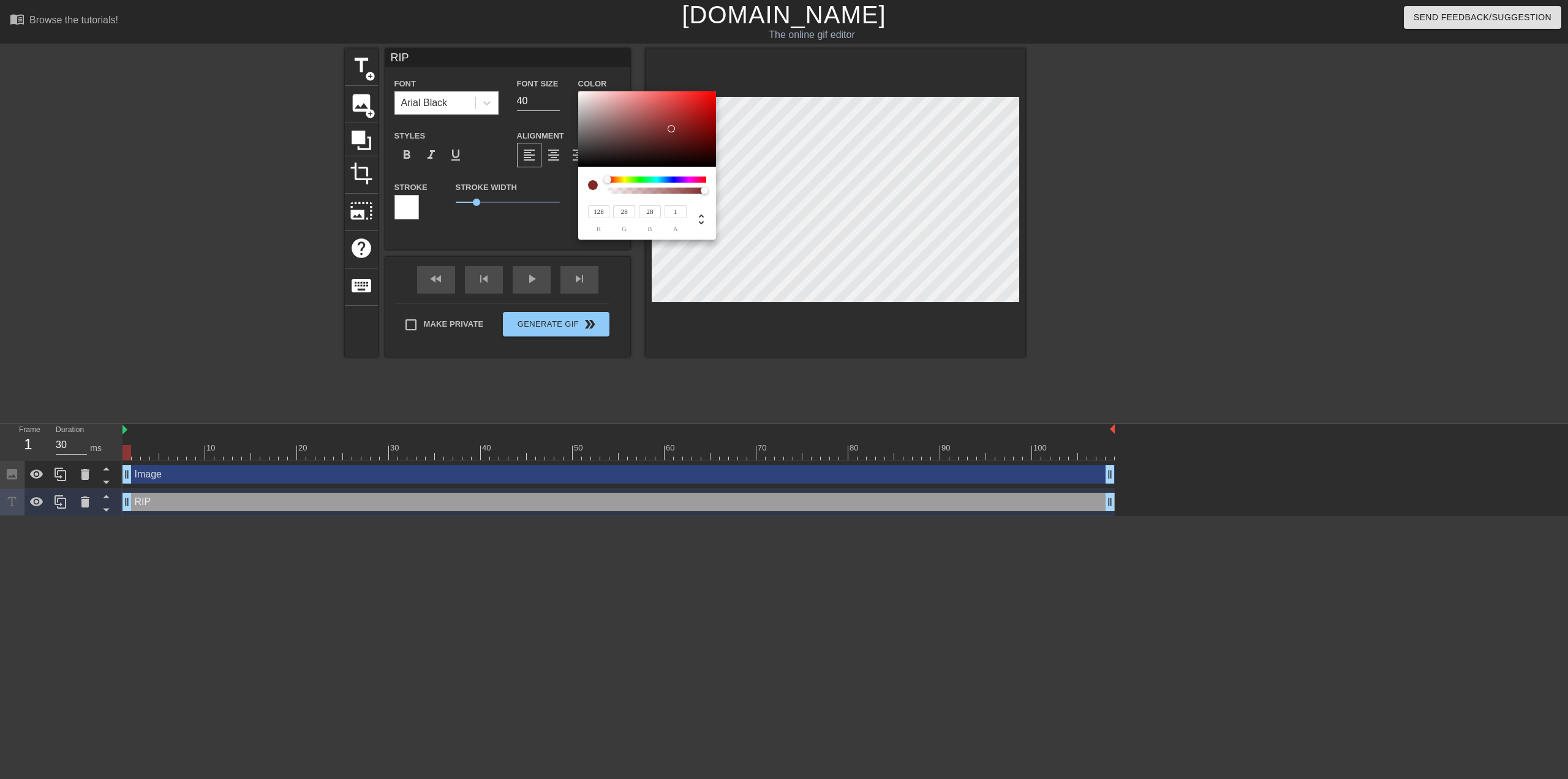
type input "18"
type input "122"
type input "15"
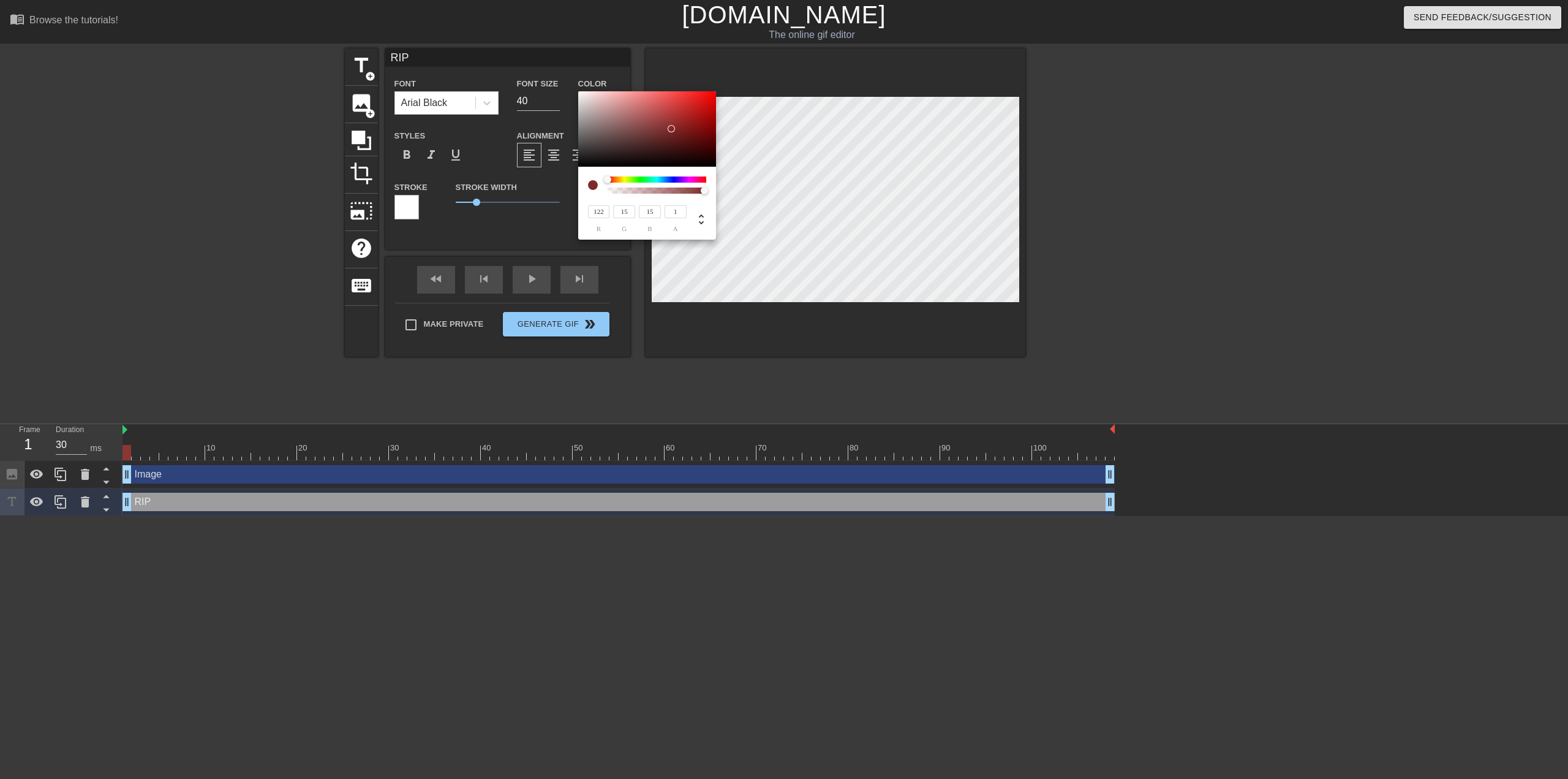
type input "13"
type input "120"
type input "12"
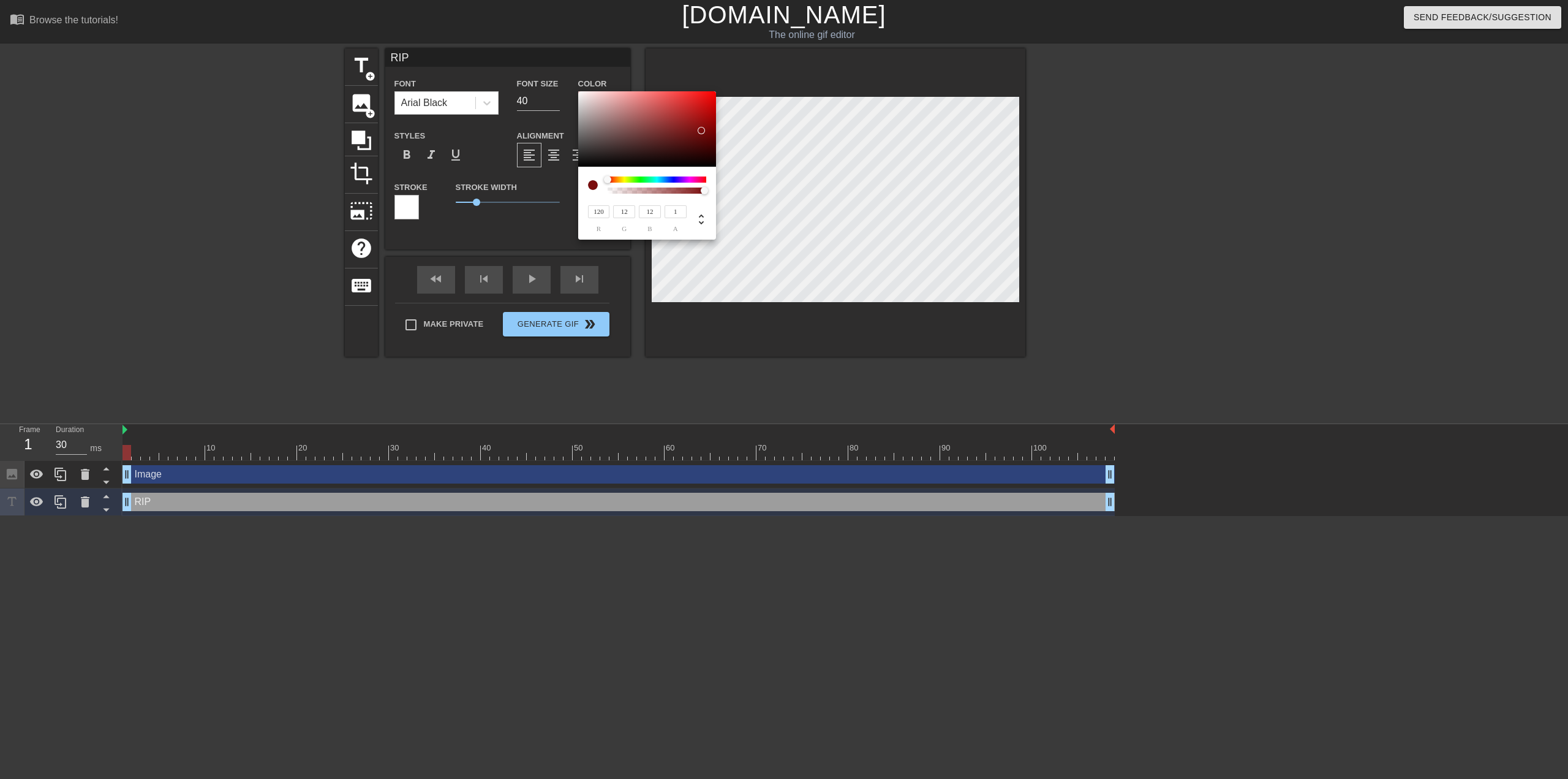
type input "114"
type input "7"
type input "104"
type input "2"
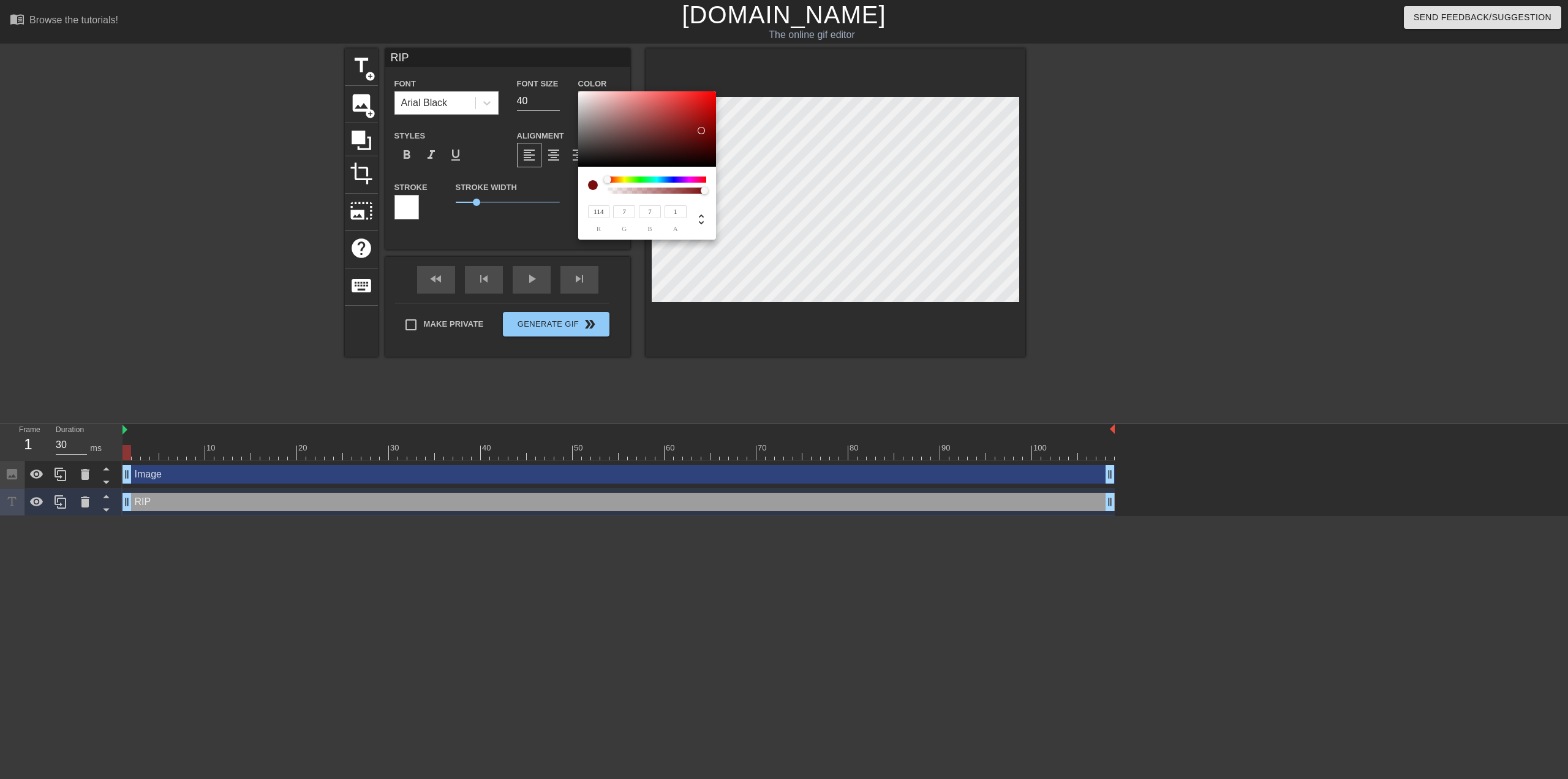
type input "2"
type input "101"
type input "1"
type input "106"
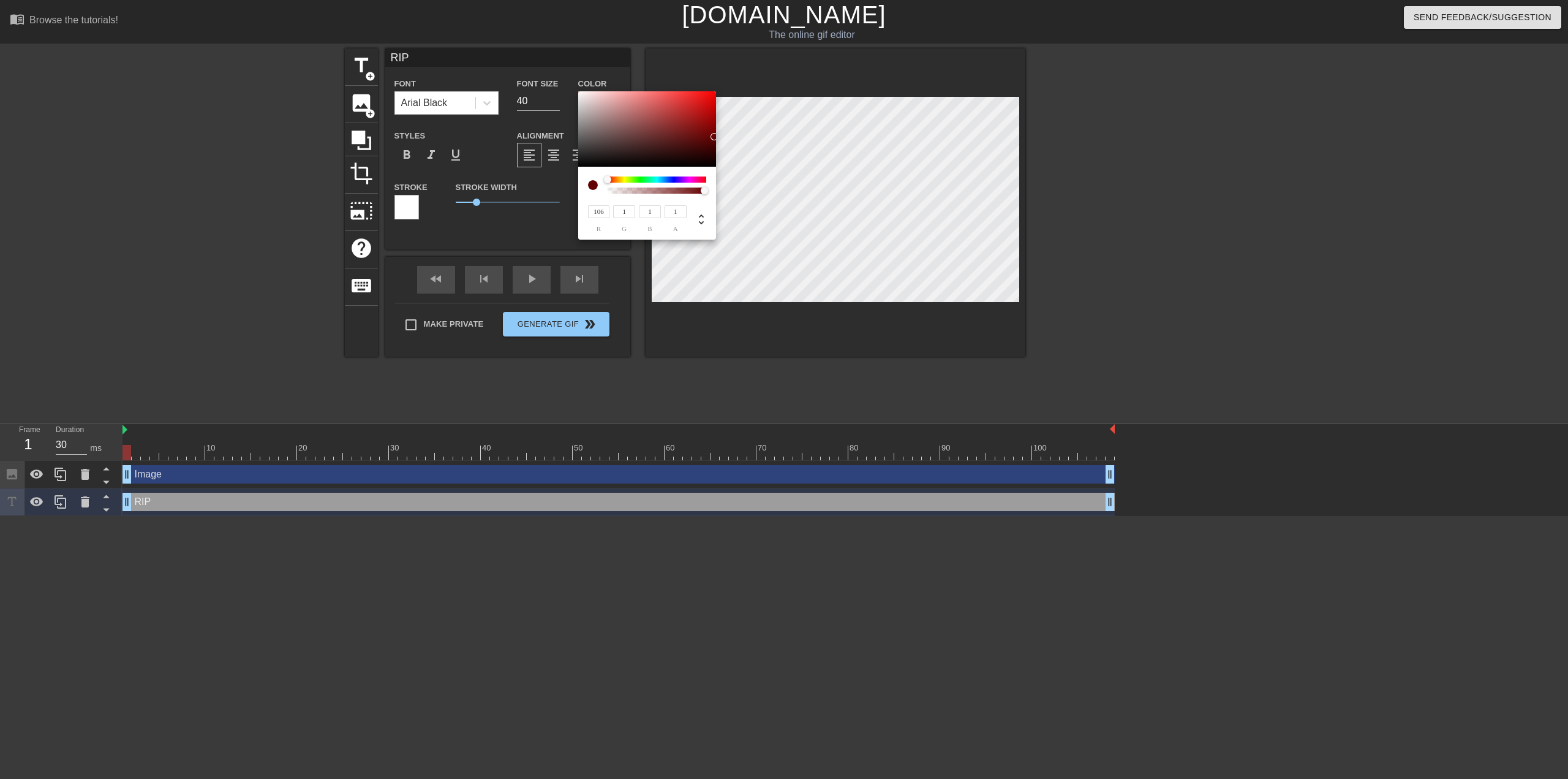
type input "0"
type input "48"
type input "12"
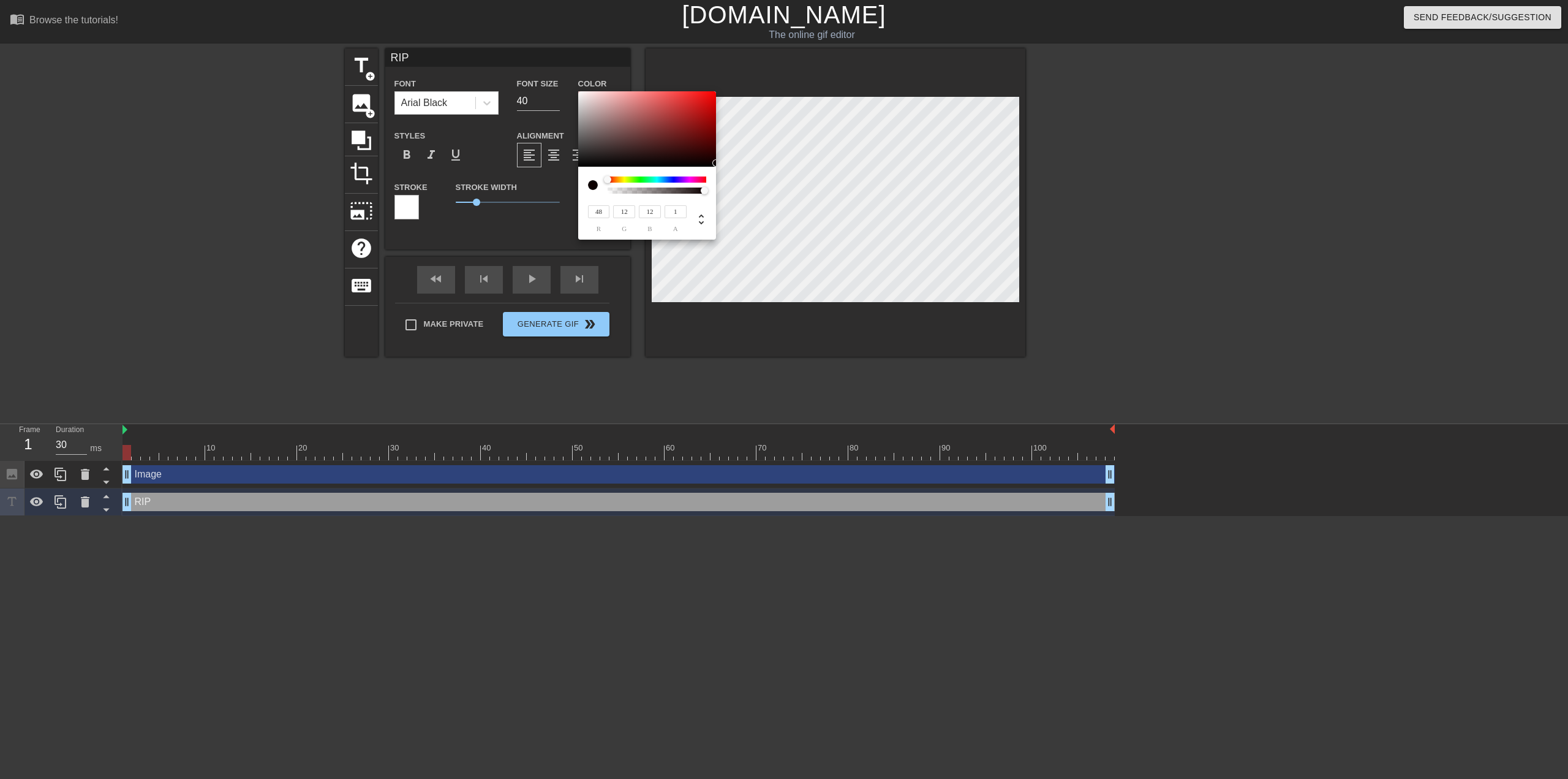
type input "81"
type input "39"
type input "104"
type input "64"
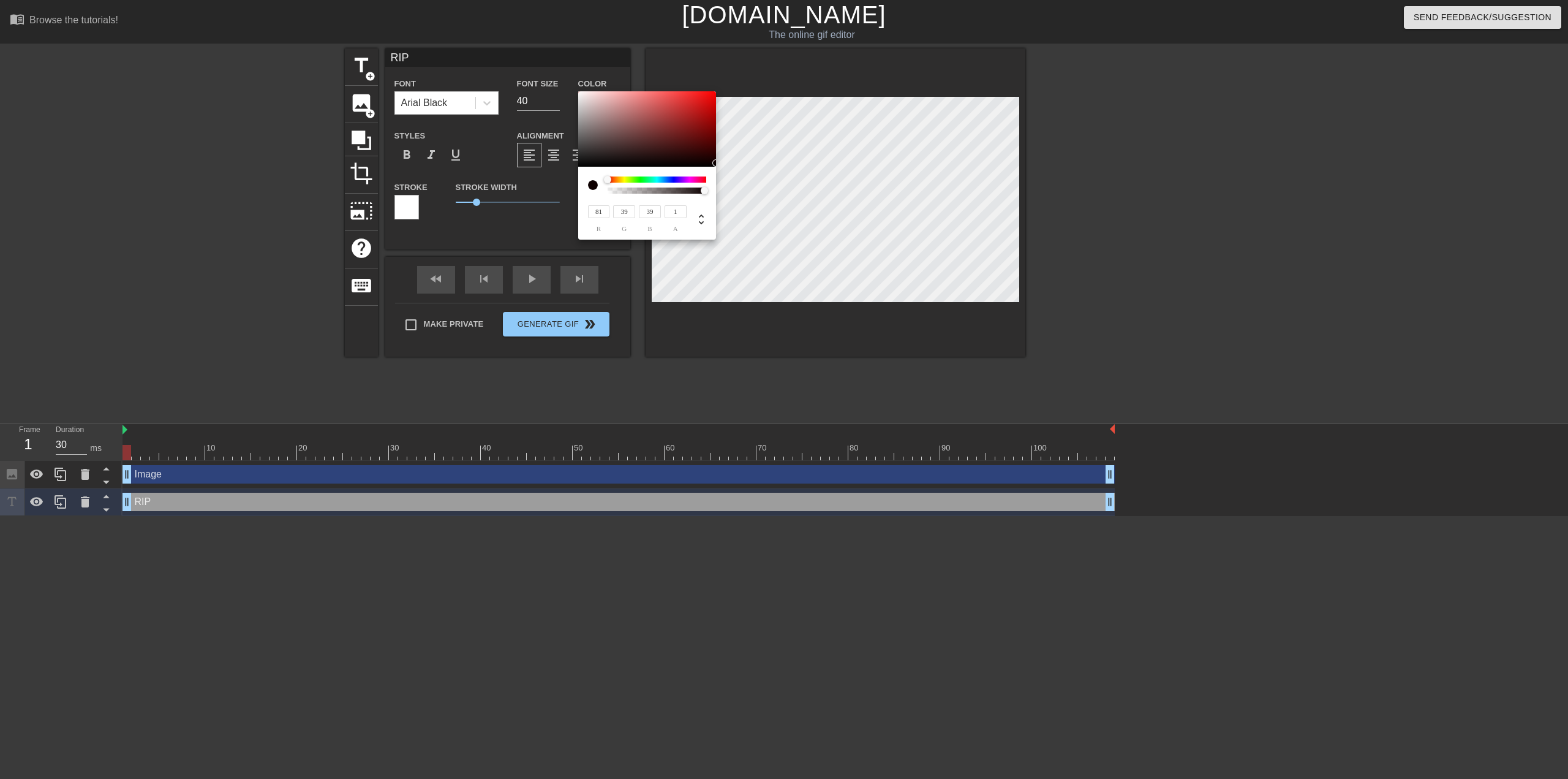
type input "64"
drag, startPoint x: 671, startPoint y: 128, endPoint x: 581, endPoint y: 93, distance: 96.6
click at [581, 93] on div at bounding box center [647, 129] width 138 height 76
click at [602, 214] on input "248" at bounding box center [599, 212] width 22 height 13
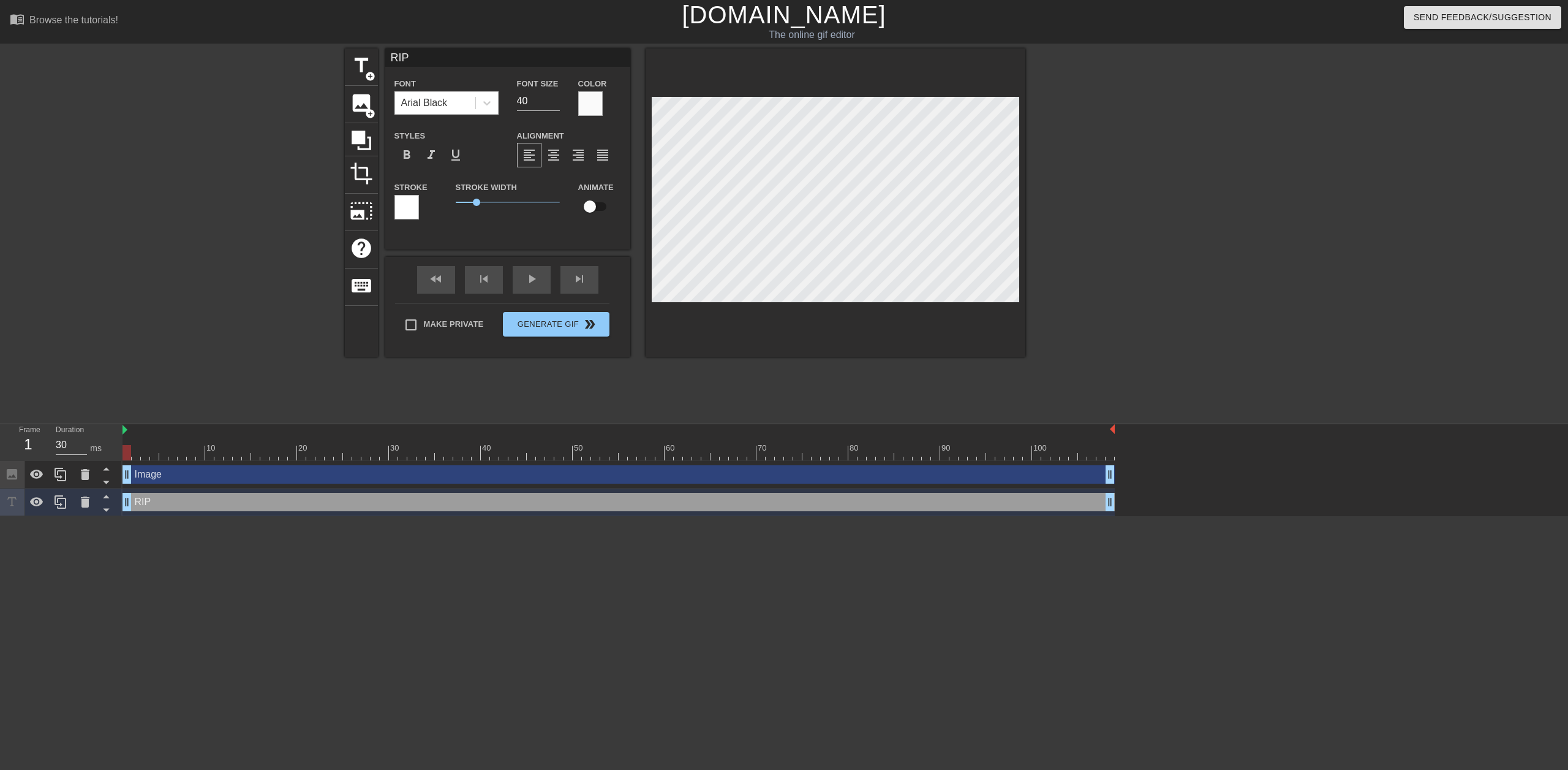
click at [402, 206] on div at bounding box center [406, 207] width 24 height 24
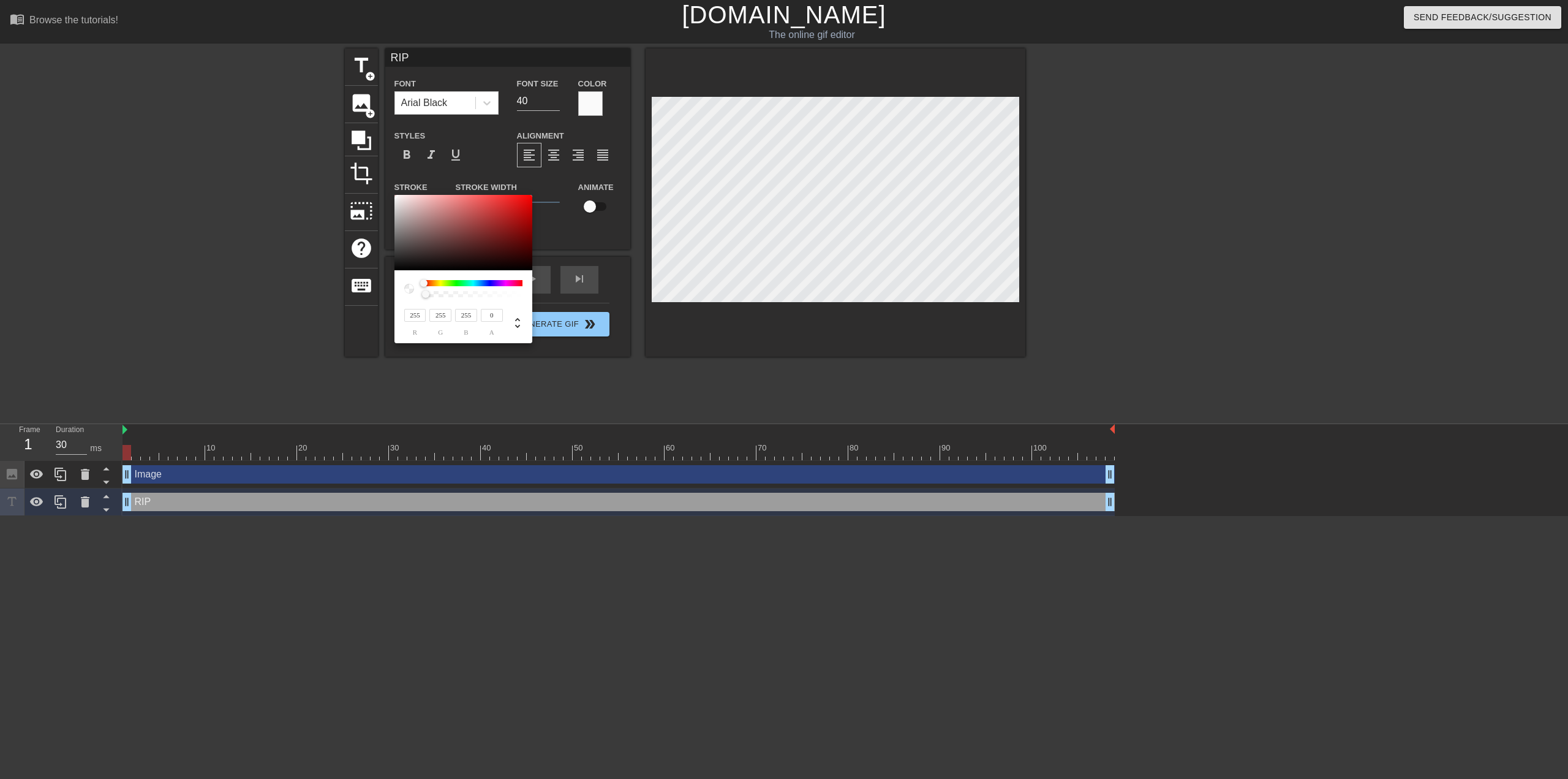
drag, startPoint x: 462, startPoint y: 297, endPoint x: 371, endPoint y: 296, distance: 91.0
click at [371, 296] on div "255 r 255 g 255 b 0 a" at bounding box center [784, 389] width 1568 height 779
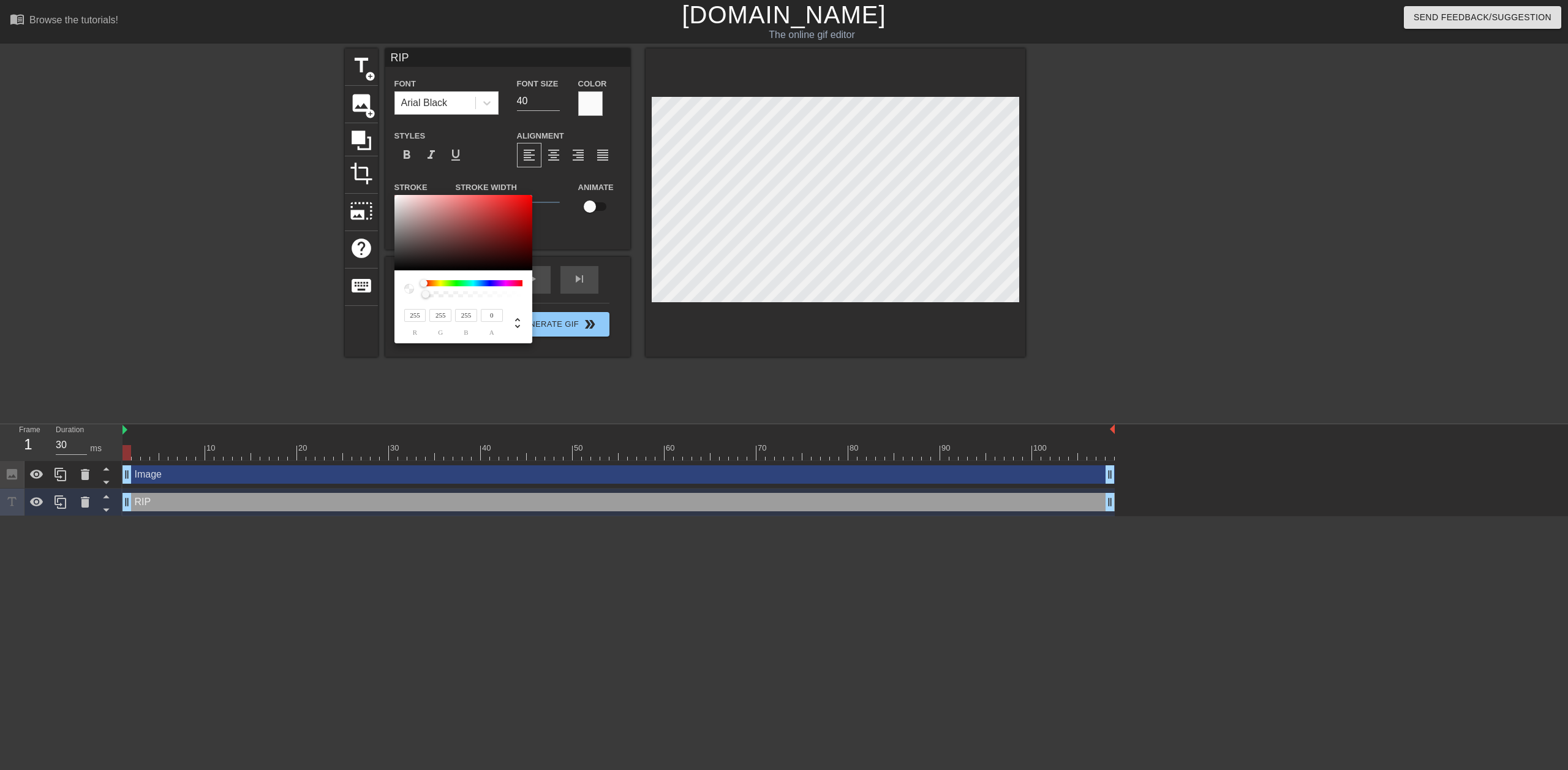
drag, startPoint x: 685, startPoint y: 337, endPoint x: 743, endPoint y: 313, distance: 62.8
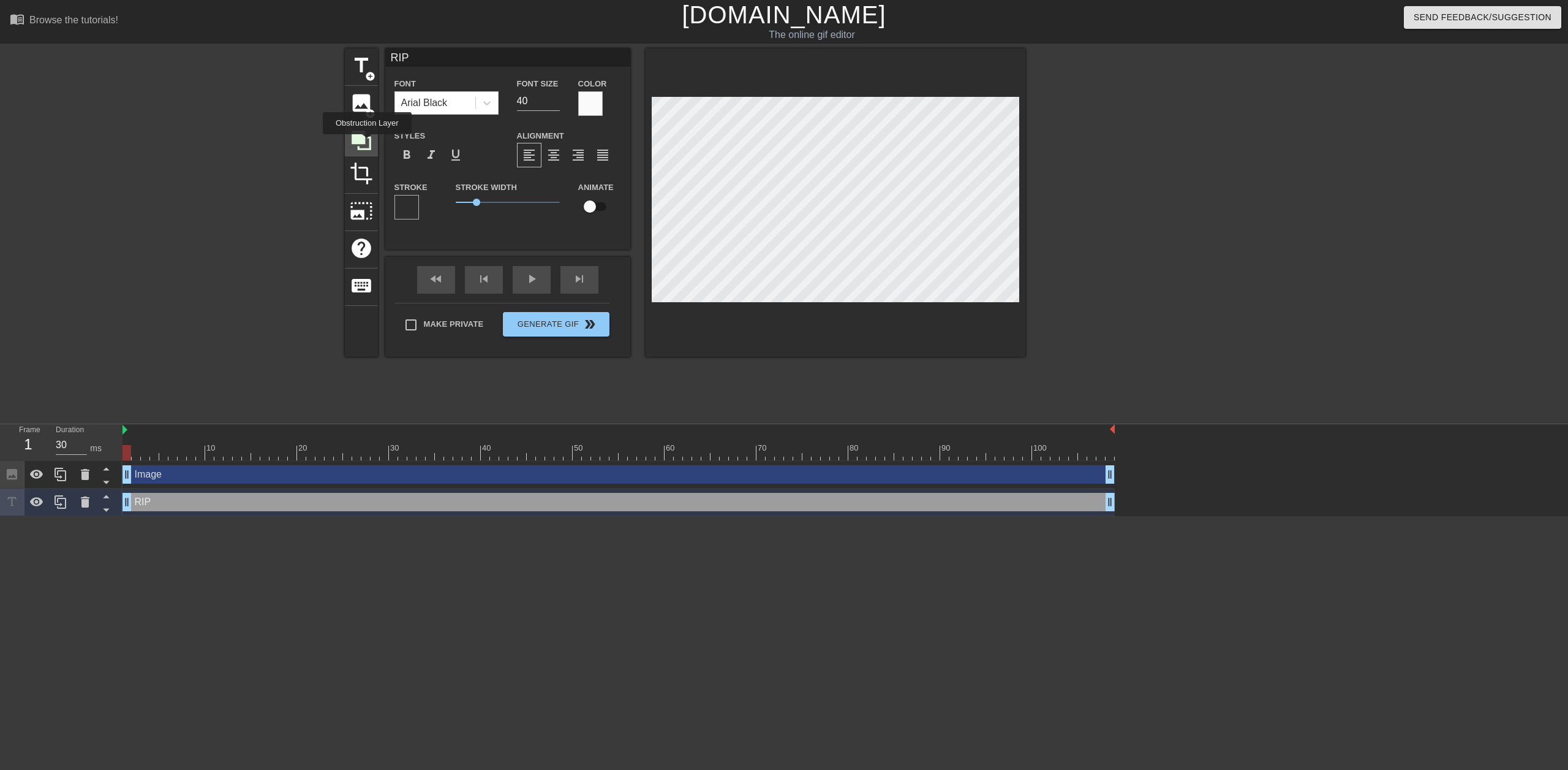
click at [367, 143] on icon at bounding box center [361, 140] width 23 height 23
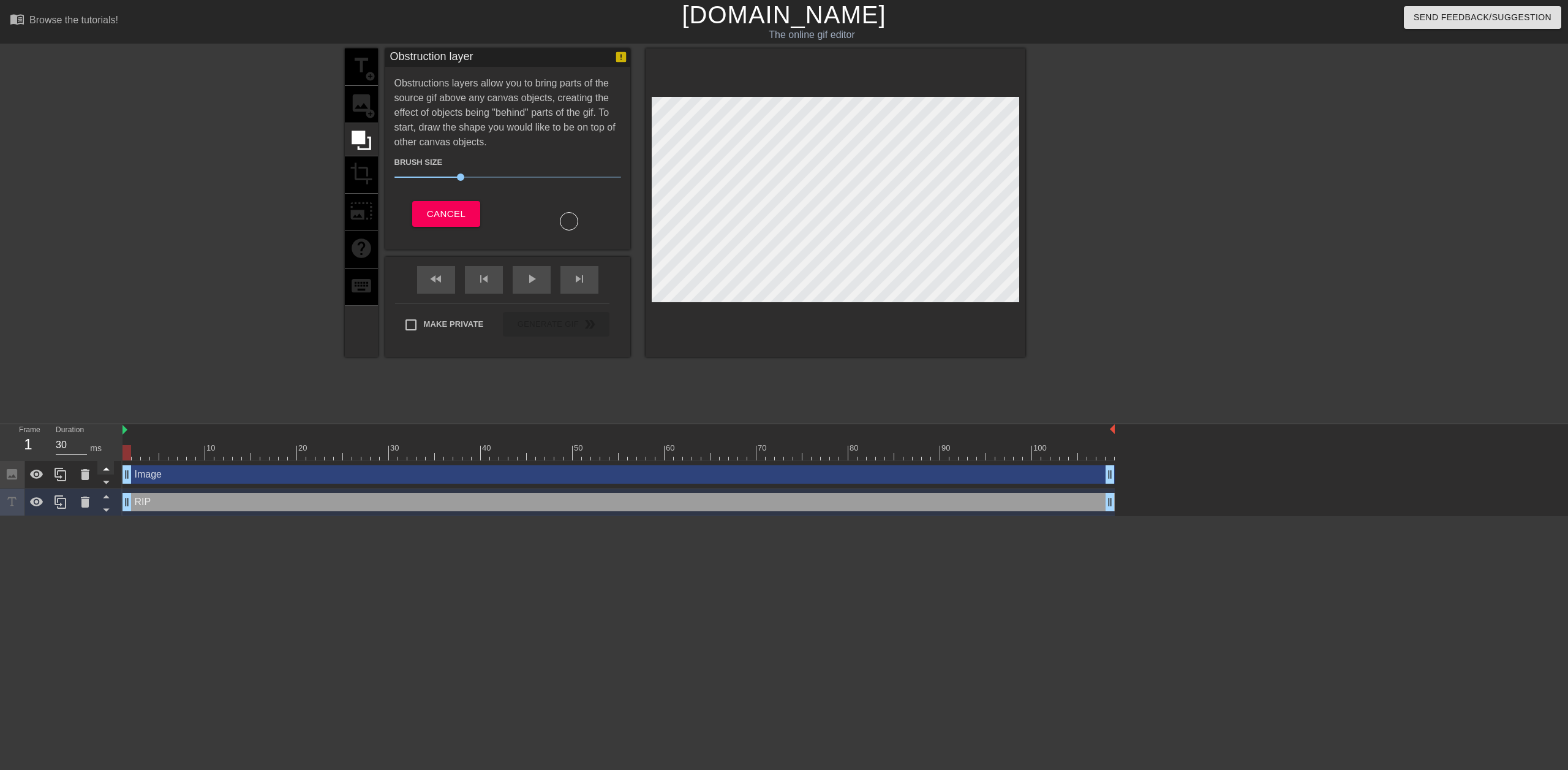
click at [109, 472] on icon at bounding box center [106, 468] width 15 height 15
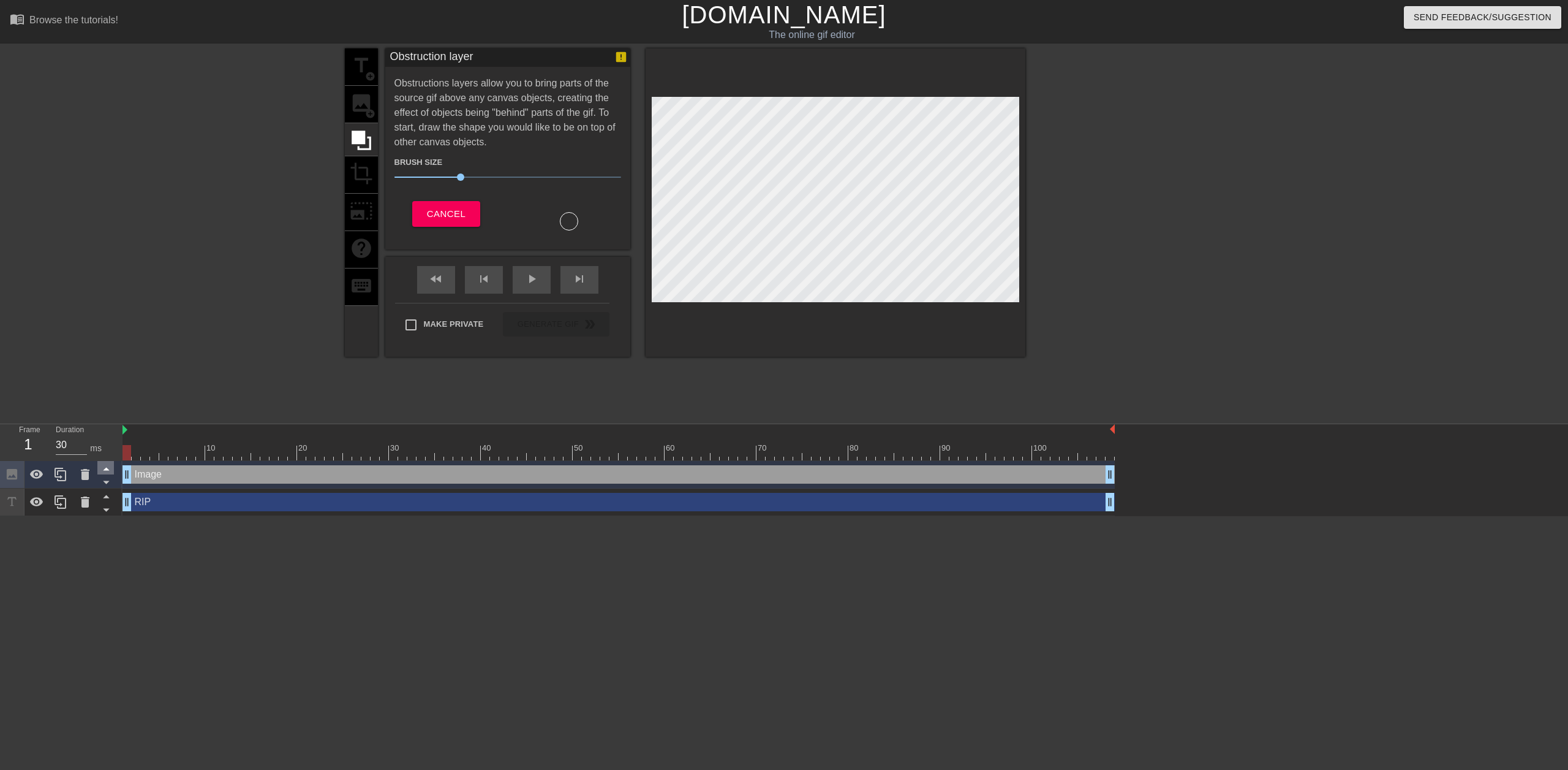
click at [108, 473] on icon at bounding box center [106, 468] width 15 height 15
click at [110, 483] on icon at bounding box center [106, 481] width 15 height 15
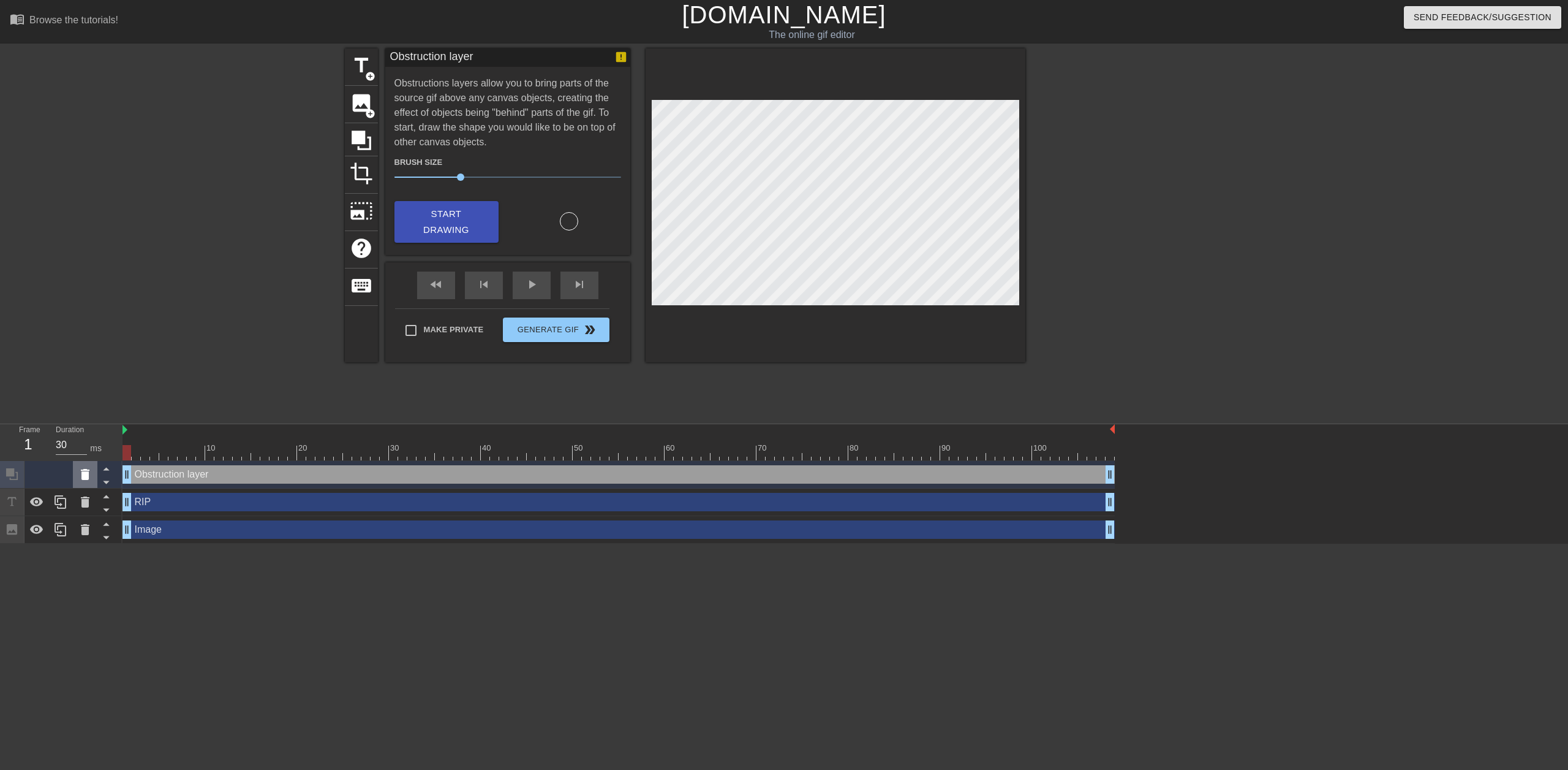
click at [81, 476] on icon at bounding box center [85, 474] width 14 height 14
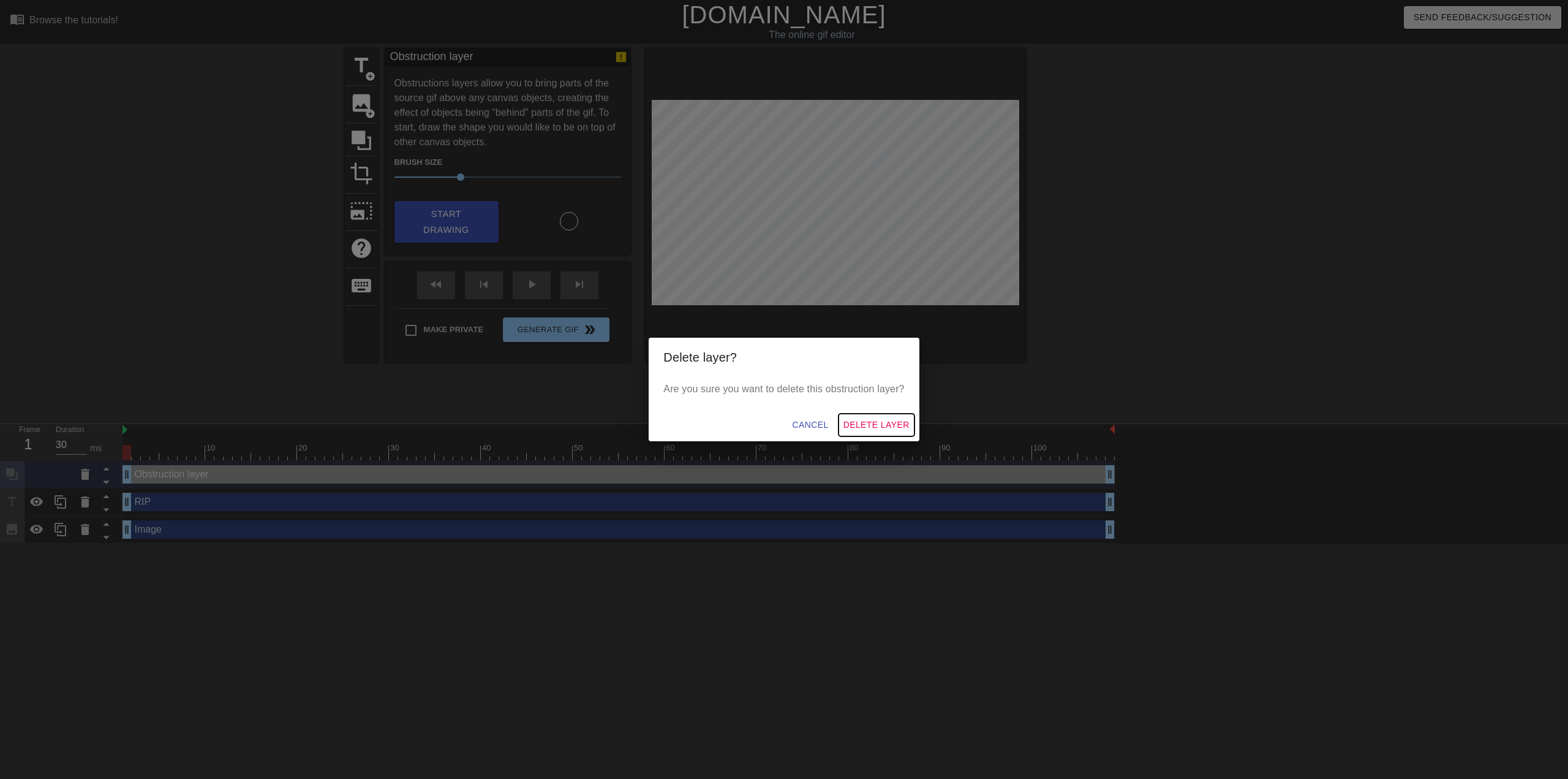
click at [782, 425] on span "Delete Layer" at bounding box center [876, 425] width 66 height 15
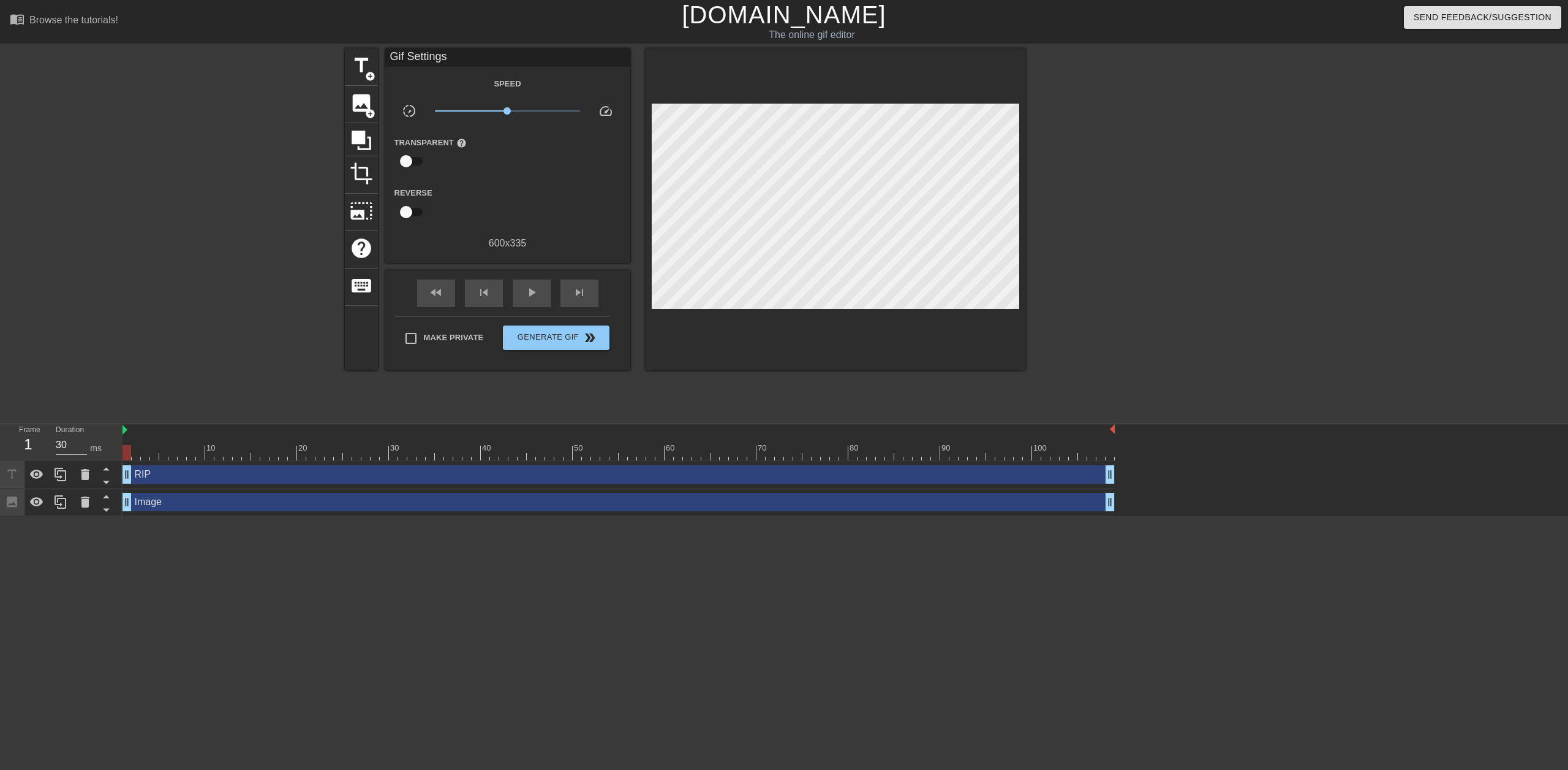
click at [216, 507] on div "Image drag_handle drag_handle" at bounding box center [619, 502] width 993 height 18
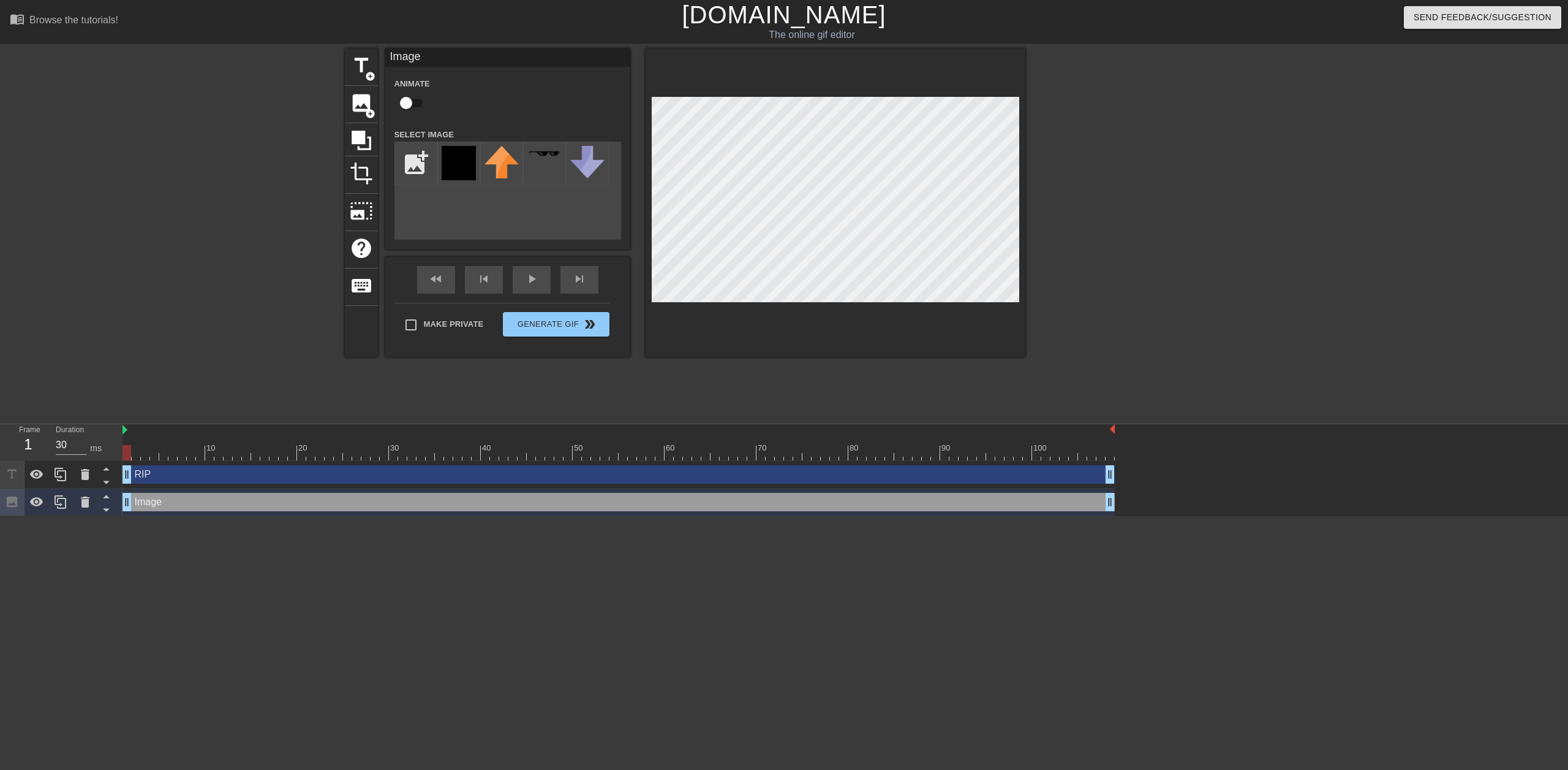
click at [233, 477] on div "RIP drag_handle drag_handle" at bounding box center [619, 474] width 993 height 18
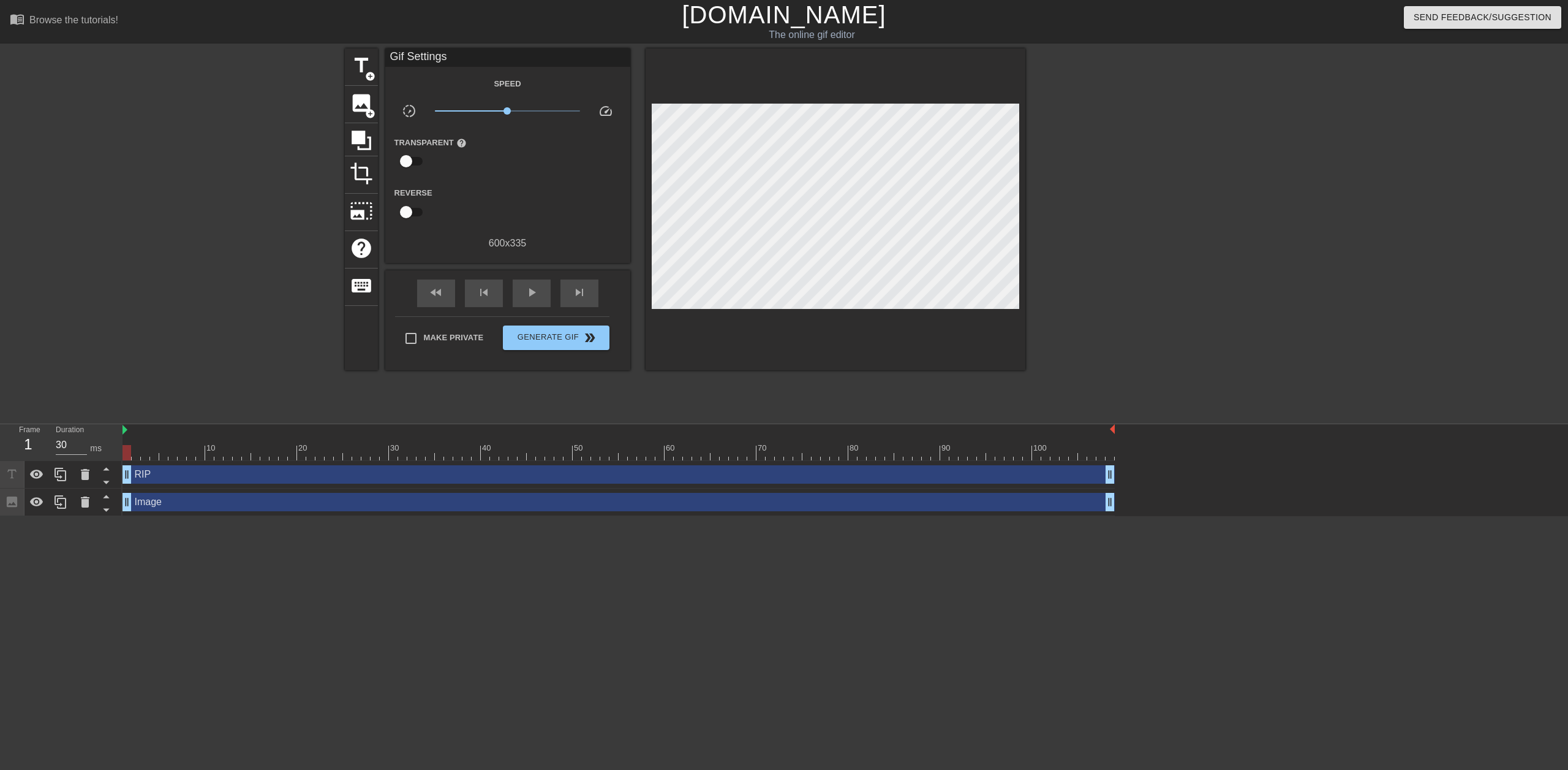
click at [782, 346] on div at bounding box center [1132, 233] width 184 height 368
click at [565, 340] on span "Generate Gif double_arrow" at bounding box center [556, 338] width 96 height 14
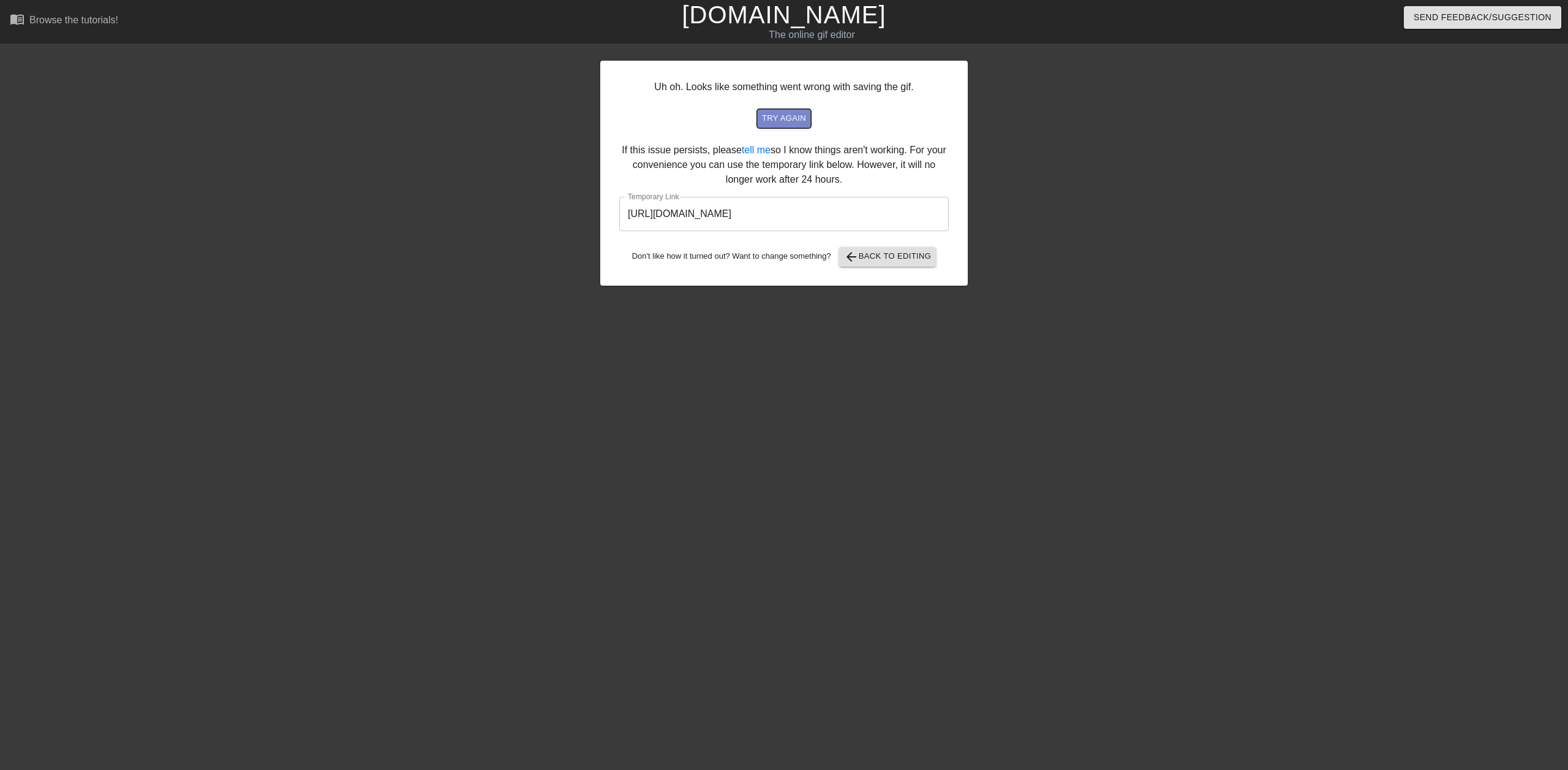
click at [782, 113] on span "try again" at bounding box center [784, 118] width 44 height 14
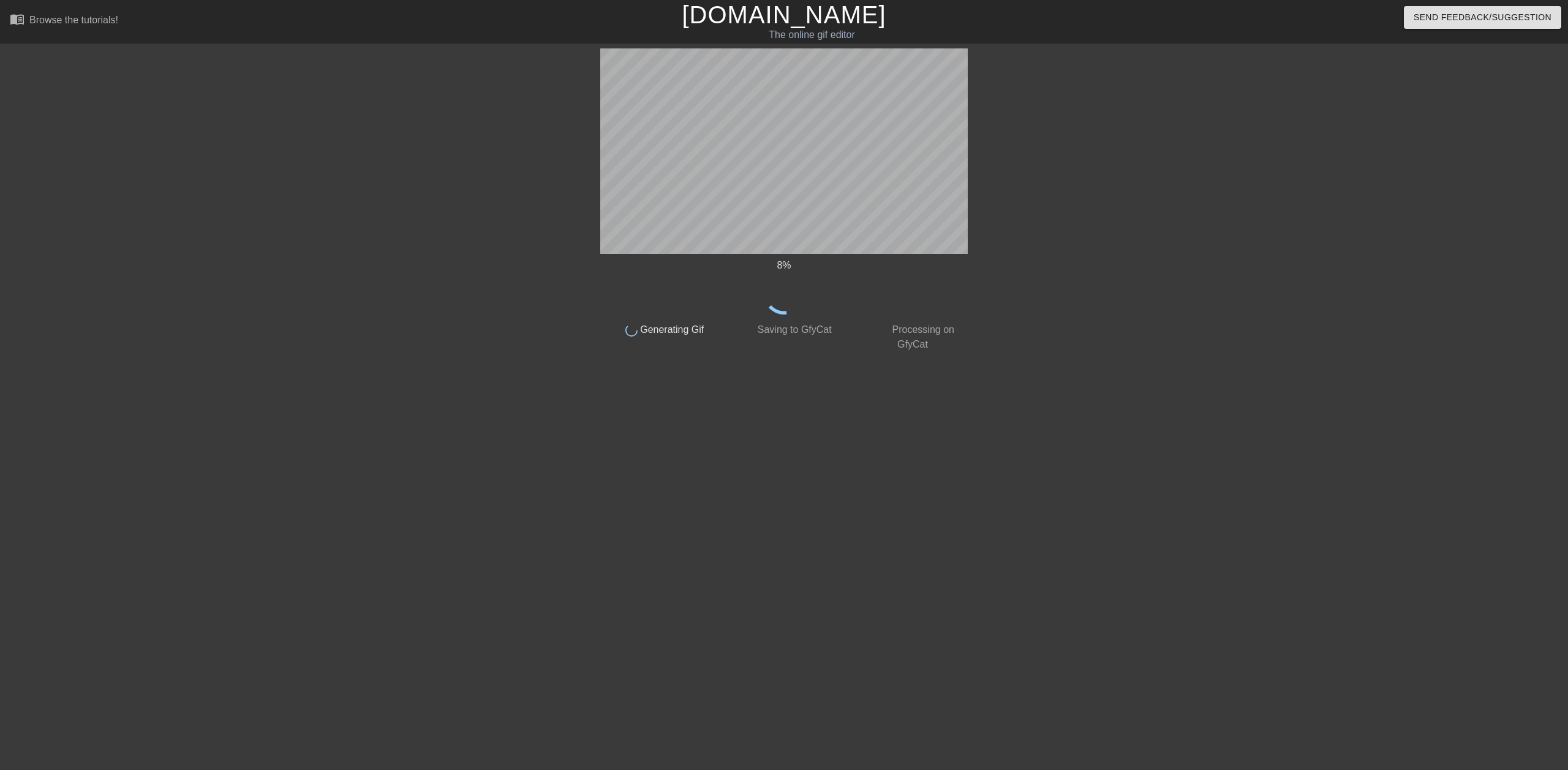
drag, startPoint x: 805, startPoint y: 256, endPoint x: 1031, endPoint y: 204, distance: 231.9
click at [782, 204] on div at bounding box center [1074, 233] width 184 height 368
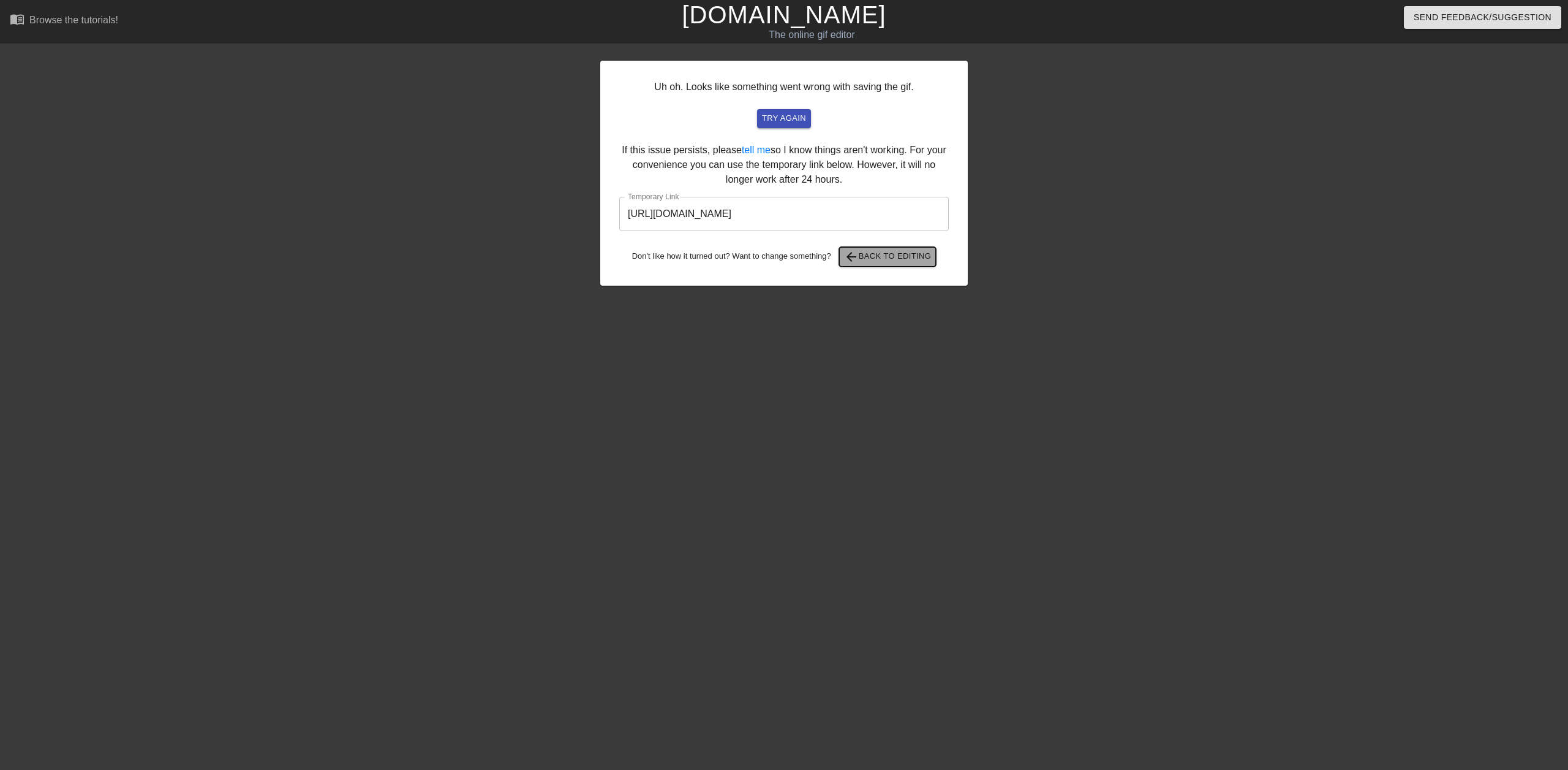
click at [782, 257] on button "arrow_back Back to Editing" at bounding box center [888, 257] width 97 height 20
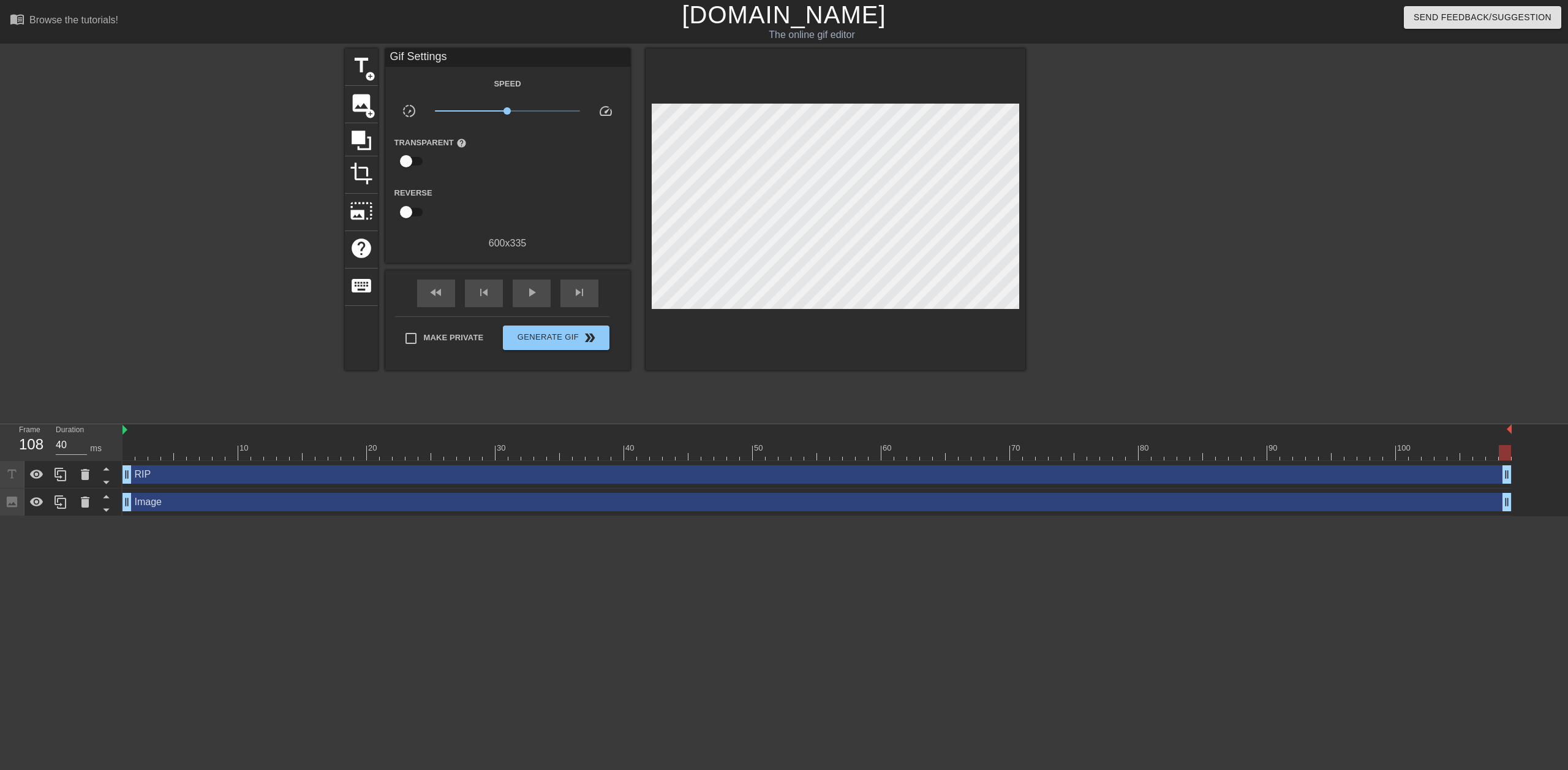
click at [37, 435] on div "108" at bounding box center [28, 445] width 18 height 22
click at [105, 103] on div "title add_circle image add_circle crop photo_size_select_large help keyboard Gi…" at bounding box center [784, 233] width 1568 height 368
click at [355, 289] on span "keyboard" at bounding box center [361, 285] width 23 height 23
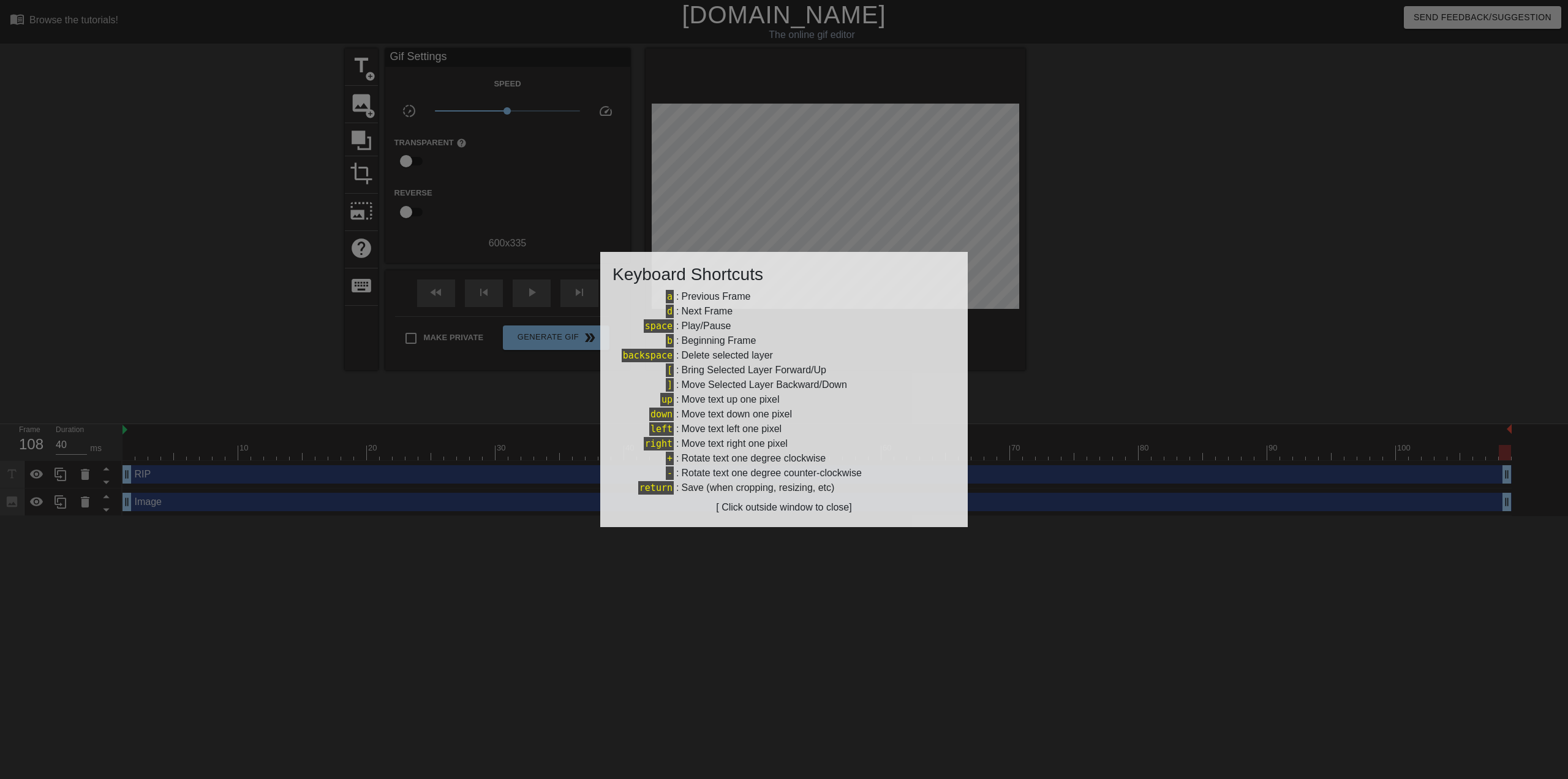
click at [782, 302] on div at bounding box center [784, 389] width 1568 height 779
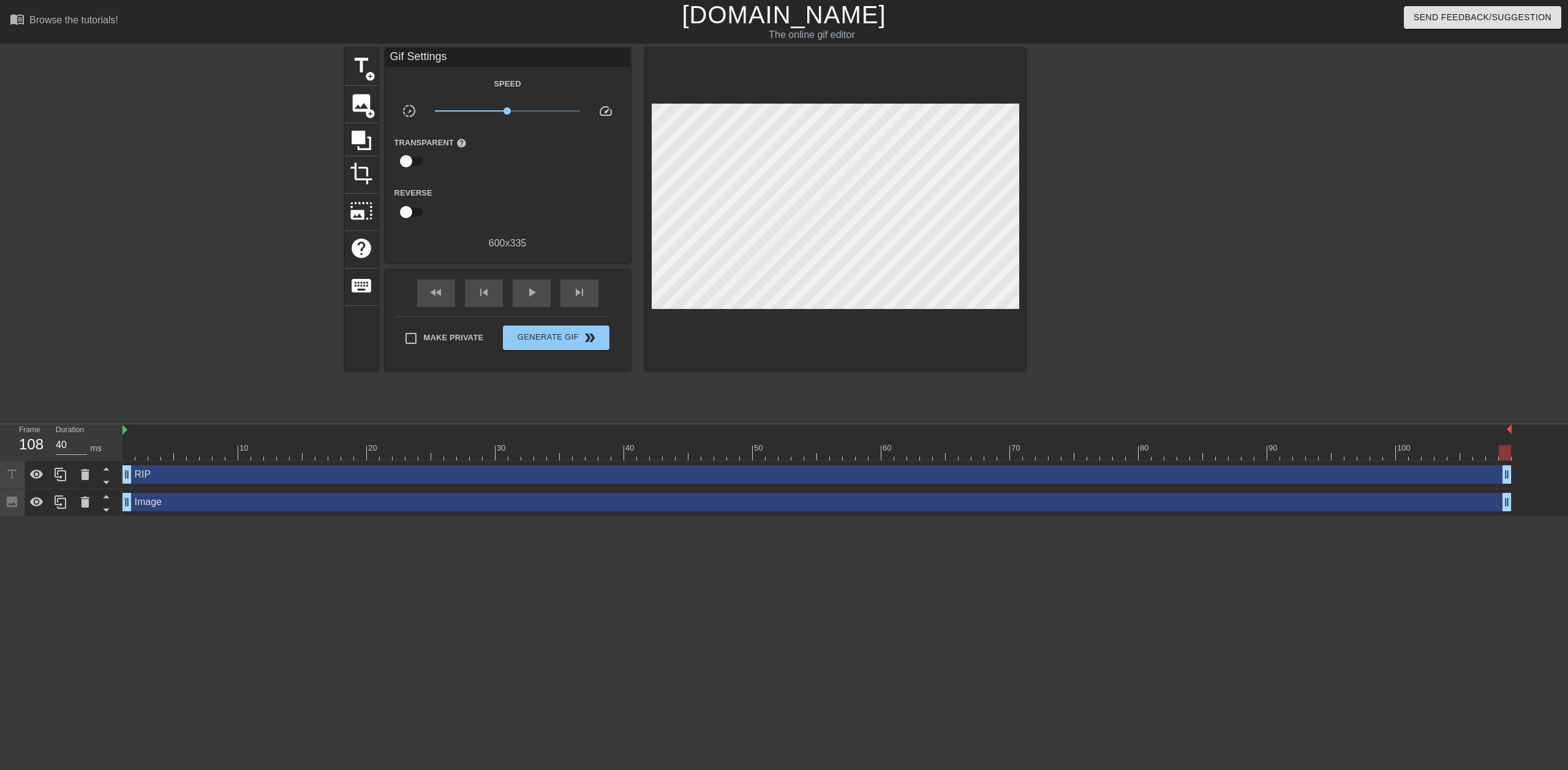
drag, startPoint x: 1509, startPoint y: 474, endPoint x: 1551, endPoint y: 473, distance: 42.0
click at [782, 473] on div "RIP drag_handle drag_handle Image drag_handle drag_handle" at bounding box center [845, 489] width 1446 height 55
drag, startPoint x: 1505, startPoint y: 452, endPoint x: 108, endPoint y: 471, distance: 1397.1
click at [108, 471] on div "Frame 1 Duration 30 ms 10 20 30 40 50 60 70 80 90 100 RIP drag_handle drag_hand…" at bounding box center [784, 470] width 1568 height 92
drag, startPoint x: 124, startPoint y: 429, endPoint x: 222, endPoint y: 425, distance: 98.1
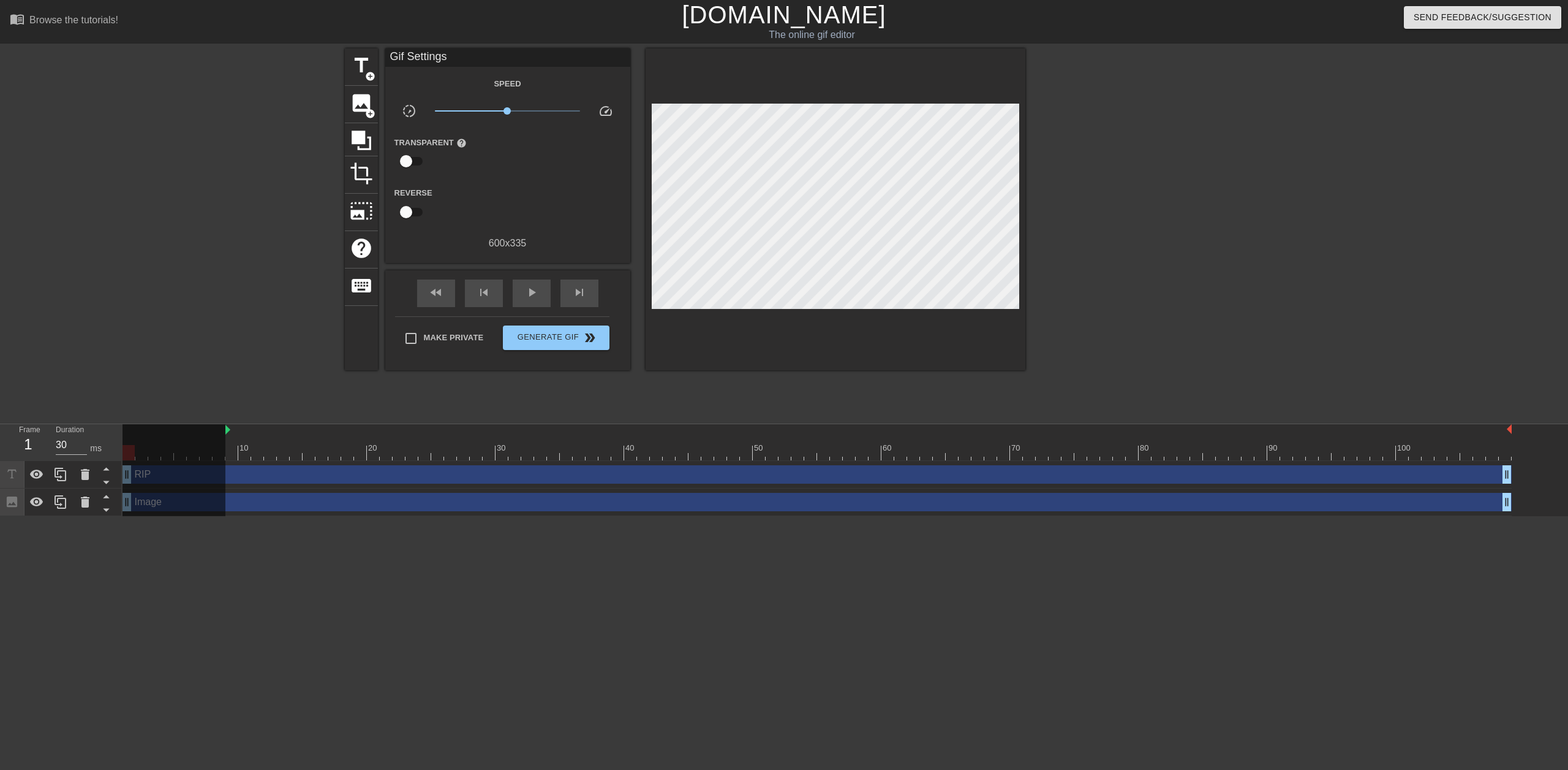
click at [222, 425] on div "10 20 30 40 50 60 70 80 90 100" at bounding box center [817, 442] width 1390 height 36
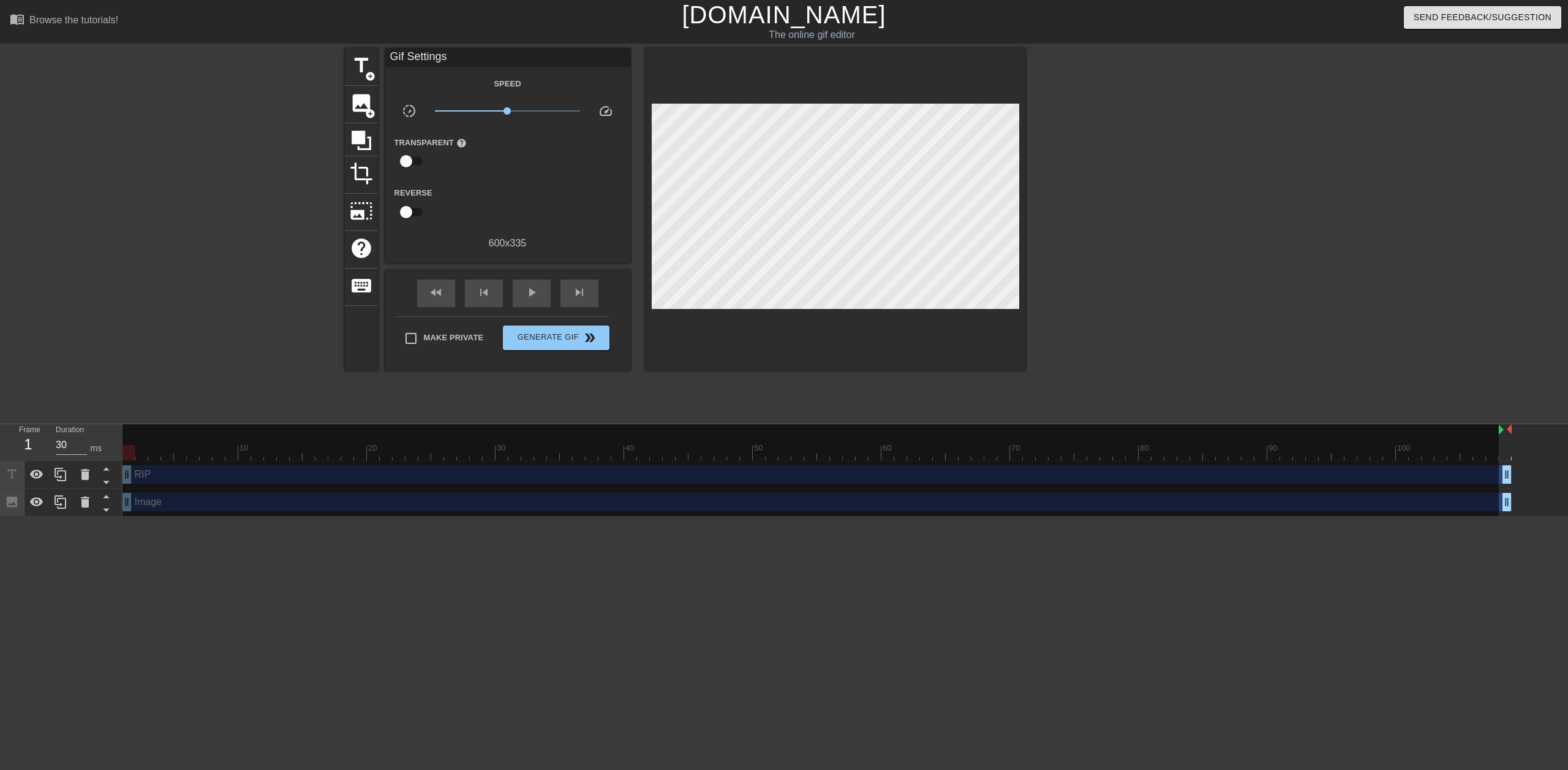
drag, startPoint x: 225, startPoint y: 429, endPoint x: 1507, endPoint y: 461, distance: 1282.4
click at [782, 462] on div "10 20 30 40 50 60 70 80 90 100 RIP drag_handle drag_handle Image drag_handle dr…" at bounding box center [845, 470] width 1446 height 92
click at [432, 441] on div at bounding box center [810, 471] width 1376 height 94
click at [428, 441] on div at bounding box center [810, 471] width 1376 height 94
click at [337, 445] on div at bounding box center [810, 471] width 1376 height 94
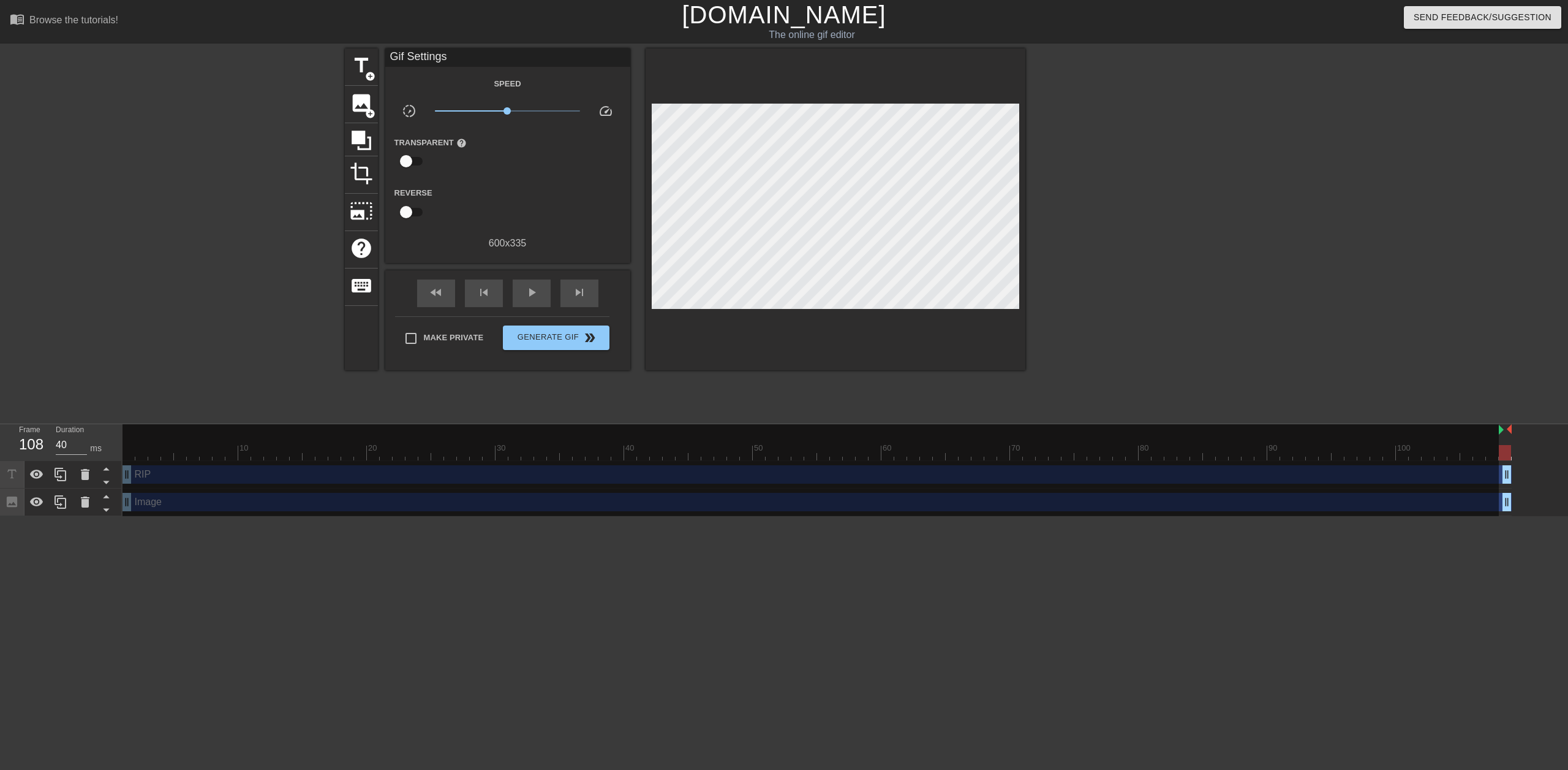
click at [344, 445] on div at bounding box center [810, 471] width 1376 height 94
click at [782, 452] on div at bounding box center [810, 471] width 1376 height 94
click at [157, 119] on div "title add_circle image add_circle crop photo_size_select_large help keyboard Gi…" at bounding box center [784, 233] width 1568 height 368
